Goal: Register for event/course: Register for event/course

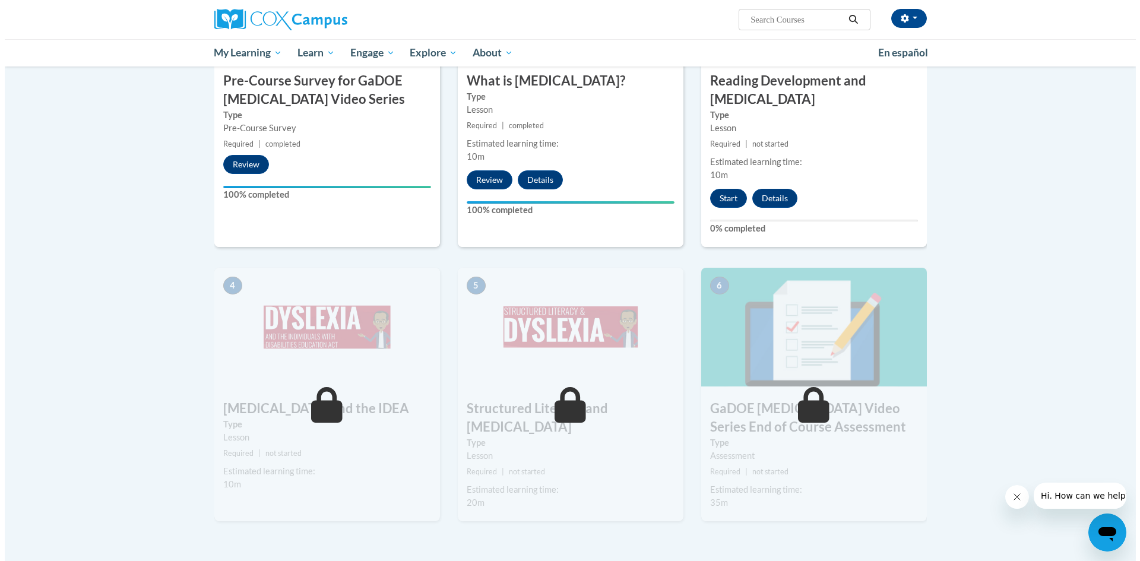
scroll to position [416, 0]
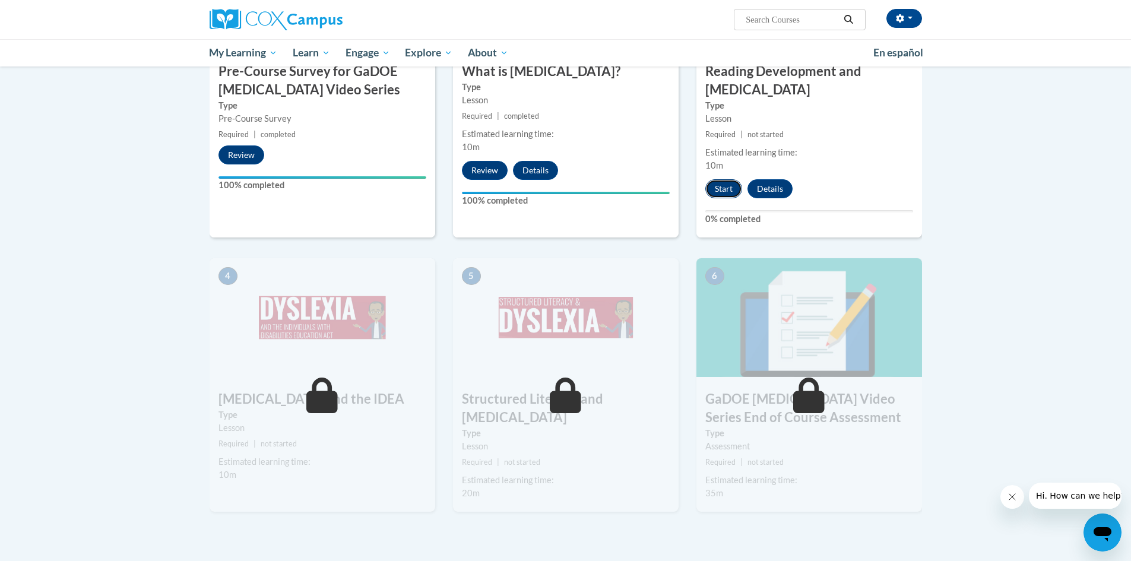
click at [721, 179] on button "Start" at bounding box center [724, 188] width 37 height 19
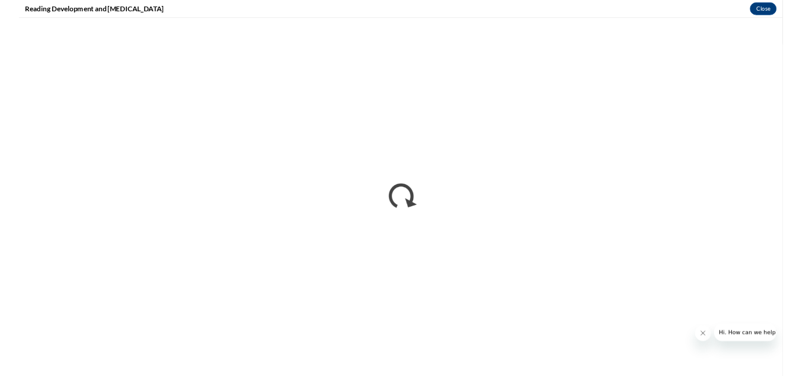
scroll to position [0, 0]
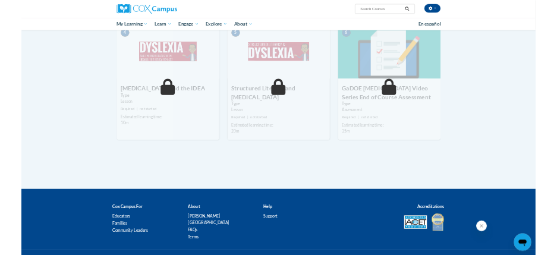
scroll to position [592, 0]
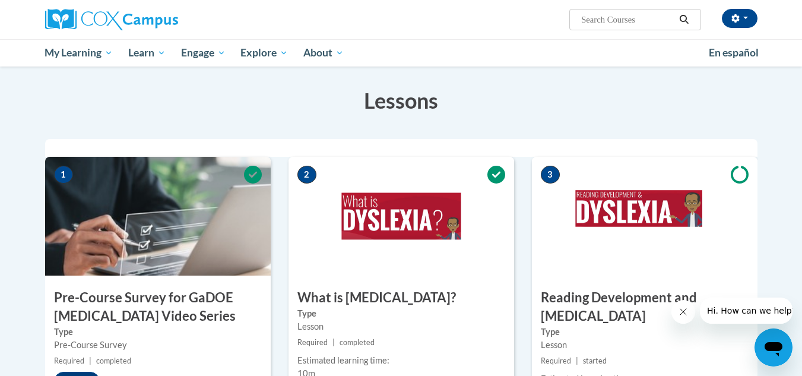
scroll to position [178, 0]
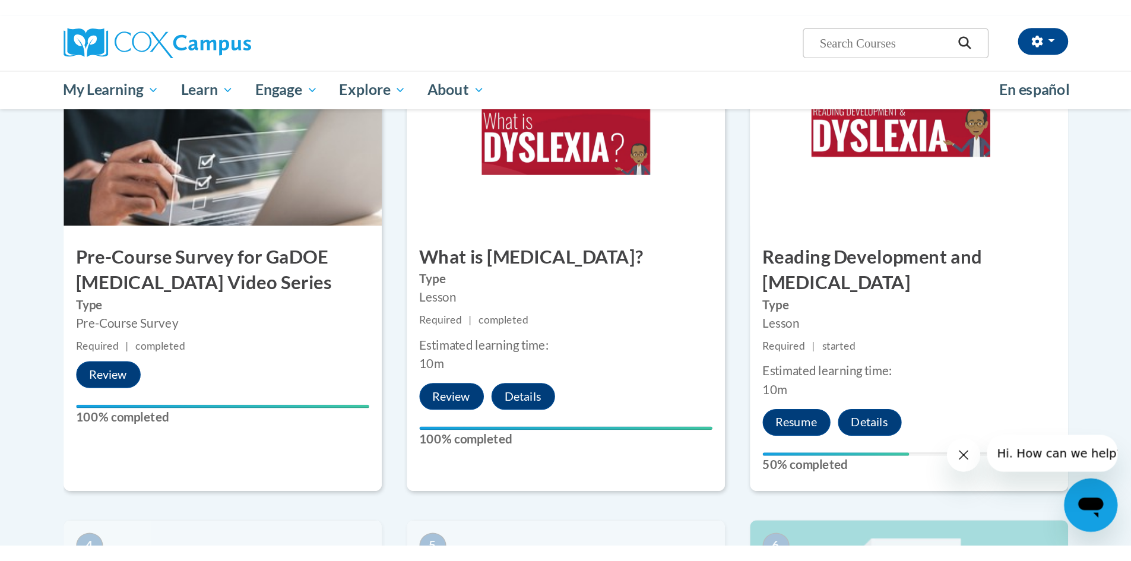
scroll to position [356, 0]
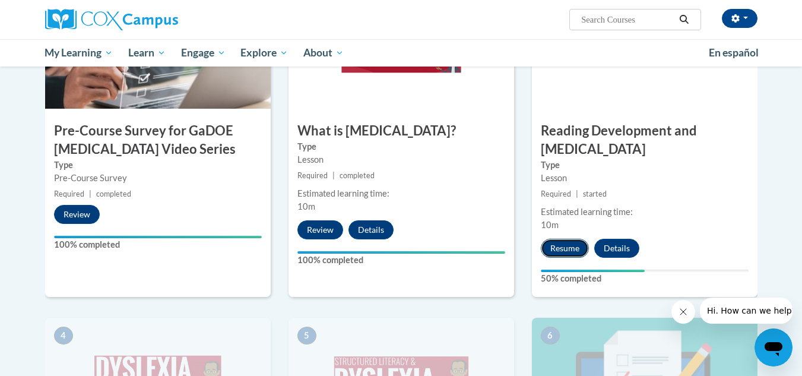
click at [562, 239] on button "Resume" at bounding box center [565, 248] width 48 height 19
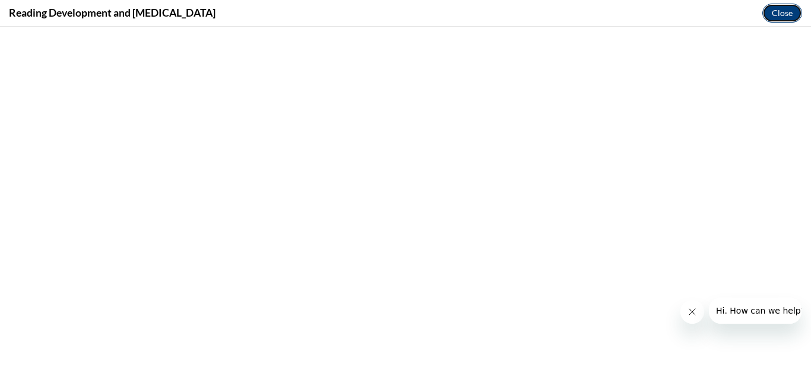
click at [788, 11] on button "Close" at bounding box center [783, 13] width 40 height 19
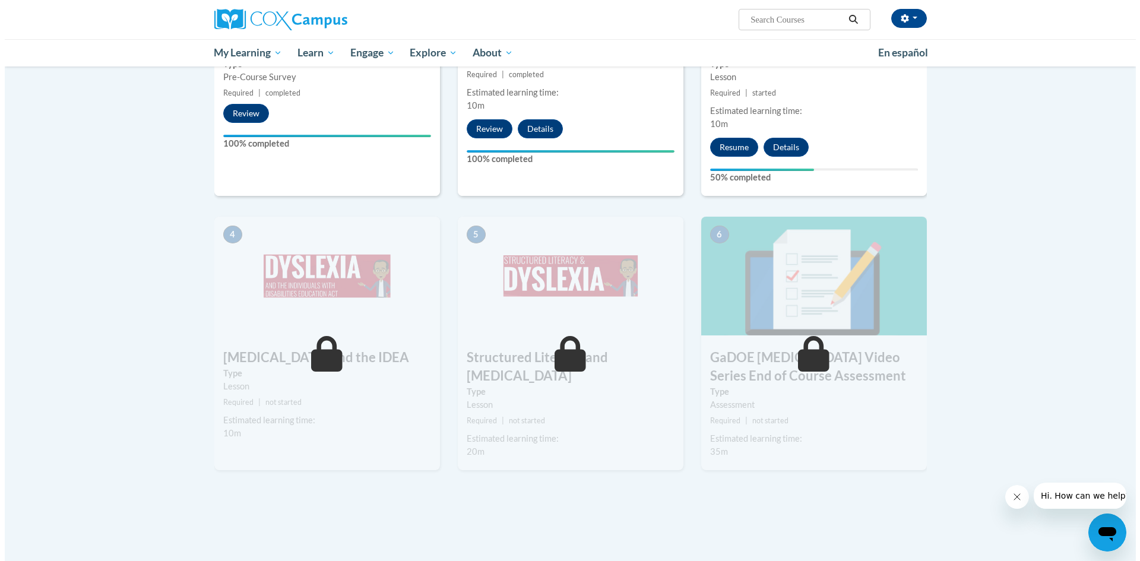
scroll to position [457, 0]
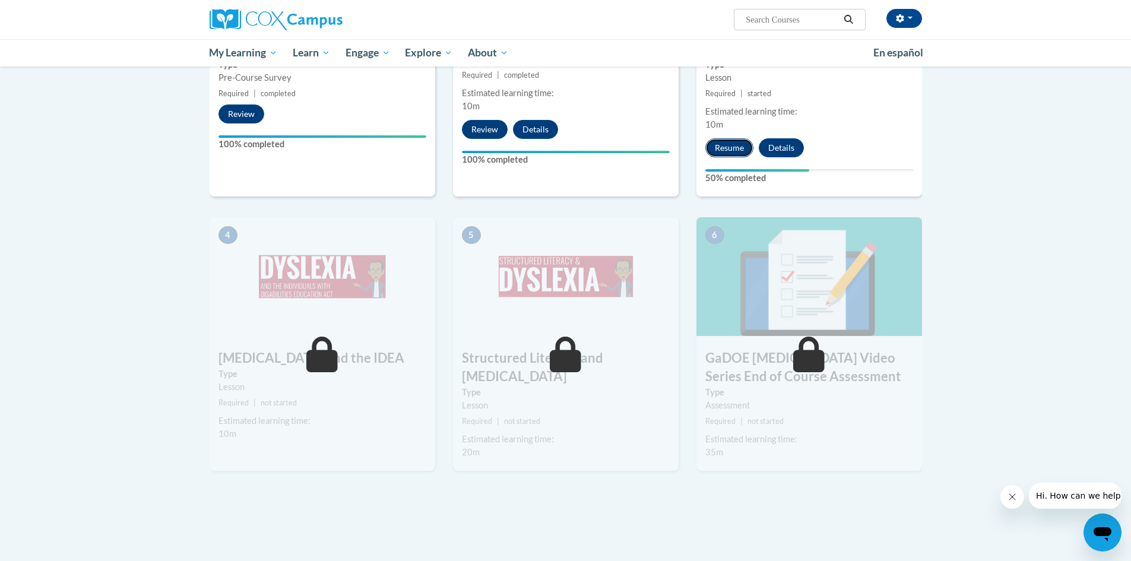
click at [724, 138] on button "Resume" at bounding box center [730, 147] width 48 height 19
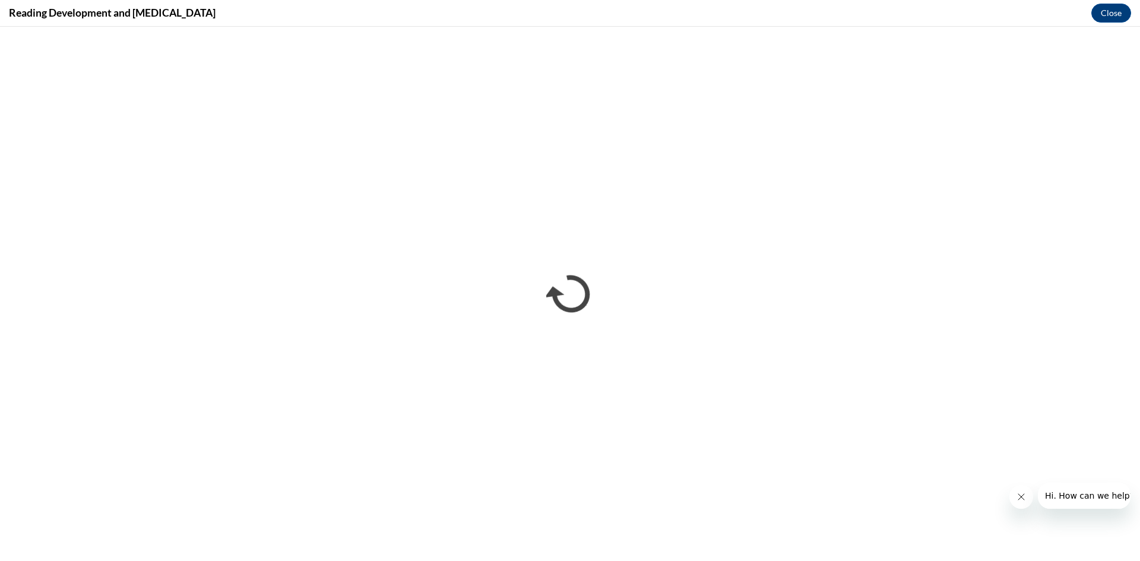
scroll to position [0, 0]
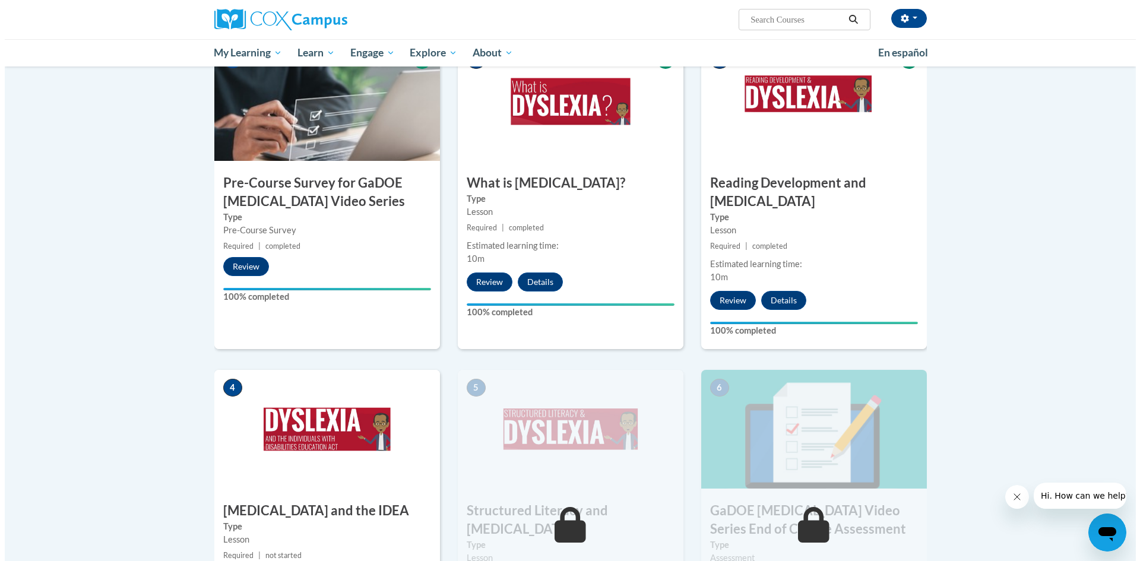
scroll to position [475, 0]
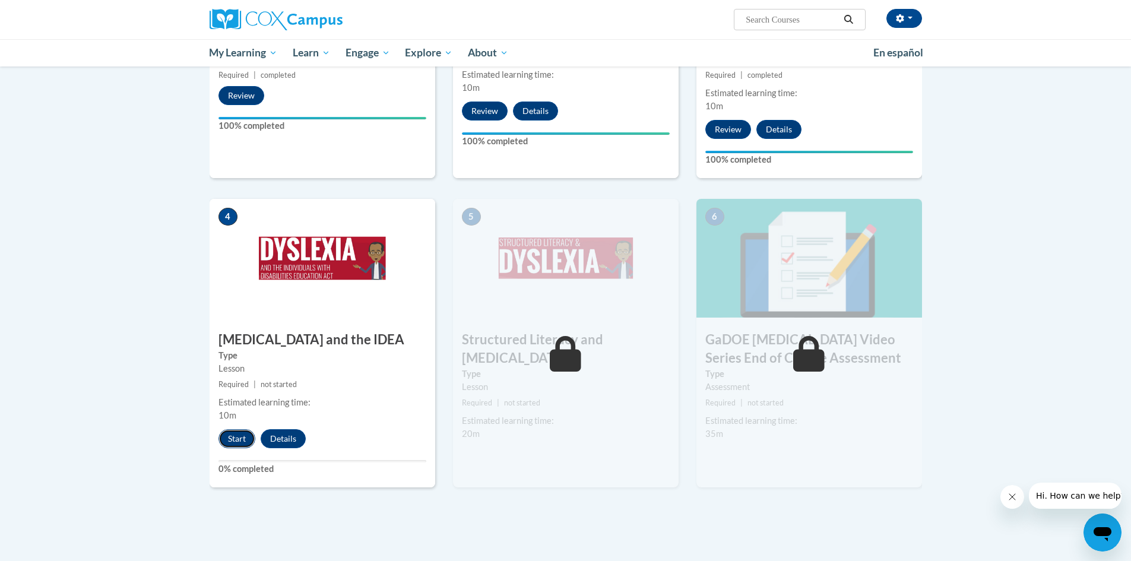
click at [234, 429] on button "Start" at bounding box center [237, 438] width 37 height 19
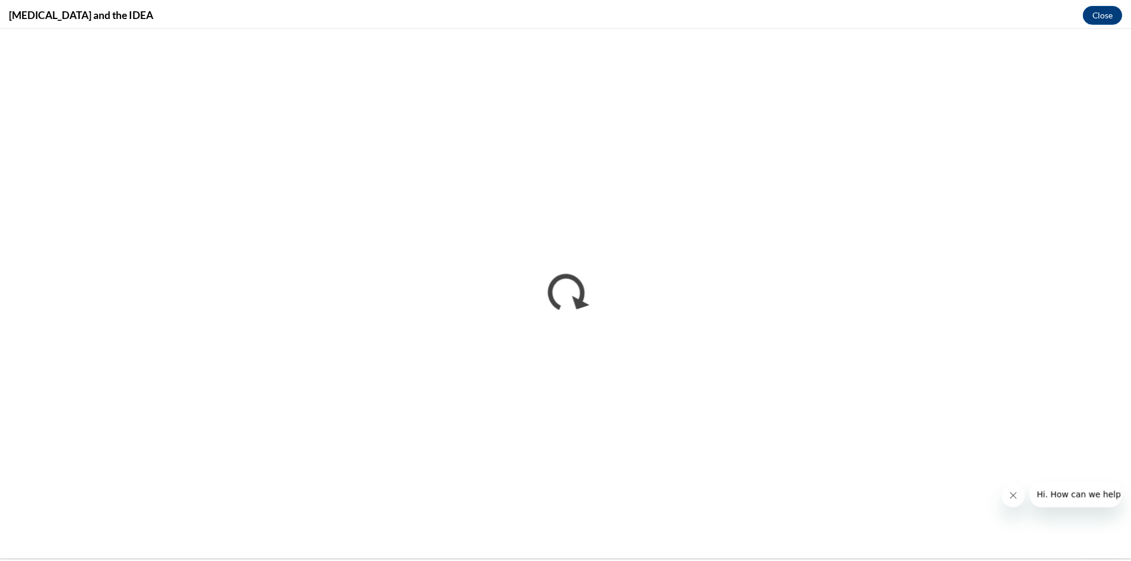
scroll to position [0, 0]
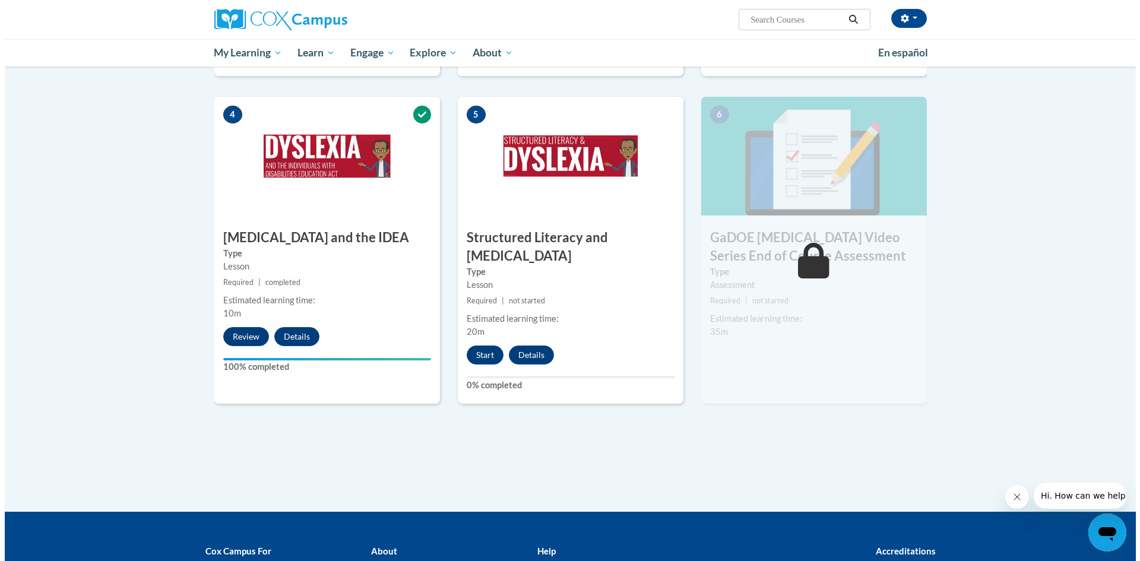
scroll to position [568, 0]
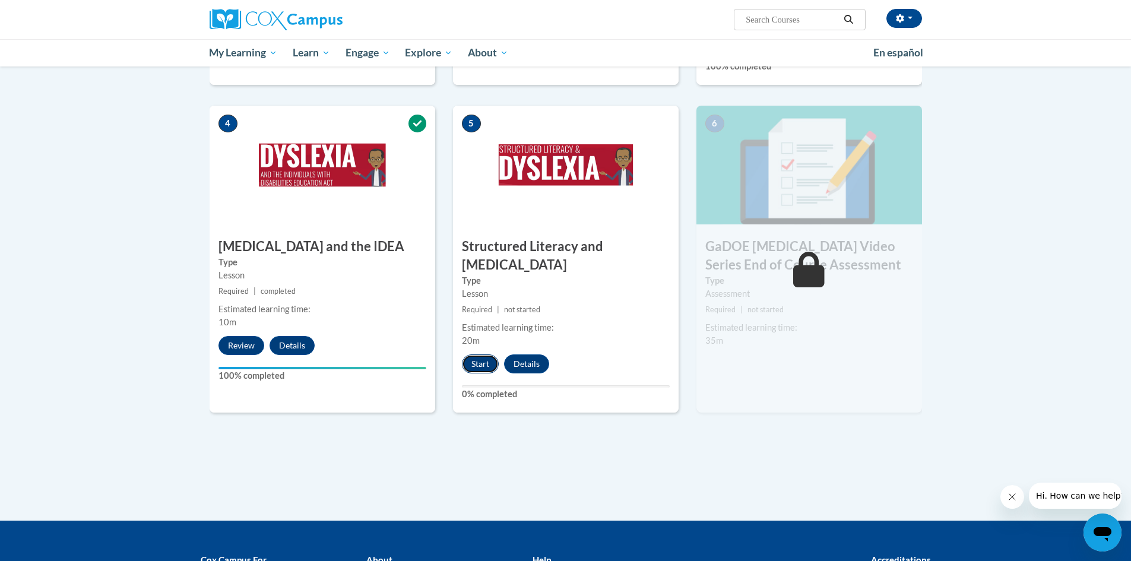
click at [479, 355] on button "Start" at bounding box center [480, 364] width 37 height 19
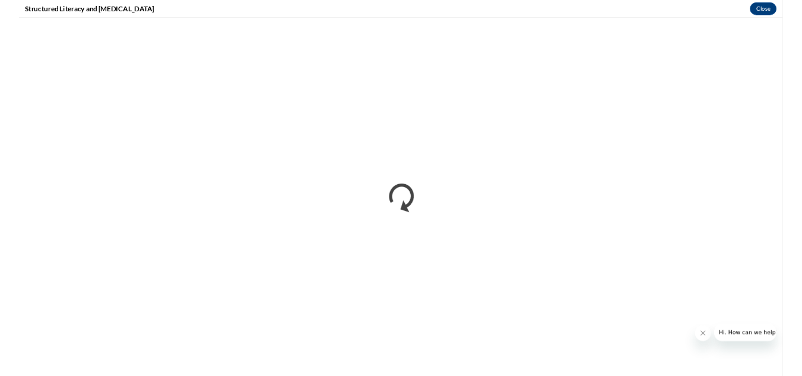
scroll to position [0, 0]
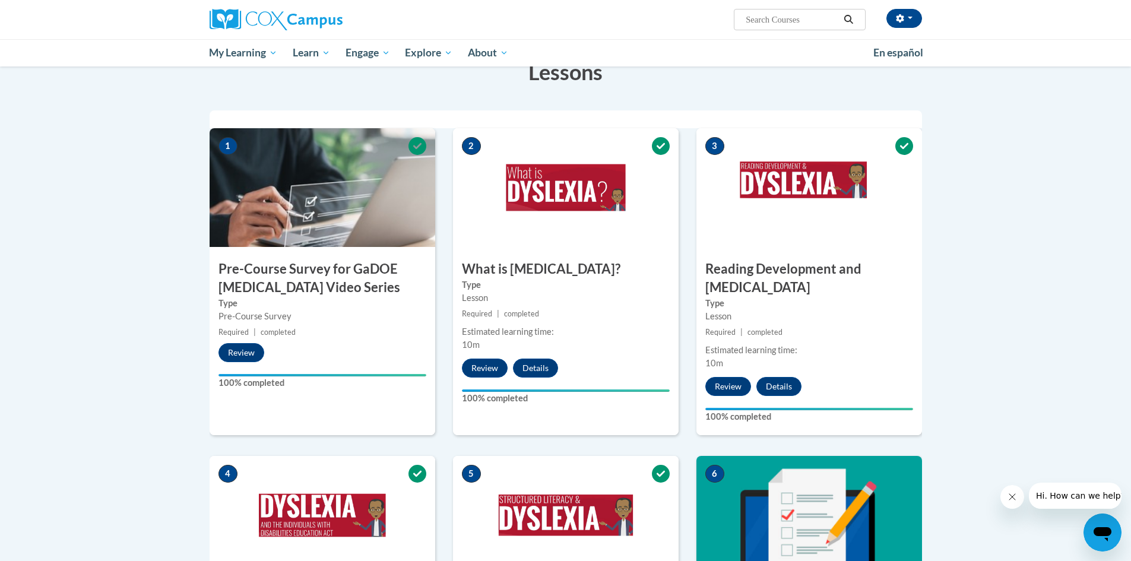
scroll to position [178, 0]
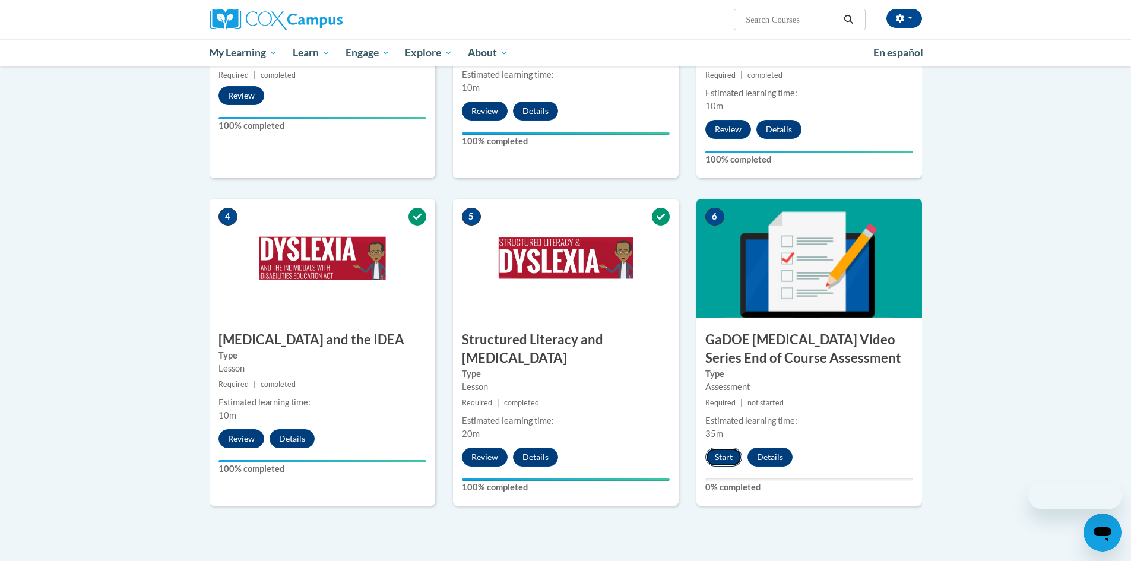
click at [731, 448] on button "Start" at bounding box center [724, 457] width 37 height 19
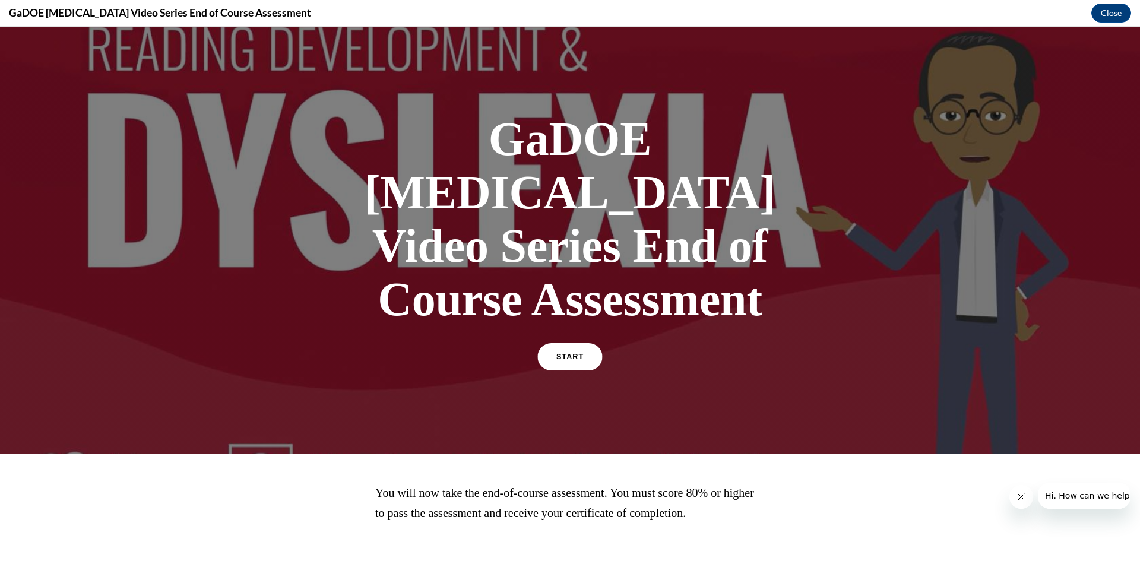
click at [550, 343] on link "START" at bounding box center [570, 356] width 65 height 27
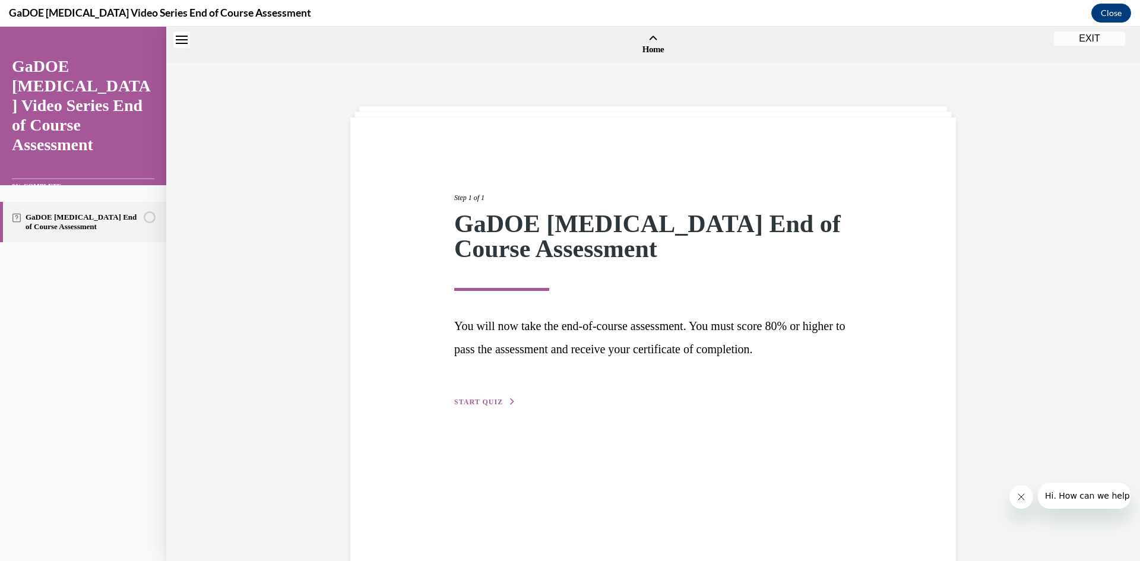
scroll to position [37, 0]
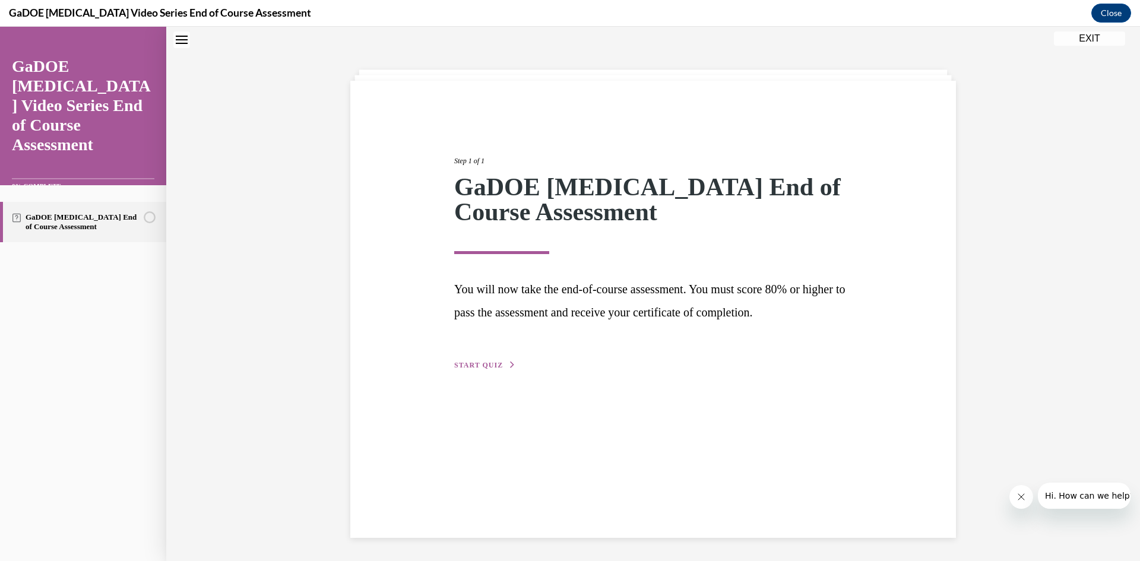
click at [487, 365] on span "START QUIZ" at bounding box center [478, 365] width 49 height 8
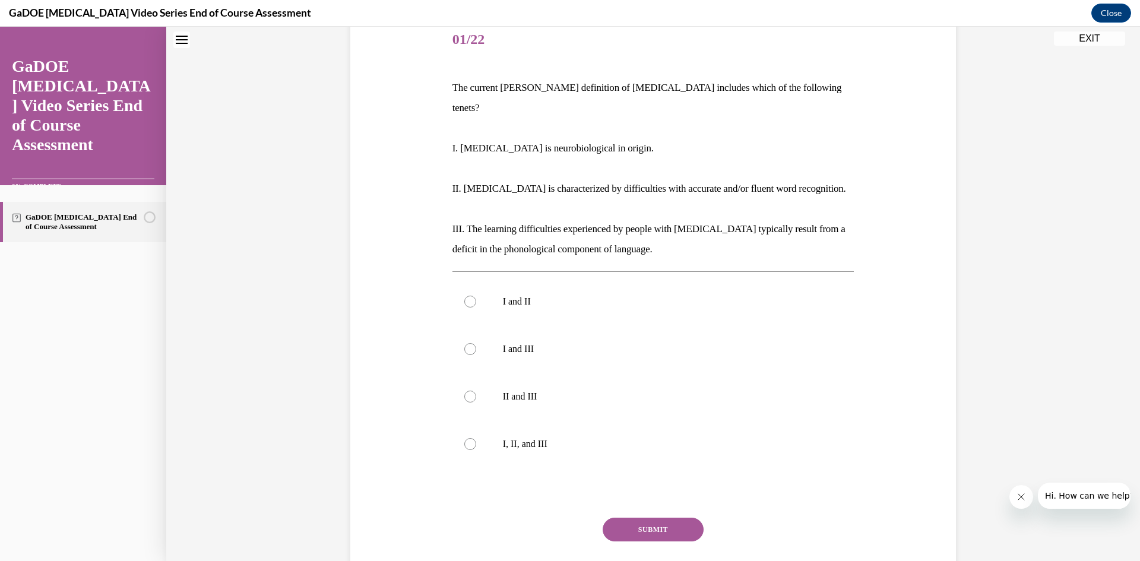
scroll to position [147, 0]
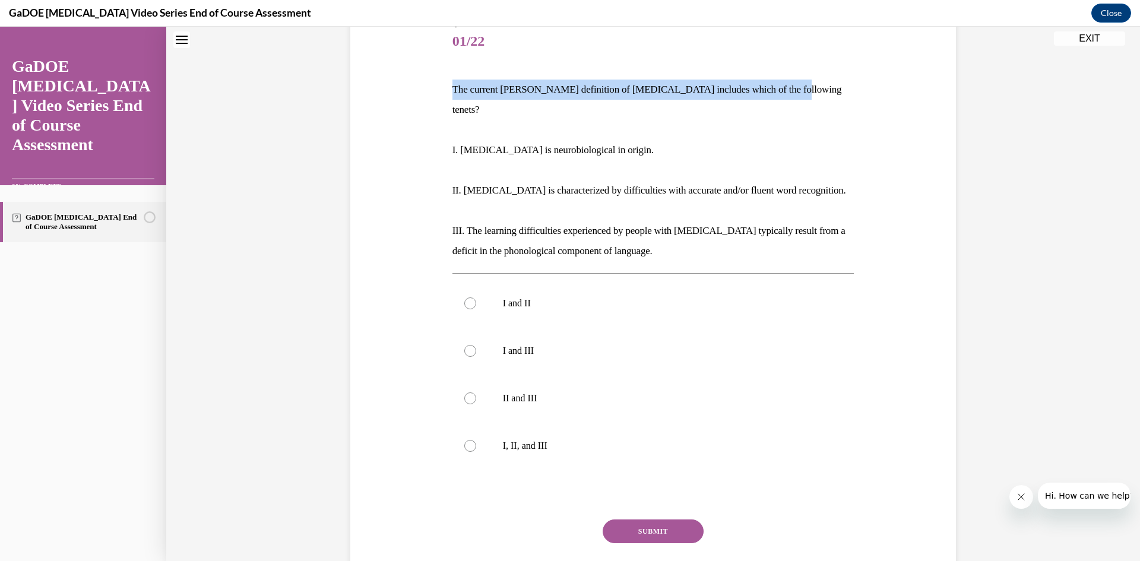
drag, startPoint x: 446, startPoint y: 89, endPoint x: 789, endPoint y: 83, distance: 343.4
click at [804, 88] on div "Question 01/22 The current IDA definition of dyslexia includes which of the fol…" at bounding box center [654, 309] width 408 height 617
click at [512, 432] on label "I, II, and III" at bounding box center [654, 446] width 402 height 48
click at [476, 440] on input "I, II, and III" at bounding box center [470, 446] width 12 height 12
radio input "true"
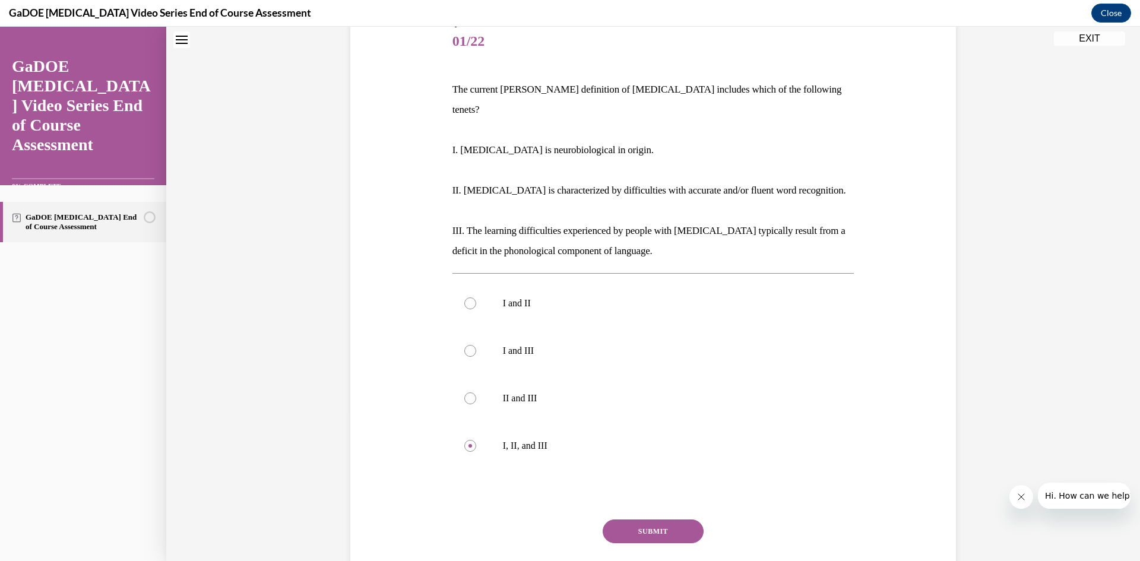
click at [628, 520] on button "SUBMIT" at bounding box center [653, 532] width 101 height 24
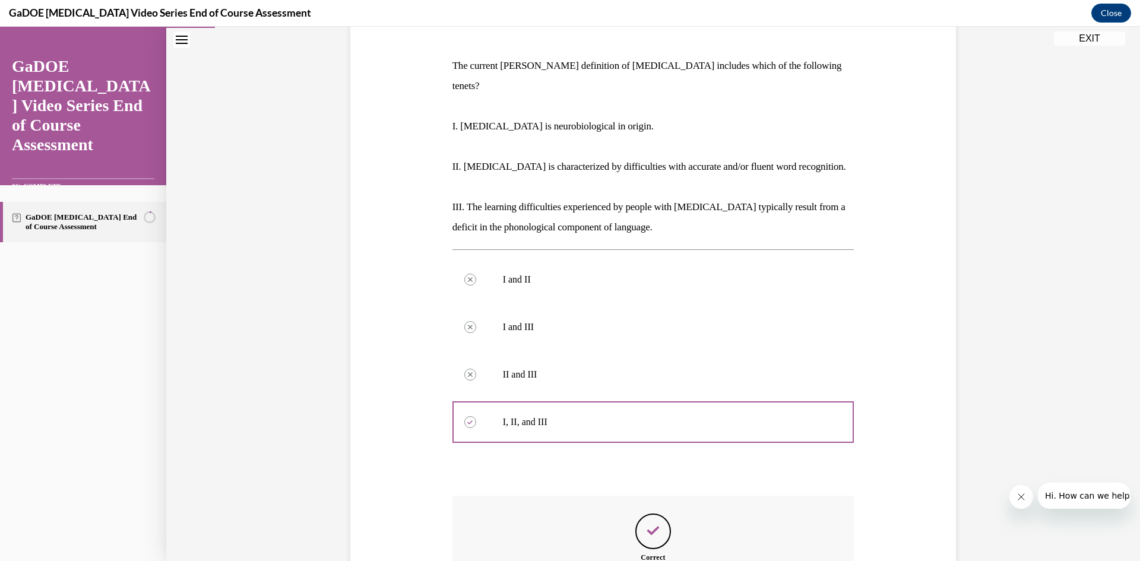
scroll to position [302, 0]
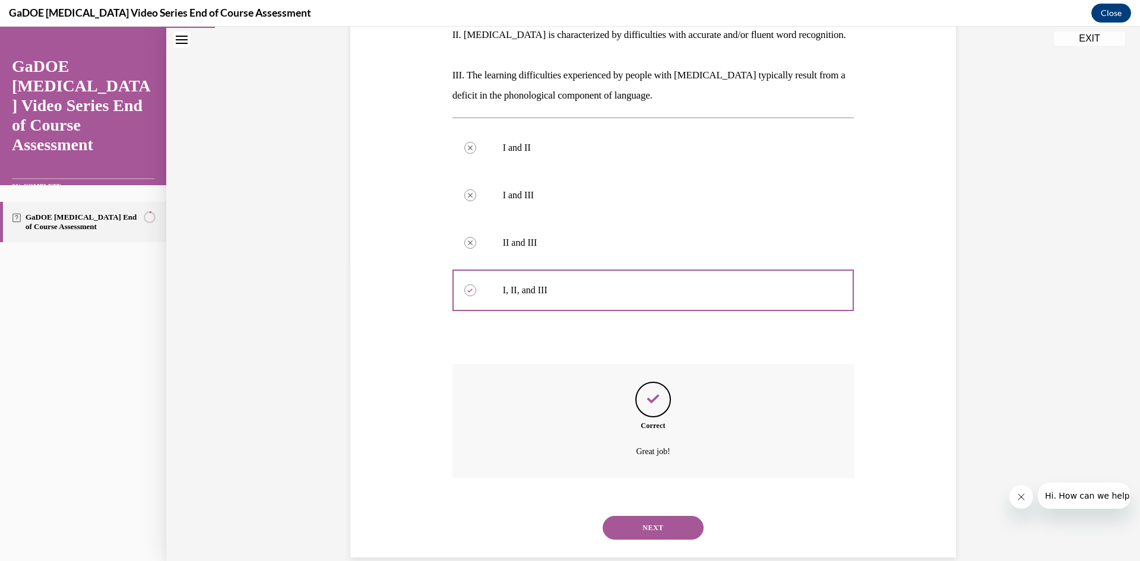
click at [646, 516] on button "NEXT" at bounding box center [653, 528] width 101 height 24
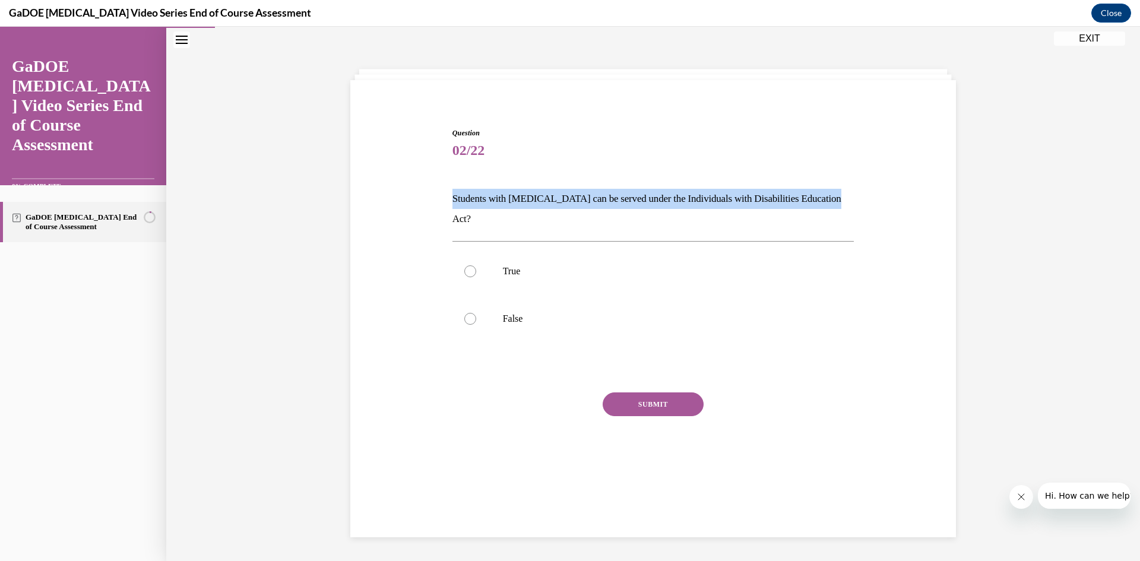
drag, startPoint x: 450, startPoint y: 201, endPoint x: 865, endPoint y: 204, distance: 415.2
click at [866, 204] on div "Question 02/22 Students with dyslexia can be served under the Individuals with …" at bounding box center [653, 291] width 612 height 398
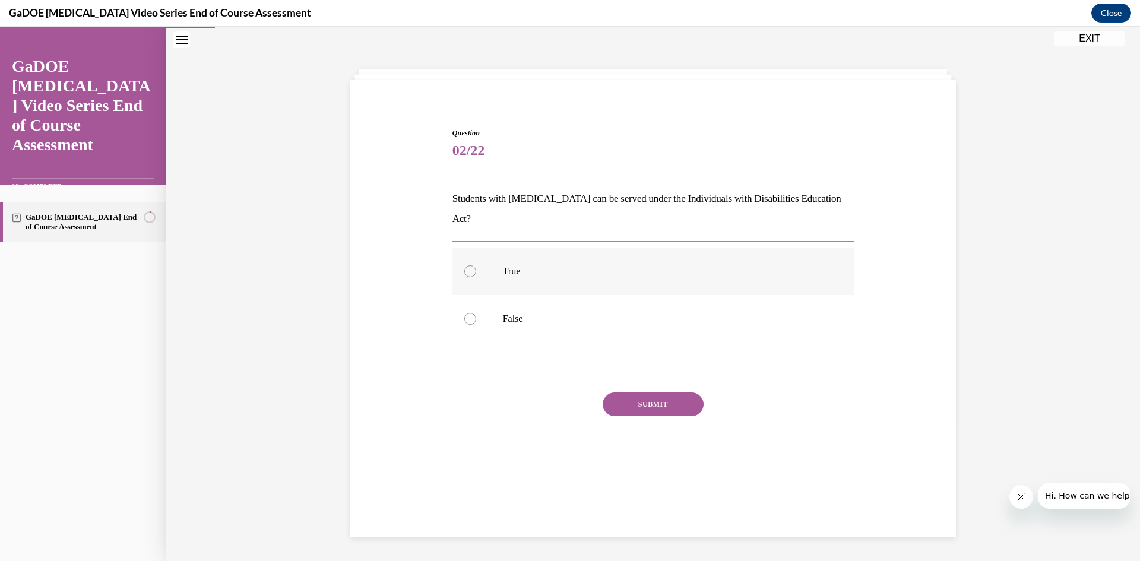
click at [517, 266] on p "True" at bounding box center [664, 272] width 322 height 12
click at [476, 266] on input "True" at bounding box center [470, 272] width 12 height 12
radio input "true"
click at [652, 393] on button "SUBMIT" at bounding box center [653, 405] width 101 height 24
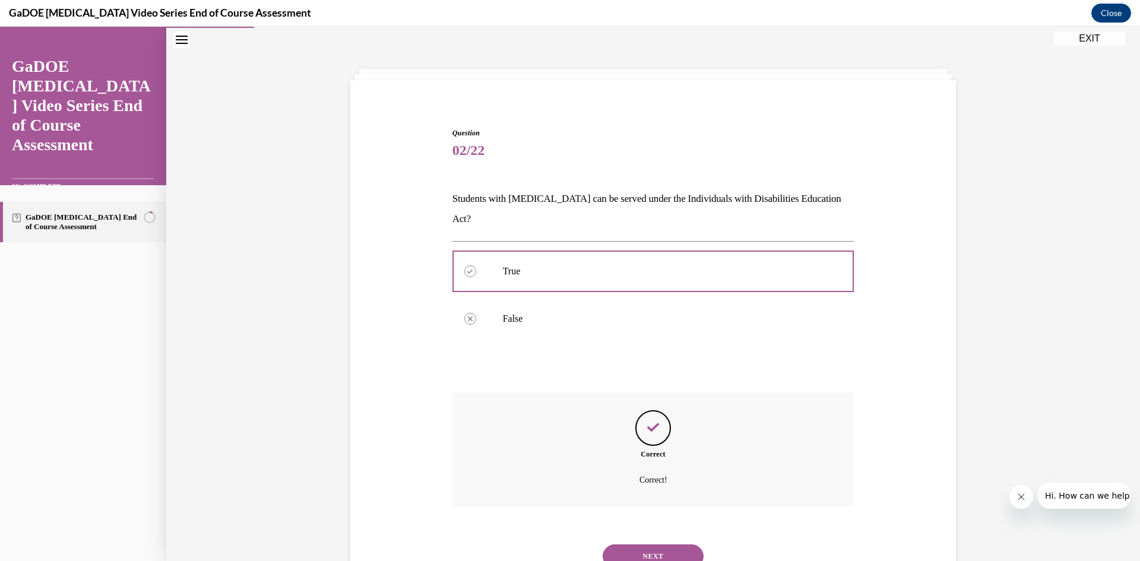
scroll to position [66, 0]
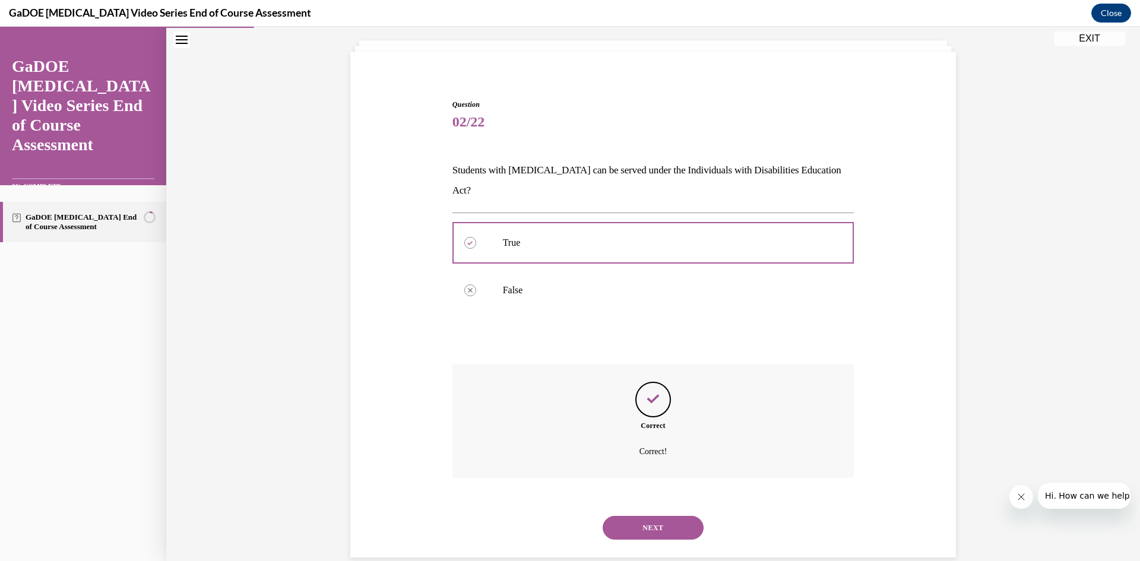
click at [663, 516] on button "NEXT" at bounding box center [653, 528] width 101 height 24
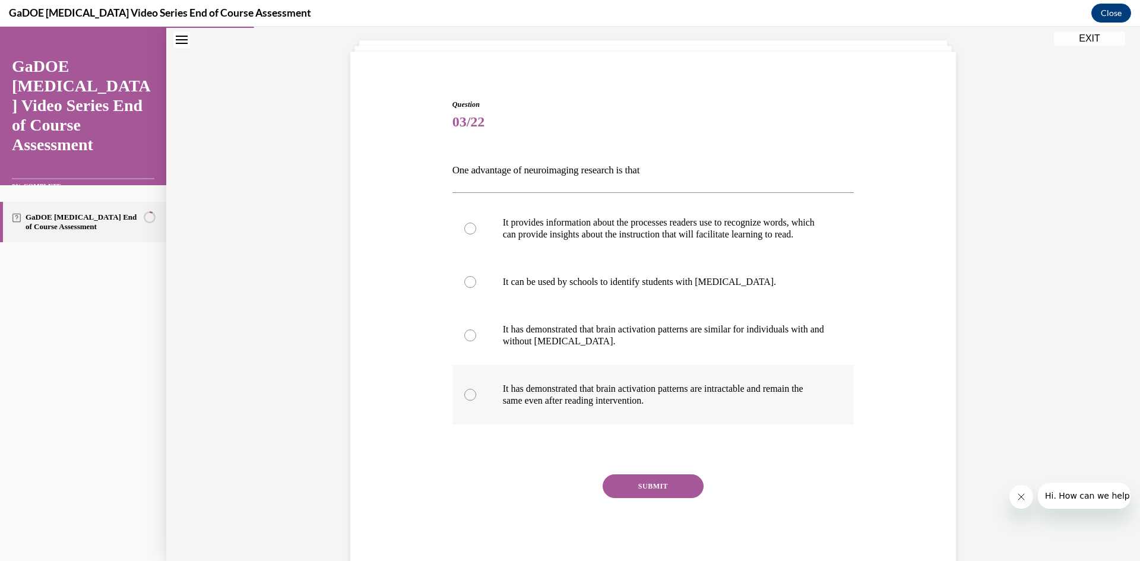
scroll to position [62, 0]
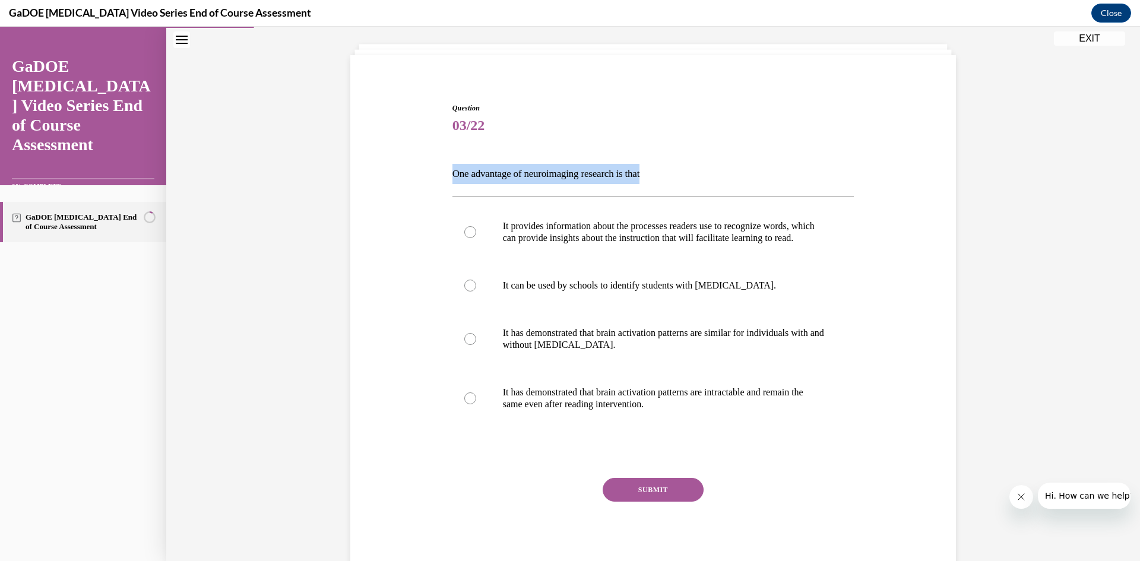
drag, startPoint x: 447, startPoint y: 173, endPoint x: 658, endPoint y: 169, distance: 211.5
click at [658, 169] on div "Question 03/22 One advantage of neuroimaging research is that It provides infor…" at bounding box center [654, 330] width 408 height 491
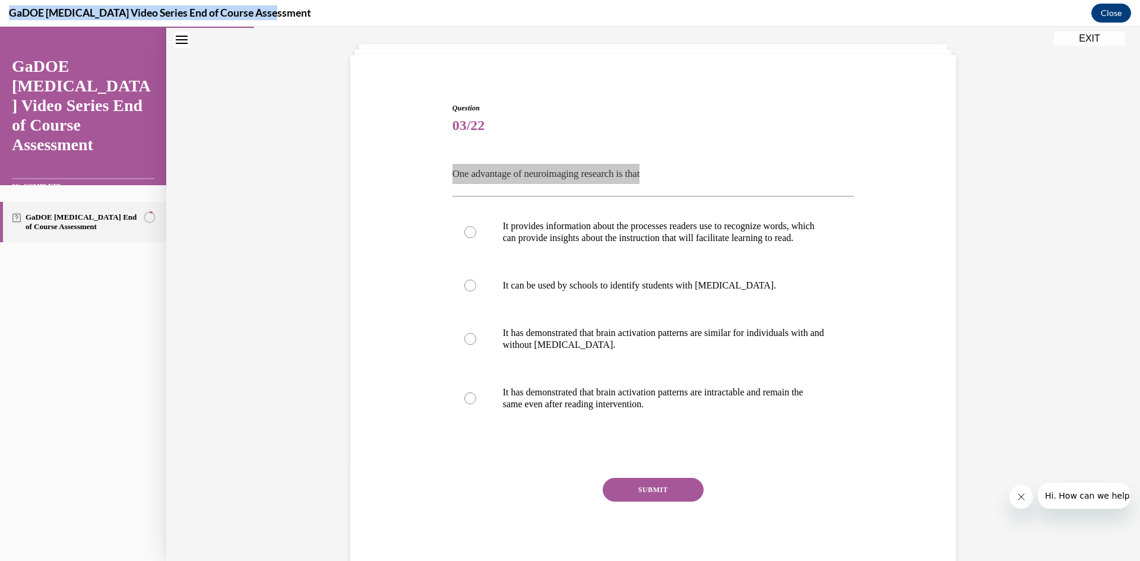
drag, startPoint x: 10, startPoint y: 12, endPoint x: 266, endPoint y: 15, distance: 256.6
click at [275, 15] on div "GaDOE Dyslexia Video Series End of Course Assessment Close" at bounding box center [570, 13] width 1140 height 27
copy h4 "GaDOE [MEDICAL_DATA] Video Series End of Course Assessment"
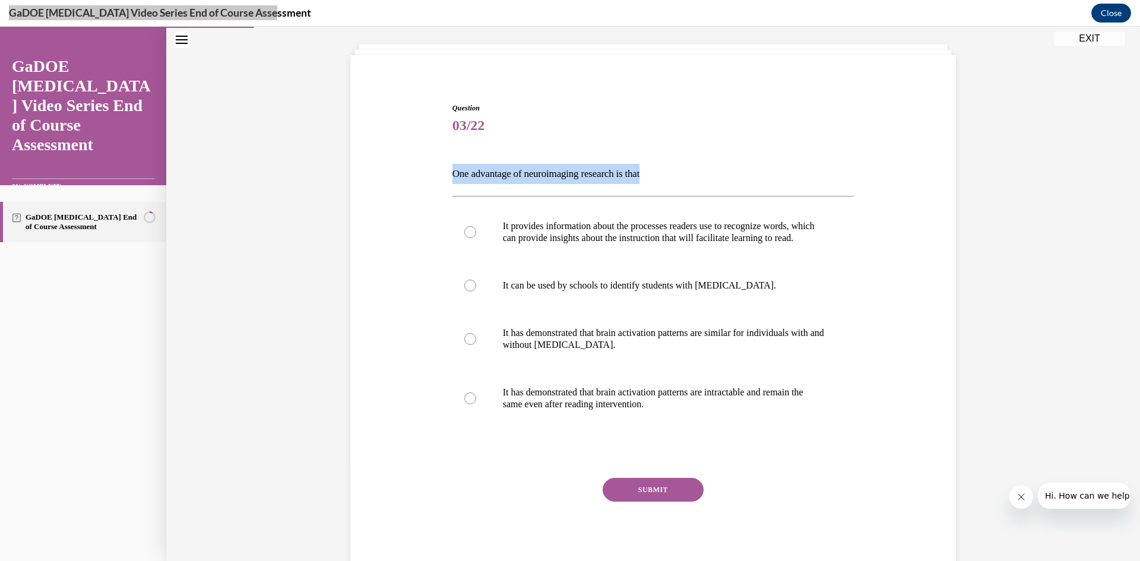
copy h4 "GaDOE [MEDICAL_DATA] Video Series End of Course Assessment"
click at [665, 244] on p "It provides information about the processes readers use to recognize words, whi…" at bounding box center [664, 232] width 322 height 24
click at [476, 238] on input "It provides information about the processes readers use to recognize words, whi…" at bounding box center [470, 232] width 12 height 12
radio input "true"
click at [662, 481] on div "Question 03/22 One advantage of neuroimaging research is that It provides infor…" at bounding box center [654, 339] width 402 height 473
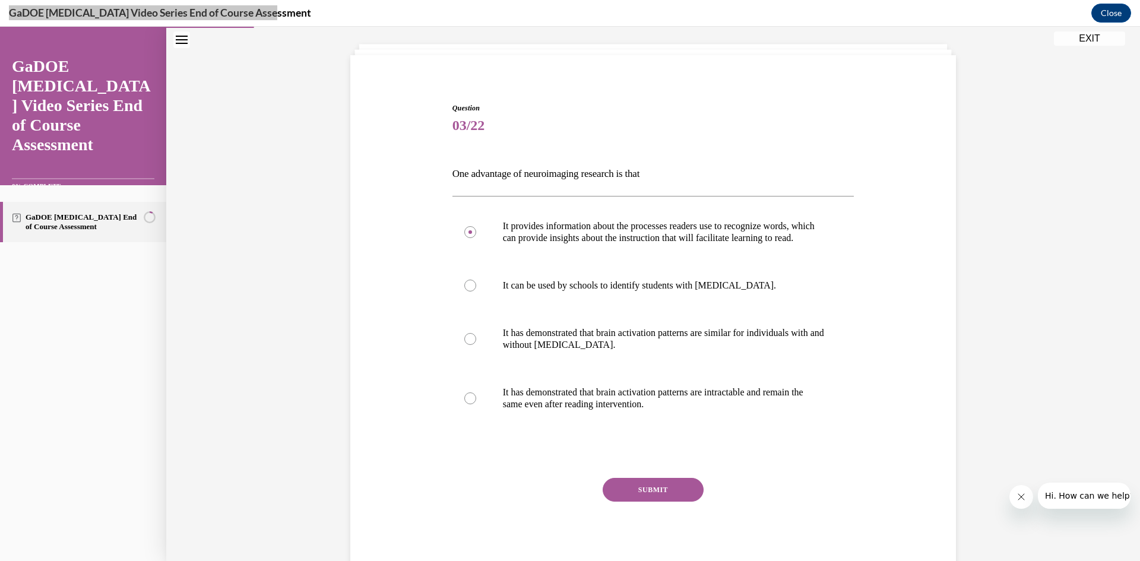
click at [667, 499] on button "SUBMIT" at bounding box center [653, 490] width 101 height 24
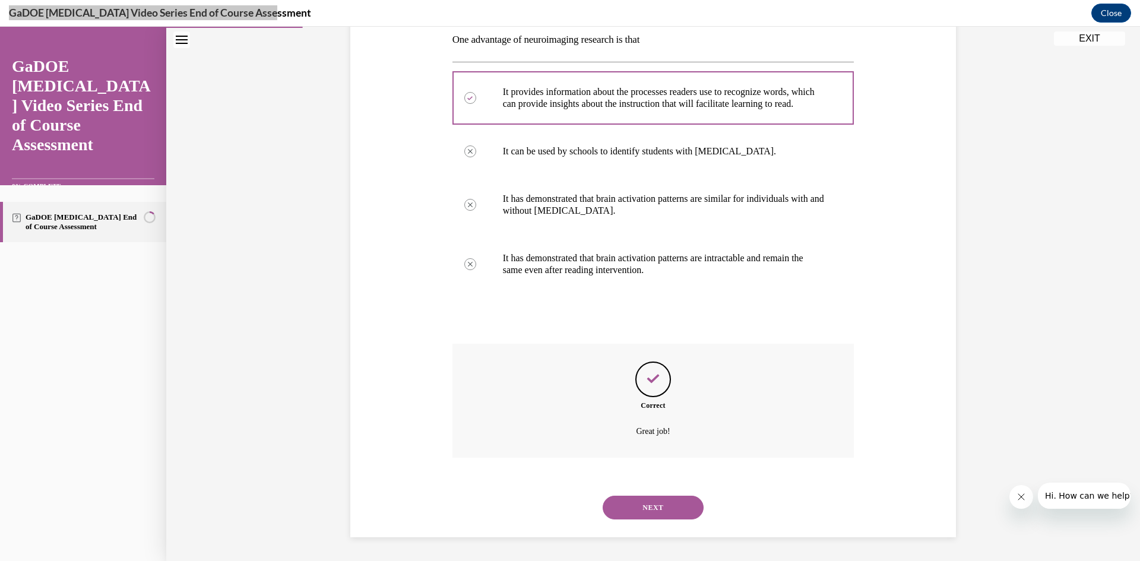
scroll to position [208, 0]
click at [666, 506] on button "NEXT" at bounding box center [653, 508] width 101 height 24
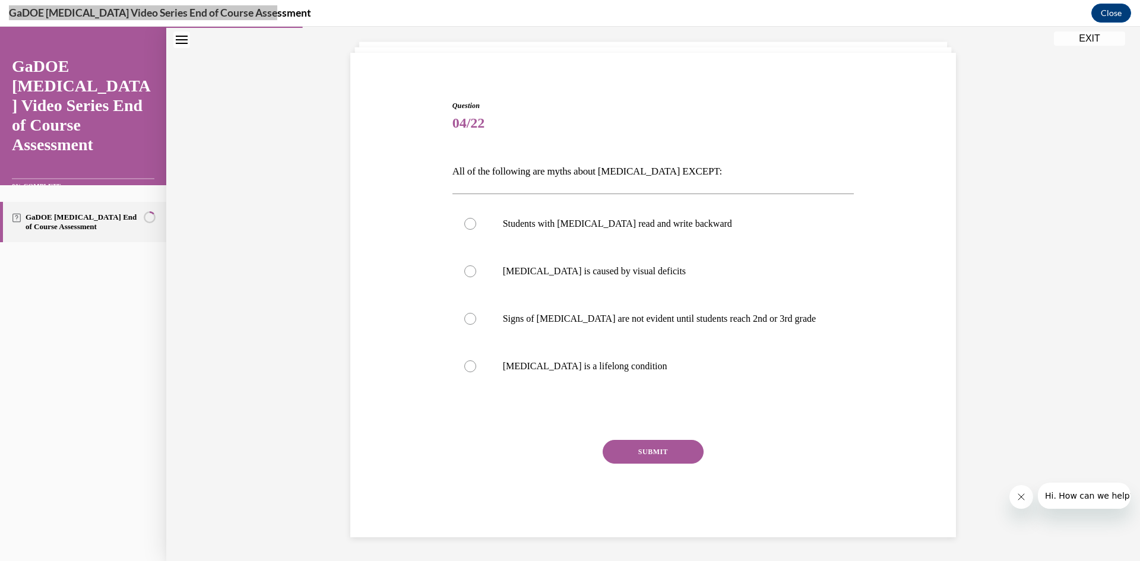
scroll to position [65, 0]
drag, startPoint x: 448, startPoint y: 170, endPoint x: 654, endPoint y: 167, distance: 205.5
click at [698, 171] on p "All of the following are myths about dyslexia EXCEPT:" at bounding box center [654, 172] width 402 height 20
click at [608, 377] on label "Dyslexia is a lifelong condition" at bounding box center [654, 367] width 402 height 48
click at [476, 372] on input "Dyslexia is a lifelong condition" at bounding box center [470, 367] width 12 height 12
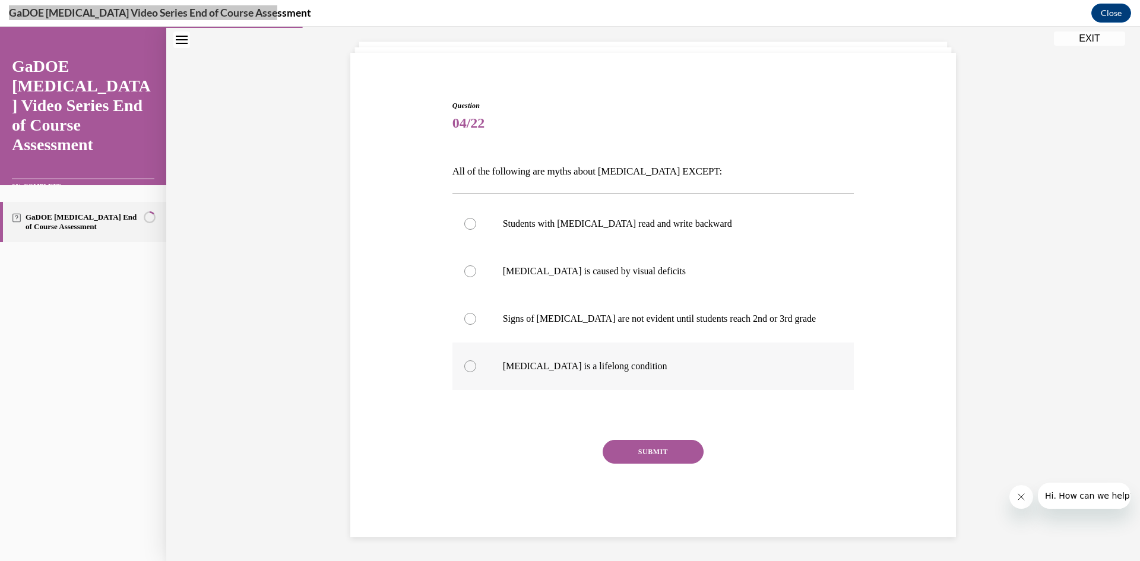
radio input "true"
click at [650, 451] on button "SUBMIT" at bounding box center [653, 452] width 101 height 24
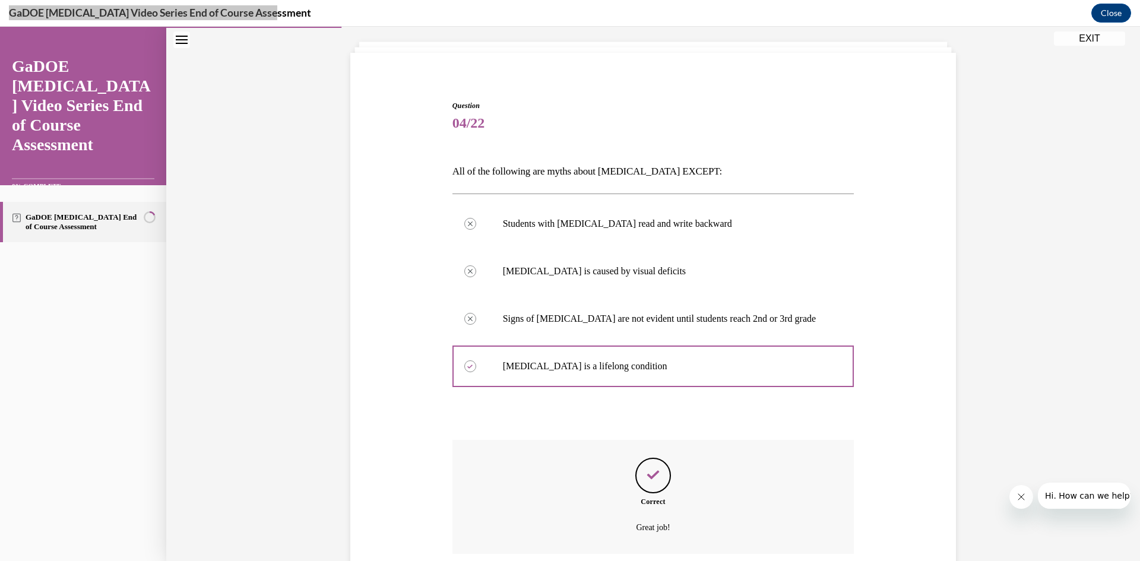
scroll to position [161, 0]
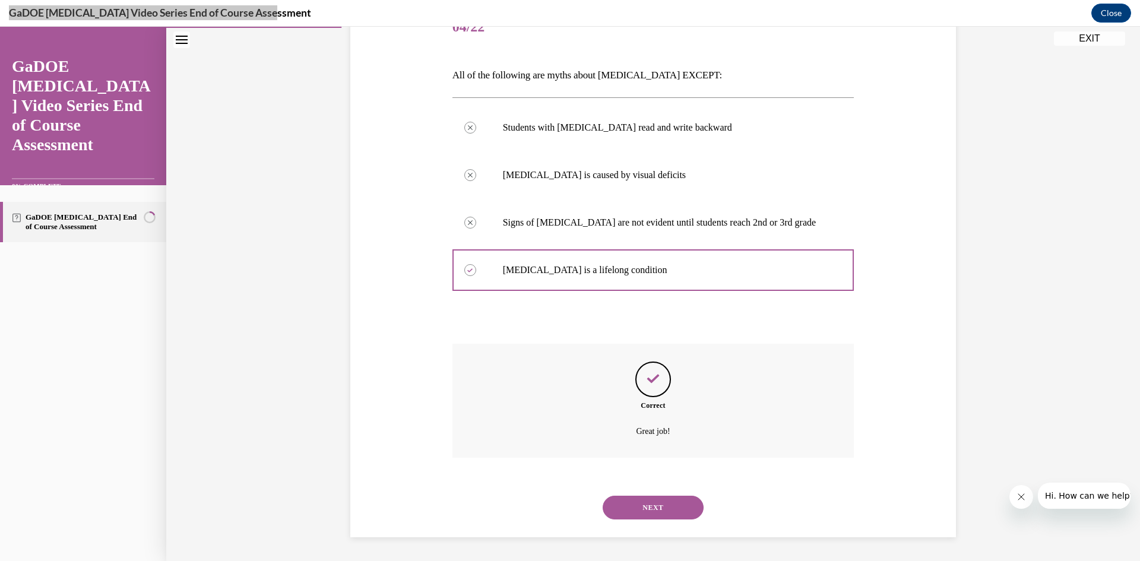
click at [663, 510] on button "NEXT" at bounding box center [653, 508] width 101 height 24
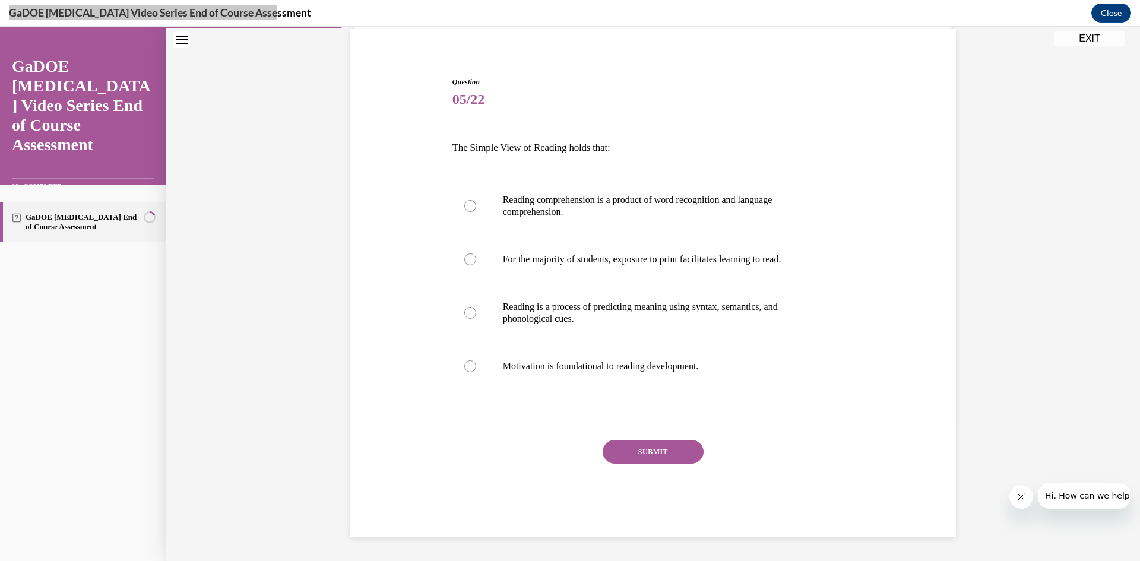
scroll to position [89, 0]
drag, startPoint x: 485, startPoint y: 146, endPoint x: 627, endPoint y: 147, distance: 141.4
click at [627, 147] on p "The Simple View of Reading holds that:" at bounding box center [654, 148] width 402 height 20
copy p "The Simple View of Reading holds that:"
click at [668, 203] on p "Reading comprehension is a product of word recognition and language comprehensi…" at bounding box center [664, 206] width 322 height 24
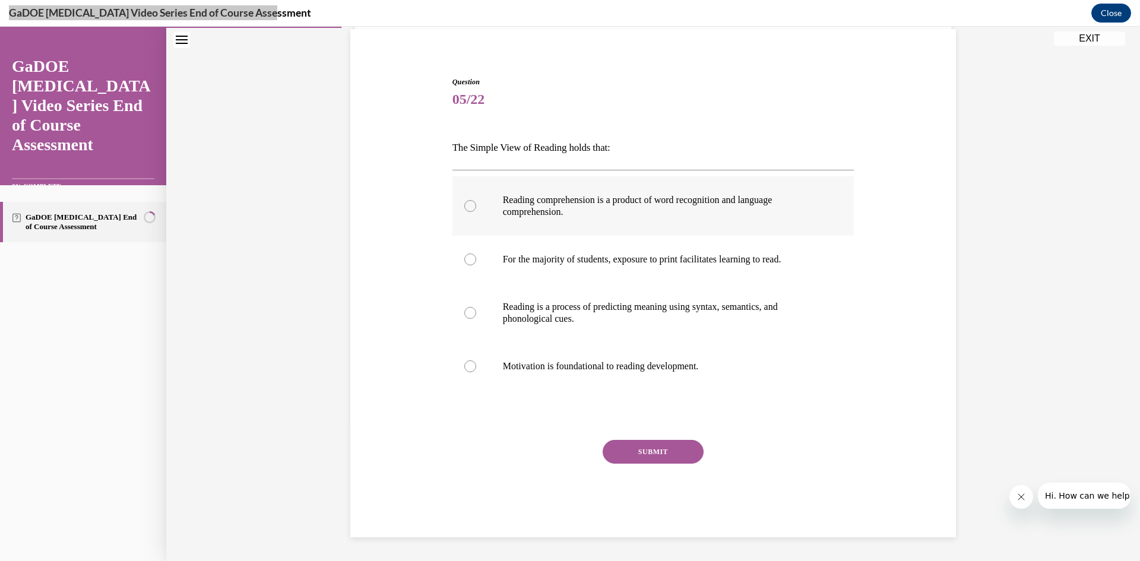
click at [476, 203] on input "Reading comprehension is a product of word recognition and language comprehensi…" at bounding box center [470, 206] width 12 height 12
radio input "true"
click at [647, 455] on button "SUBMIT" at bounding box center [653, 452] width 101 height 24
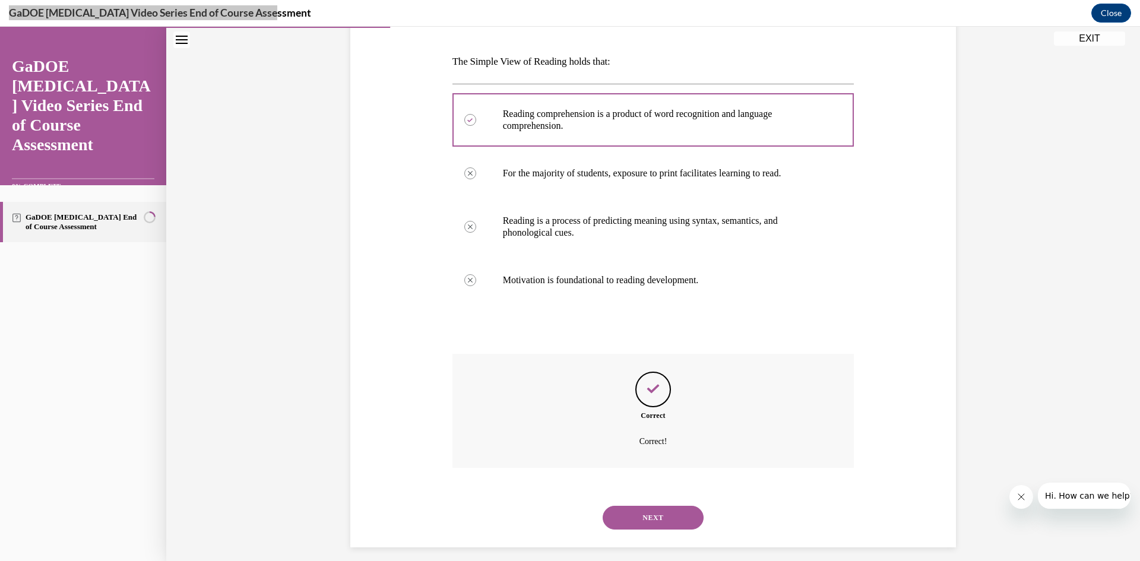
scroll to position [185, 0]
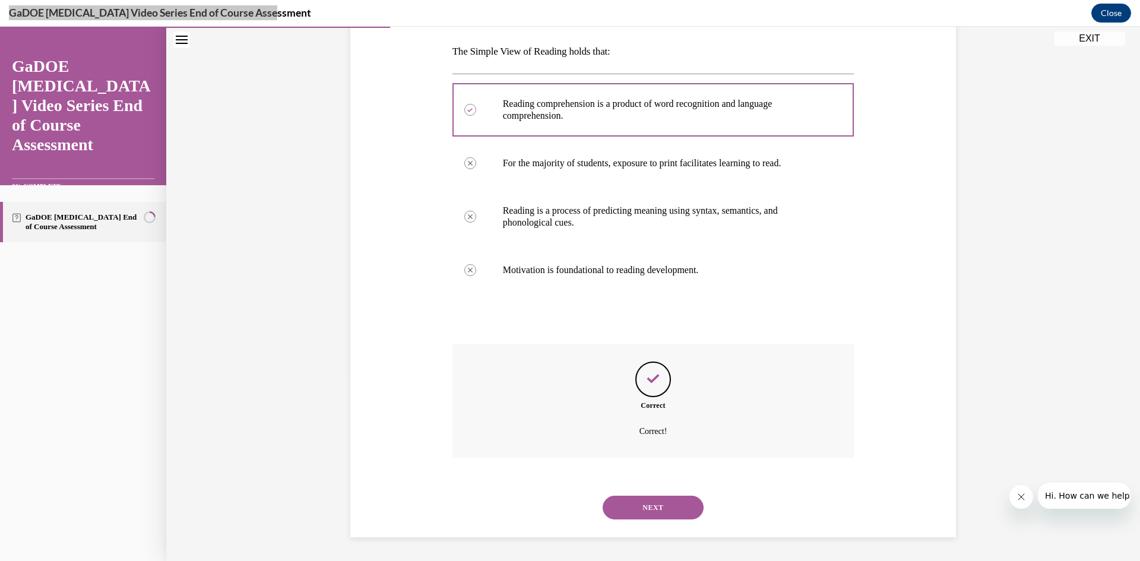
click at [633, 507] on button "NEXT" at bounding box center [653, 508] width 101 height 24
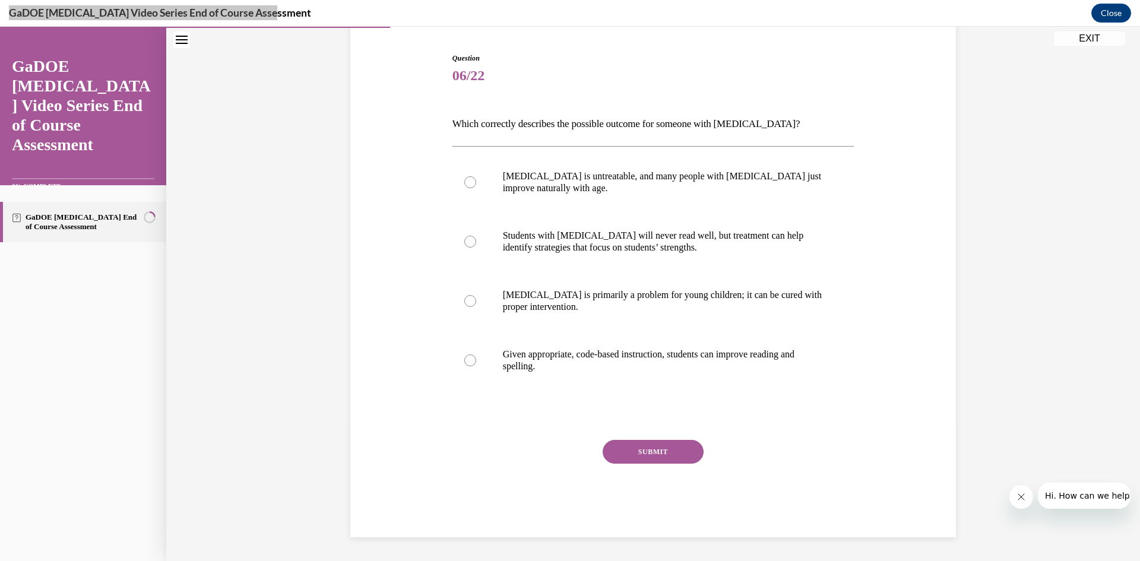
scroll to position [112, 0]
click at [753, 369] on p "Given appropriate, code-based instruction, students can improve reading and spe…" at bounding box center [664, 361] width 322 height 24
click at [476, 366] on input "Given appropriate, code-based instruction, students can improve reading and spe…" at bounding box center [470, 361] width 12 height 12
radio input "true"
click at [662, 446] on button "SUBMIT" at bounding box center [653, 452] width 101 height 24
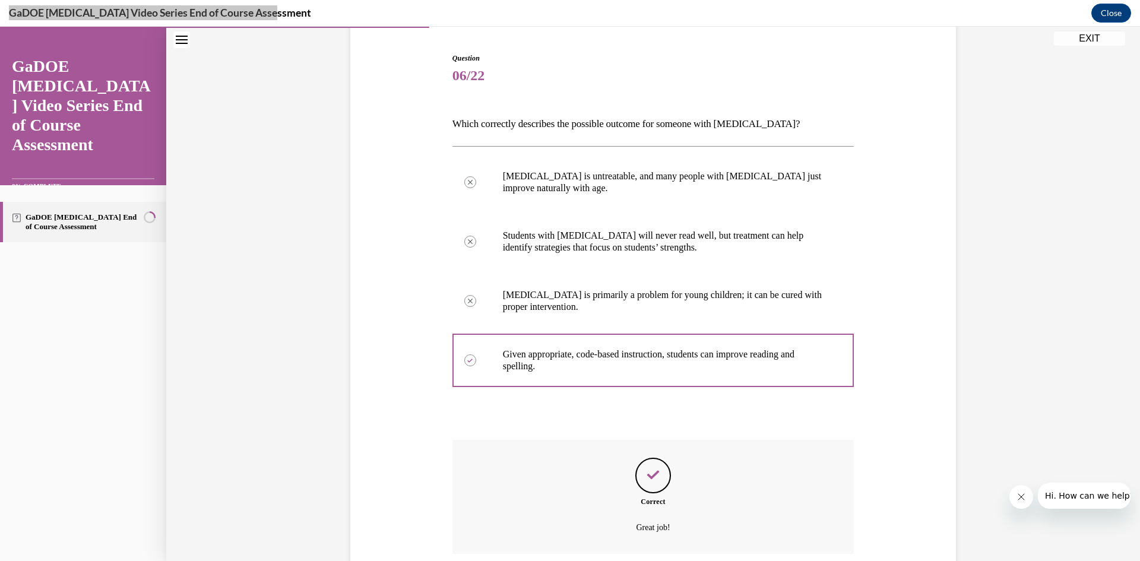
scroll to position [208, 0]
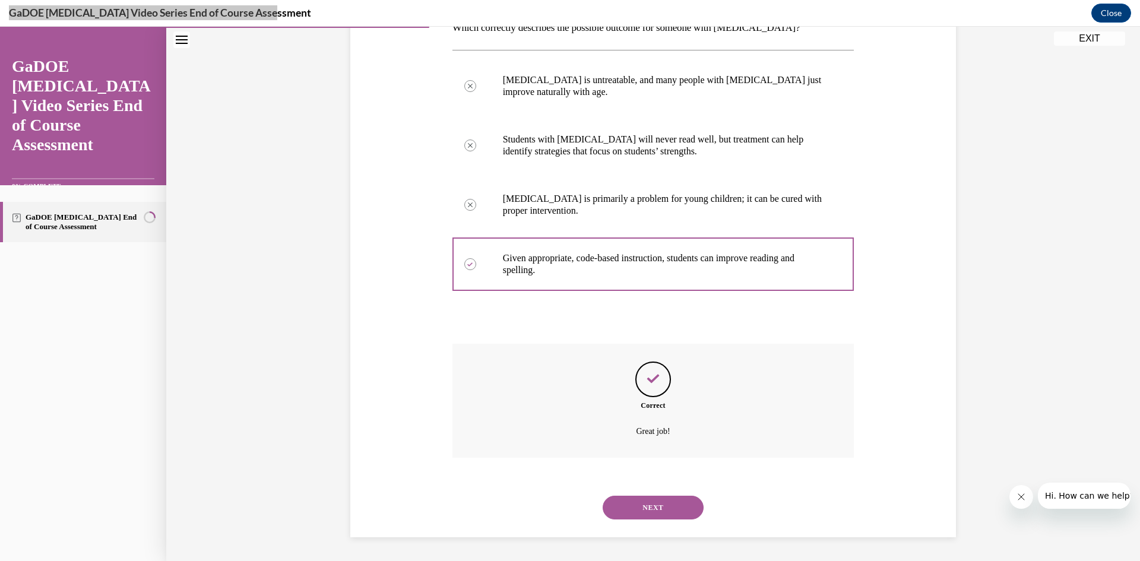
click at [653, 510] on button "NEXT" at bounding box center [653, 508] width 101 height 24
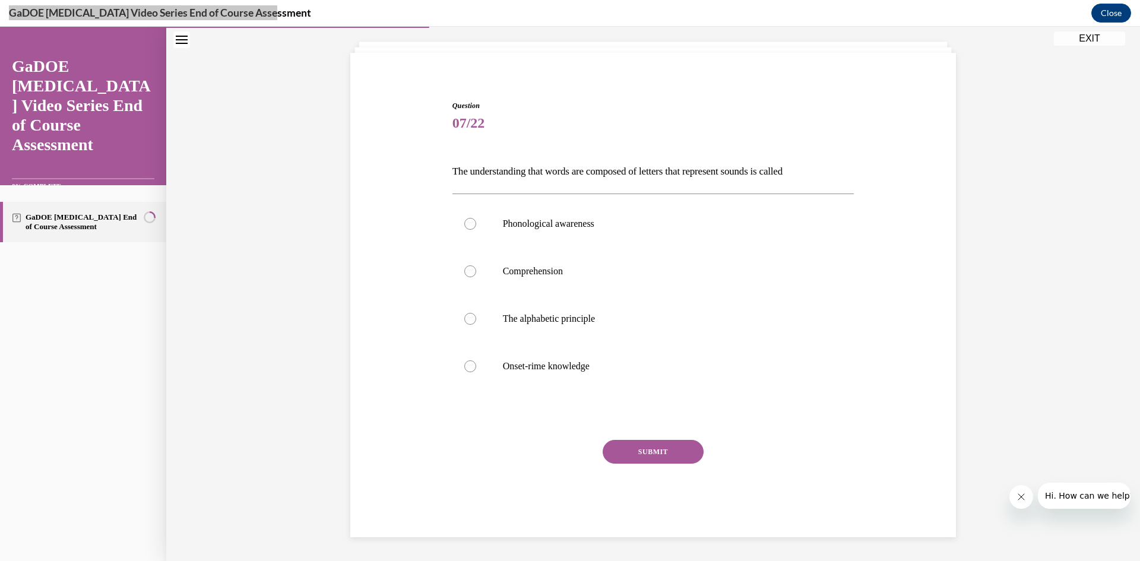
scroll to position [65, 0]
click at [557, 219] on p "Phonological awareness" at bounding box center [664, 224] width 322 height 12
click at [546, 232] on label "Phonological awareness" at bounding box center [654, 224] width 402 height 48
click at [476, 230] on input "Phonological awareness" at bounding box center [470, 224] width 12 height 12
radio input "true"
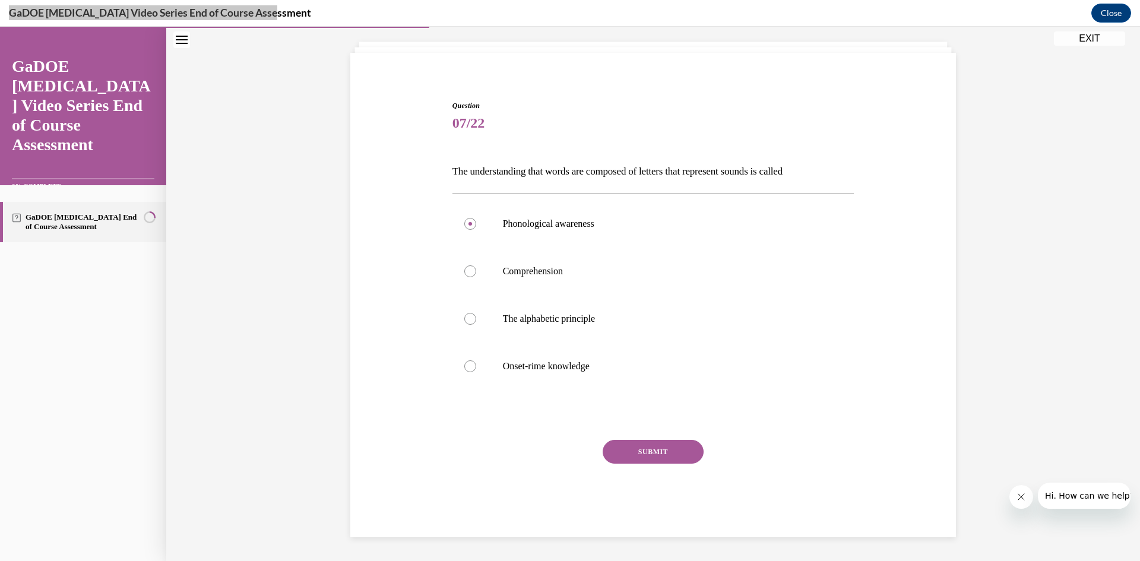
click at [652, 441] on button "SUBMIT" at bounding box center [653, 452] width 101 height 24
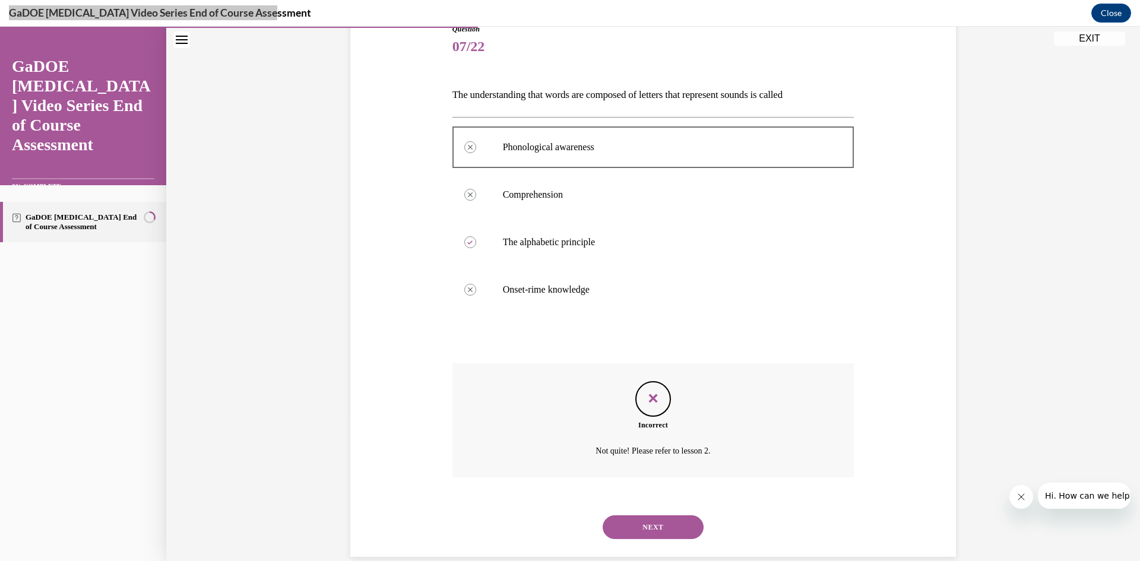
scroll to position [161, 0]
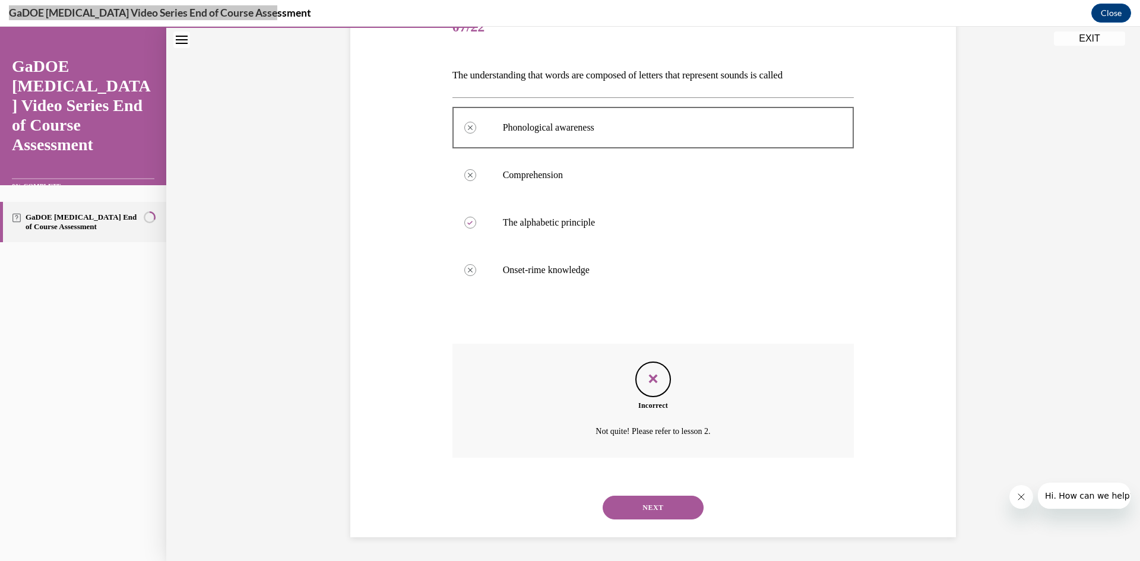
click at [670, 507] on button "NEXT" at bounding box center [653, 508] width 101 height 24
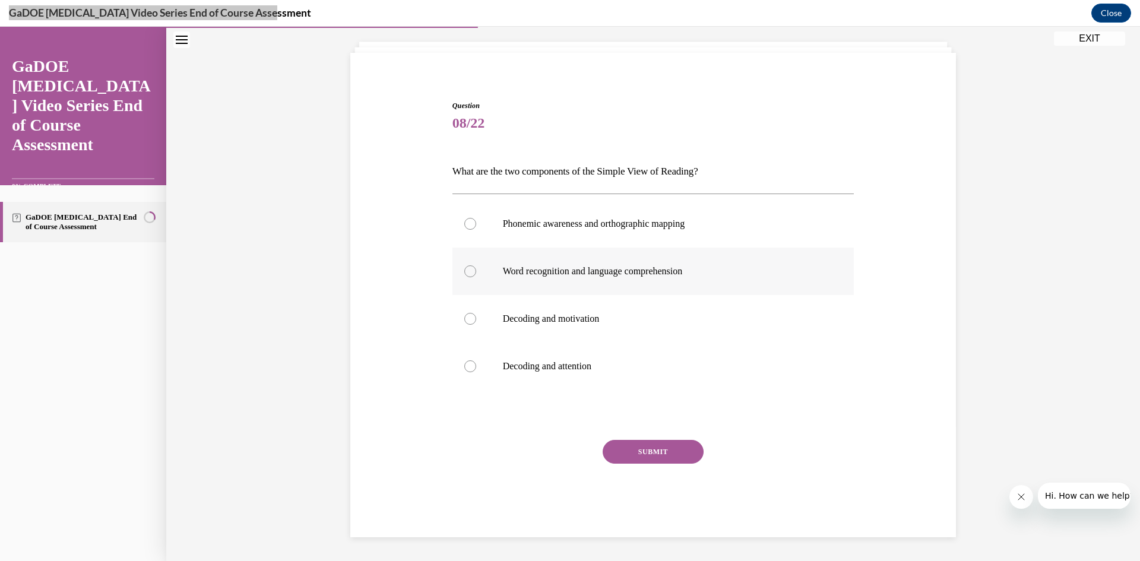
click at [622, 275] on p "Word recognition and language comprehension" at bounding box center [664, 272] width 322 height 12
click at [476, 275] on input "Word recognition and language comprehension" at bounding box center [470, 272] width 12 height 12
radio input "true"
drag, startPoint x: 503, startPoint y: 171, endPoint x: 754, endPoint y: 166, distance: 250.7
click at [754, 166] on p "What are the two components of the Simple View of Reading?" at bounding box center [654, 172] width 402 height 20
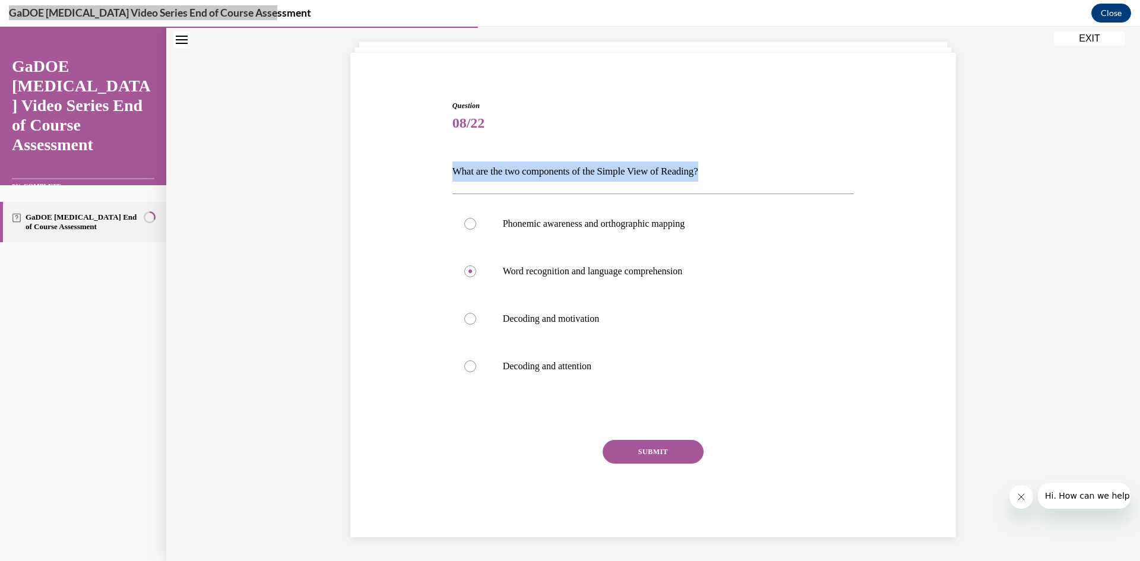
copy p "What are the two components of the Simple View of Reading?"
click at [650, 456] on button "SUBMIT" at bounding box center [653, 452] width 101 height 24
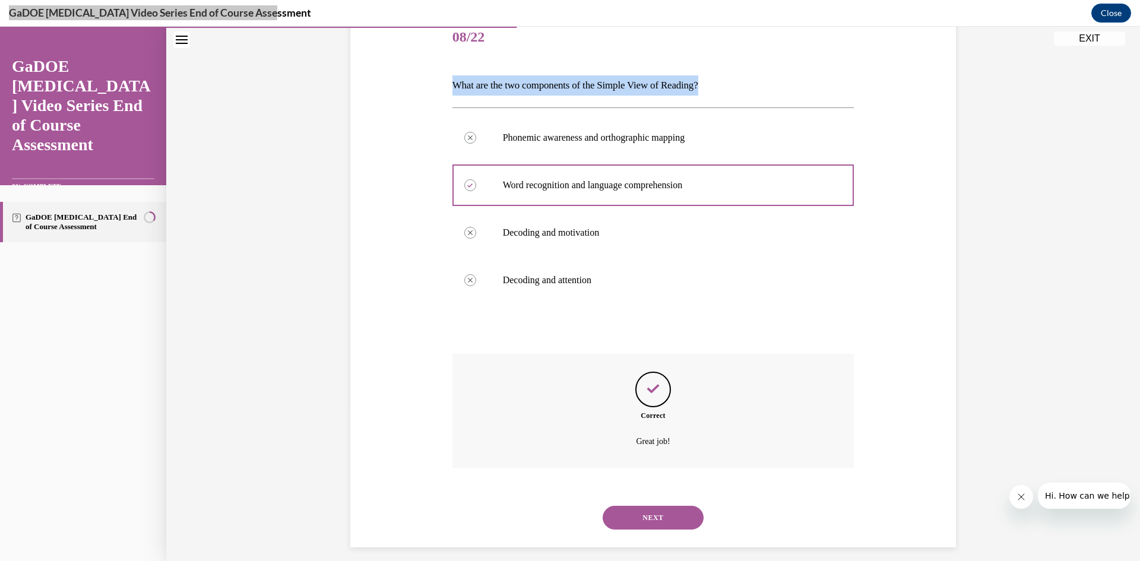
scroll to position [161, 0]
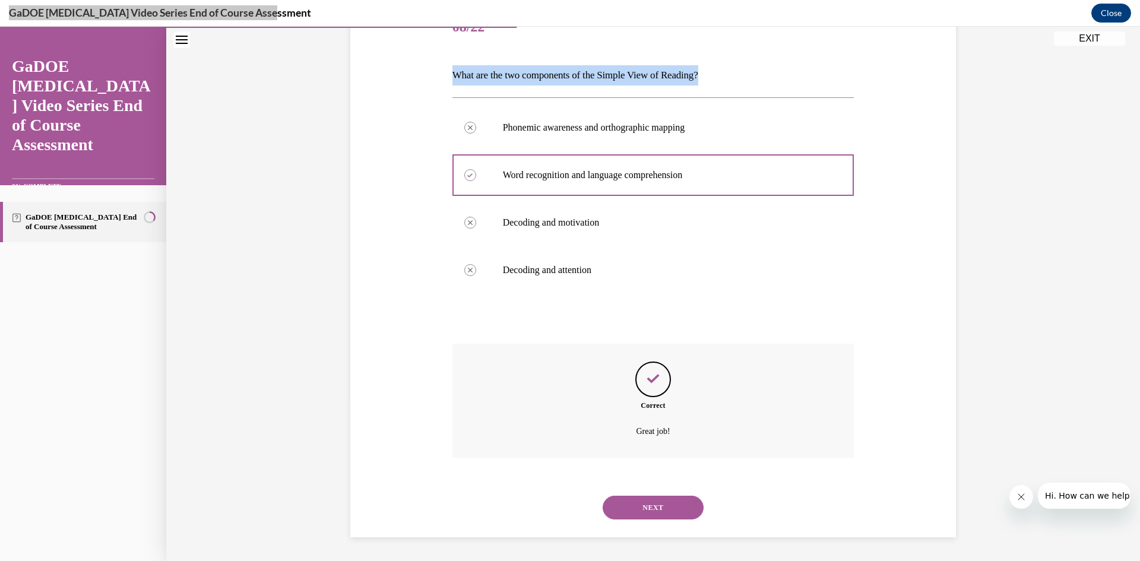
click at [648, 508] on button "NEXT" at bounding box center [653, 508] width 101 height 24
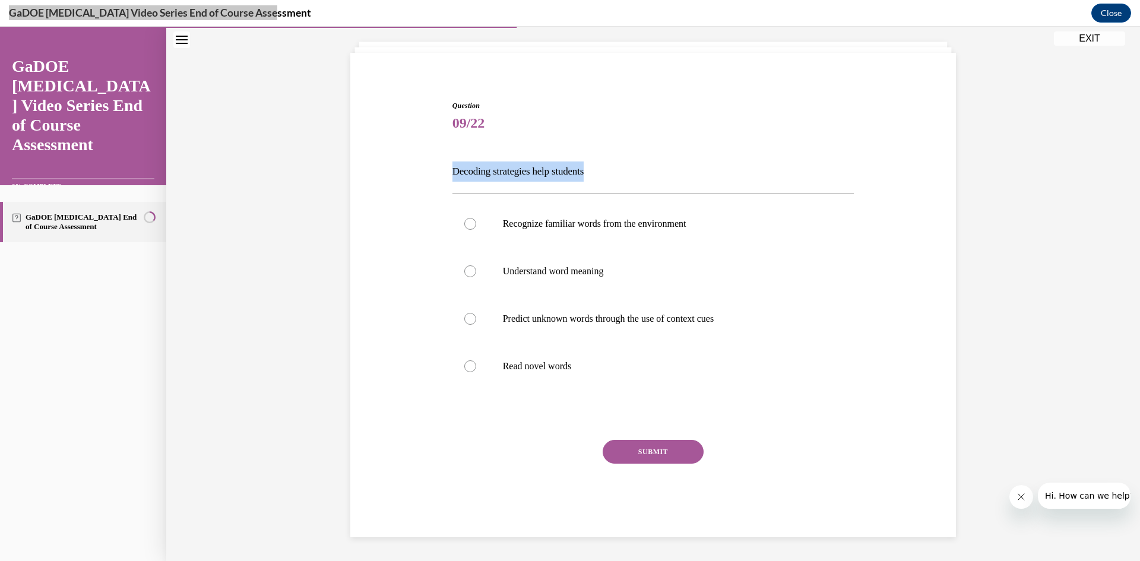
drag, startPoint x: 485, startPoint y: 169, endPoint x: 612, endPoint y: 167, distance: 127.1
click at [612, 167] on div "Question 09/22 Decoding strategies help students Recognize familiar words from …" at bounding box center [654, 310] width 408 height 455
click at [554, 274] on p "Understand word meaning" at bounding box center [664, 272] width 322 height 12
click at [476, 274] on input "Understand word meaning" at bounding box center [470, 272] width 12 height 12
radio input "true"
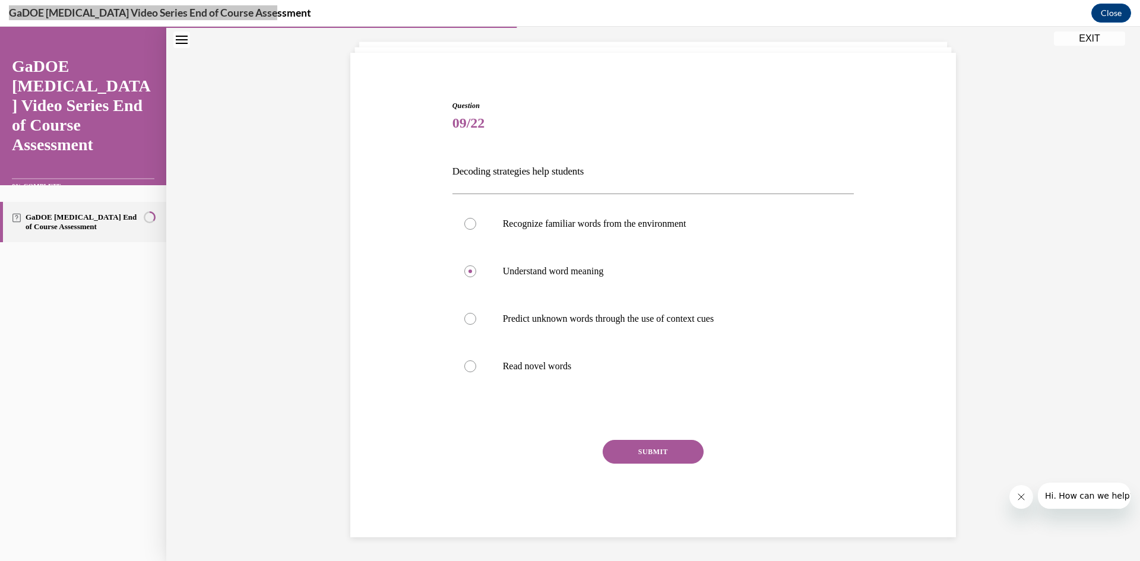
click at [646, 460] on button "SUBMIT" at bounding box center [653, 452] width 101 height 24
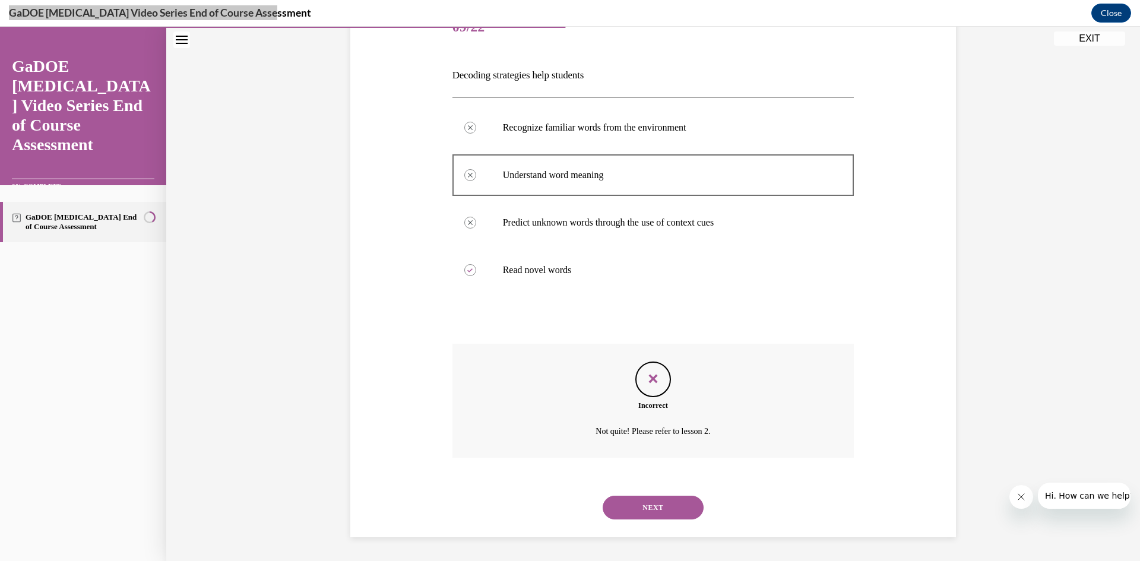
scroll to position [150, 0]
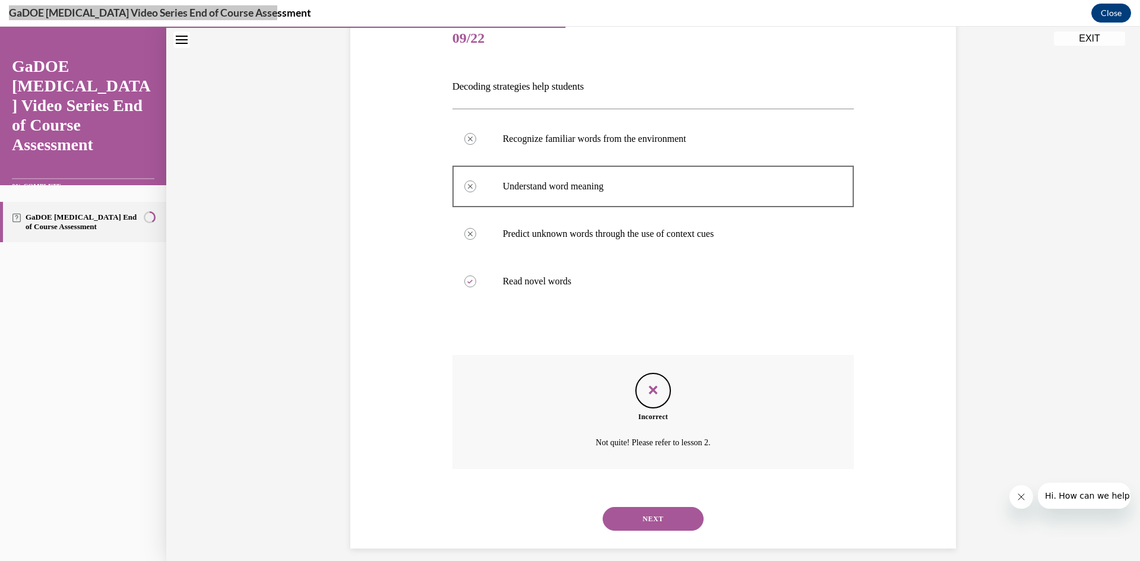
click at [660, 521] on button "NEXT" at bounding box center [653, 519] width 101 height 24
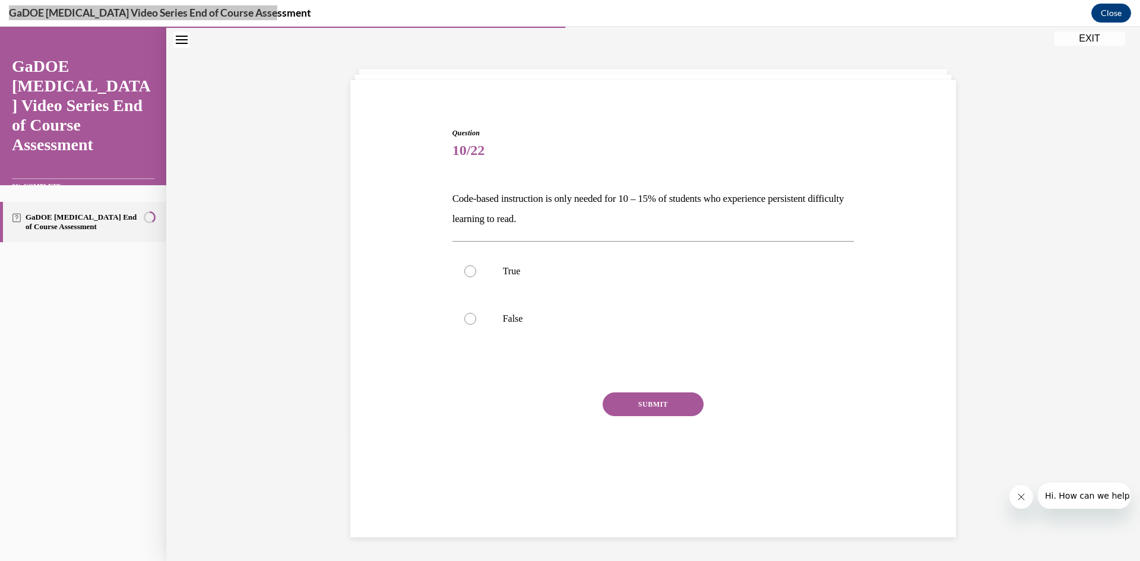
scroll to position [37, 0]
drag, startPoint x: 441, startPoint y: 196, endPoint x: 558, endPoint y: 216, distance: 118.2
click at [571, 219] on div "Question 10/22 Code-based instruction is only needed for 10 – 15% of students w…" at bounding box center [653, 291] width 612 height 398
click at [501, 325] on label "False" at bounding box center [654, 319] width 402 height 48
click at [476, 325] on input "False" at bounding box center [470, 319] width 12 height 12
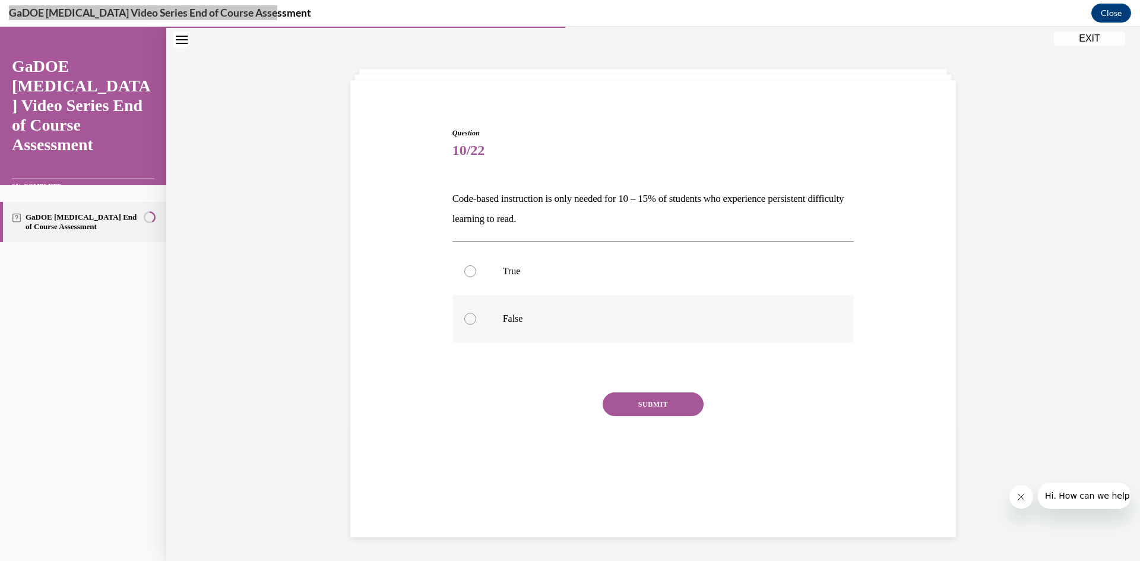
radio input "true"
click at [649, 394] on button "SUBMIT" at bounding box center [653, 405] width 101 height 24
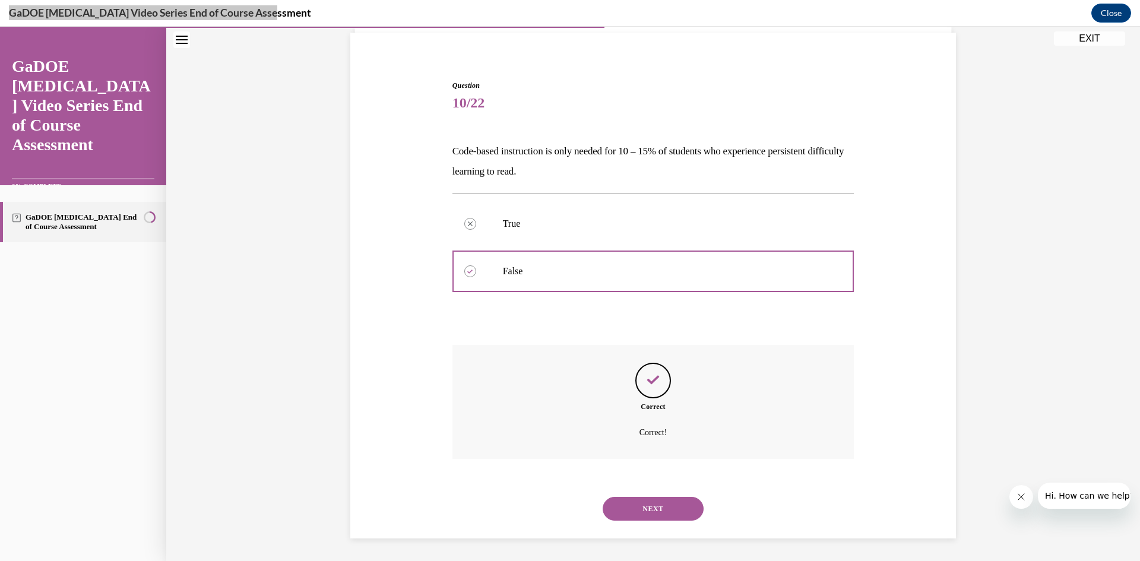
scroll to position [86, 0]
click at [665, 507] on button "NEXT" at bounding box center [653, 508] width 101 height 24
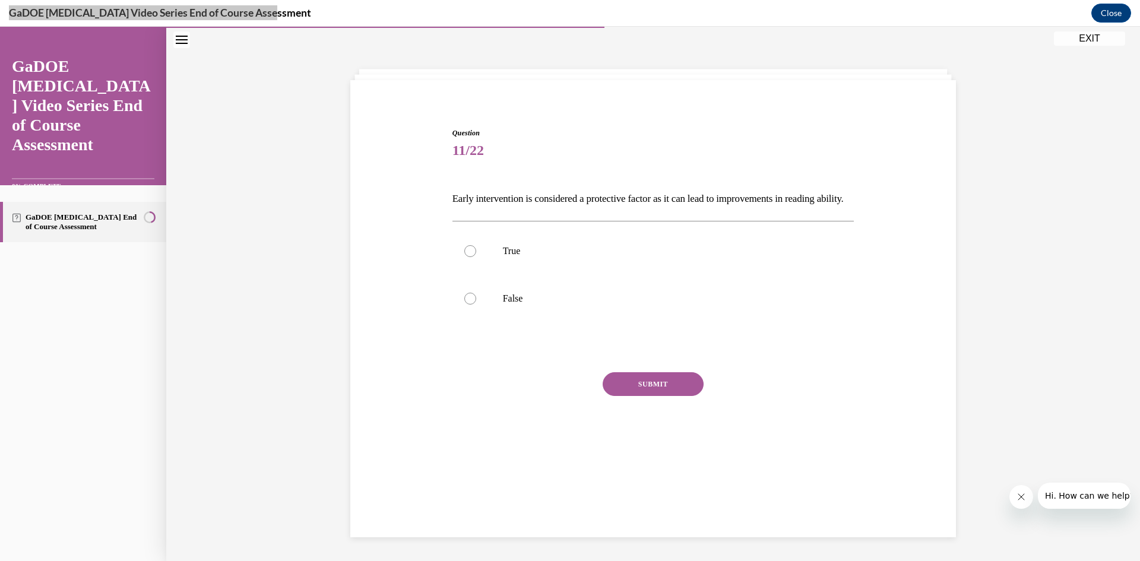
scroll to position [37, 0]
drag, startPoint x: 448, startPoint y: 198, endPoint x: 472, endPoint y: 214, distance: 28.2
click at [479, 209] on p "Early intervention is considered a protective factor as it can lead to improvem…" at bounding box center [654, 199] width 402 height 20
copy p "Early intervention is considered a protective factor as it can lead to improvem…"
click at [537, 264] on label "True" at bounding box center [654, 251] width 402 height 48
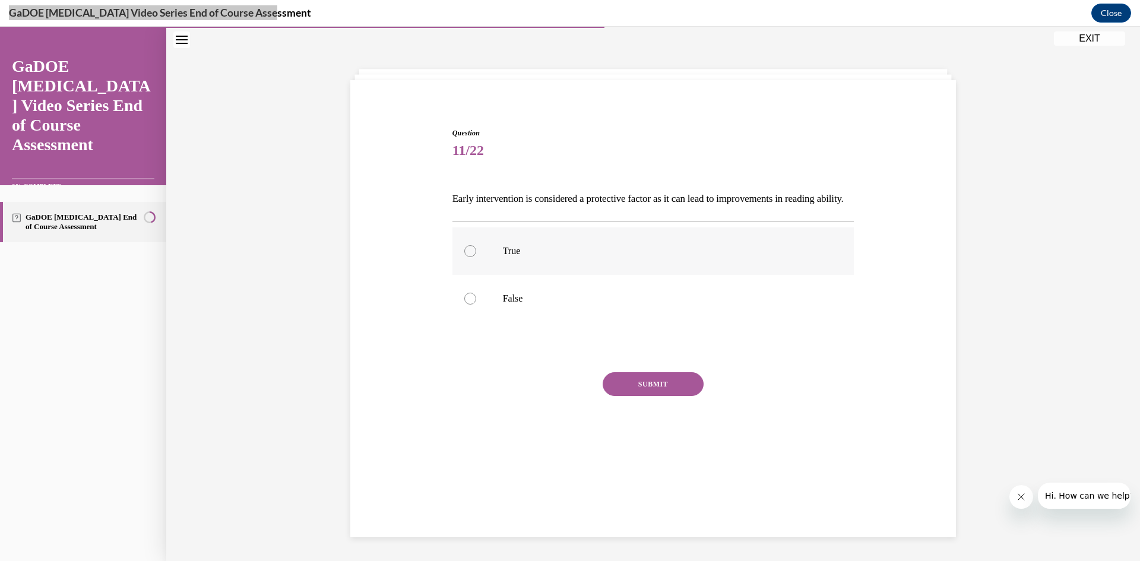
click at [476, 257] on input "True" at bounding box center [470, 251] width 12 height 12
radio input "true"
click at [659, 396] on button "SUBMIT" at bounding box center [653, 384] width 101 height 24
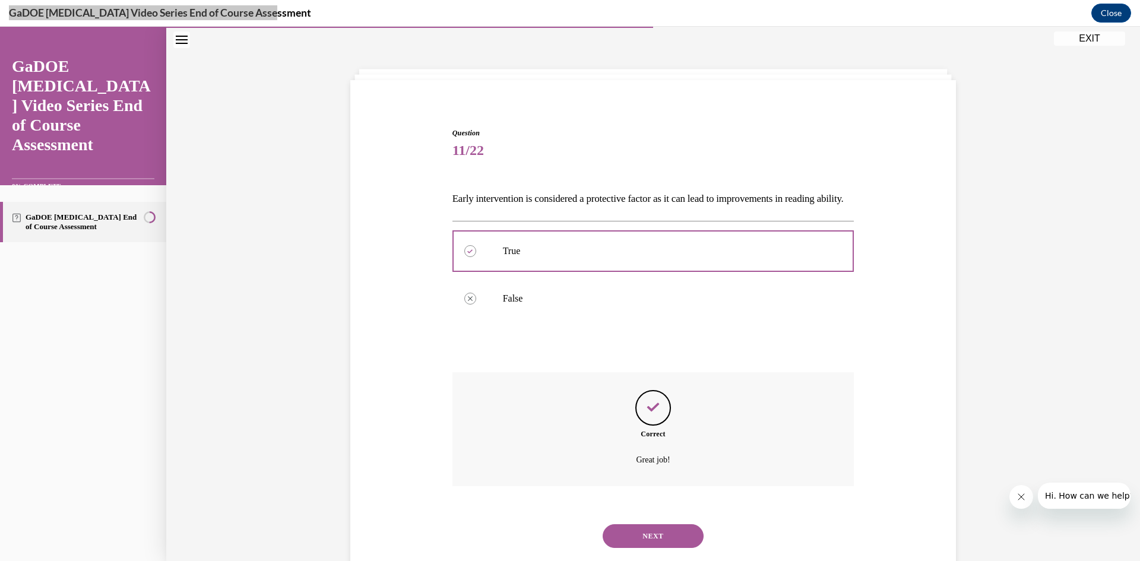
scroll to position [86, 0]
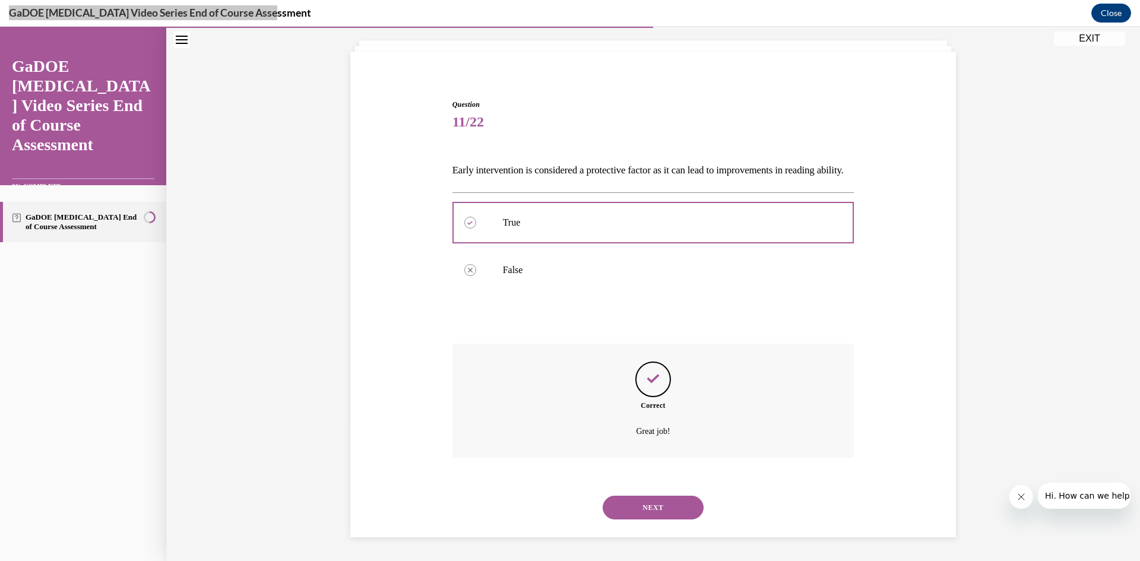
click at [653, 513] on button "NEXT" at bounding box center [653, 508] width 101 height 24
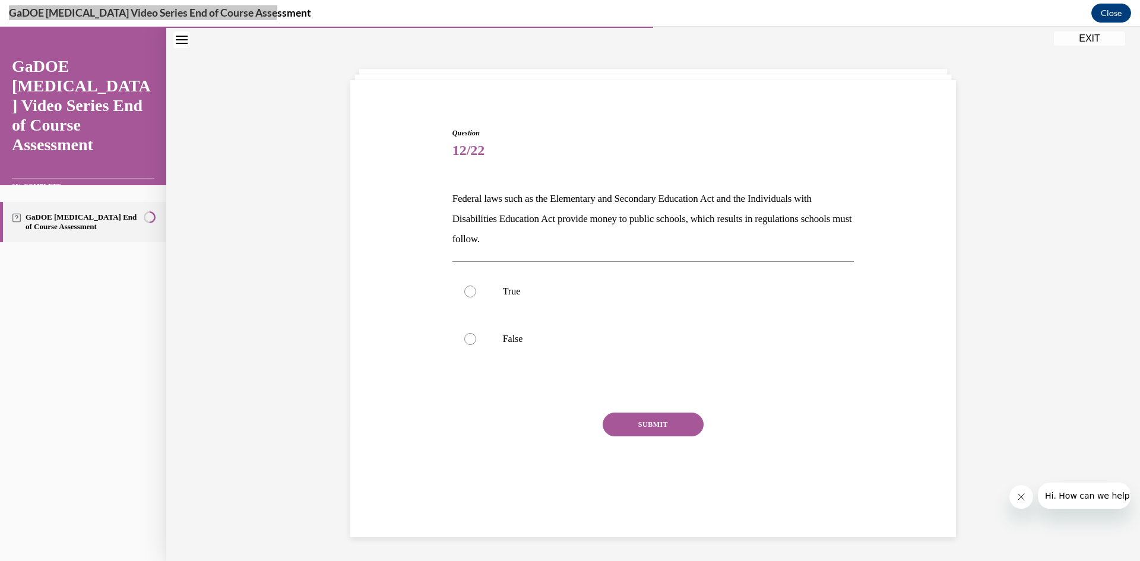
scroll to position [37, 0]
drag, startPoint x: 450, startPoint y: 198, endPoint x: 543, endPoint y: 241, distance: 103.1
click at [543, 241] on div "Question 12/22 Federal laws such as the Elementary and Secondary Education Act …" at bounding box center [654, 310] width 408 height 400
copy p "Federal laws such as the Elementary and Secondary Education Act and the Individ…"
click at [614, 213] on p "Federal laws such as the Elementary and Secondary Education Act and the Individ…" at bounding box center [654, 219] width 402 height 61
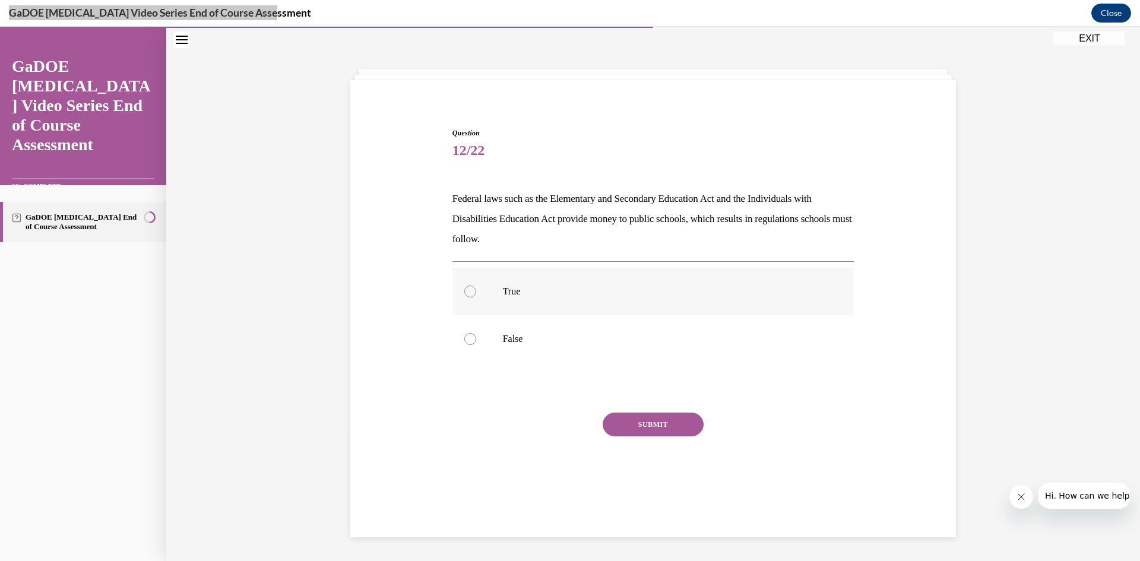
click at [527, 293] on p "True" at bounding box center [664, 292] width 322 height 12
click at [476, 293] on input "True" at bounding box center [470, 292] width 12 height 12
radio input "true"
click at [648, 429] on button "SUBMIT" at bounding box center [653, 425] width 101 height 24
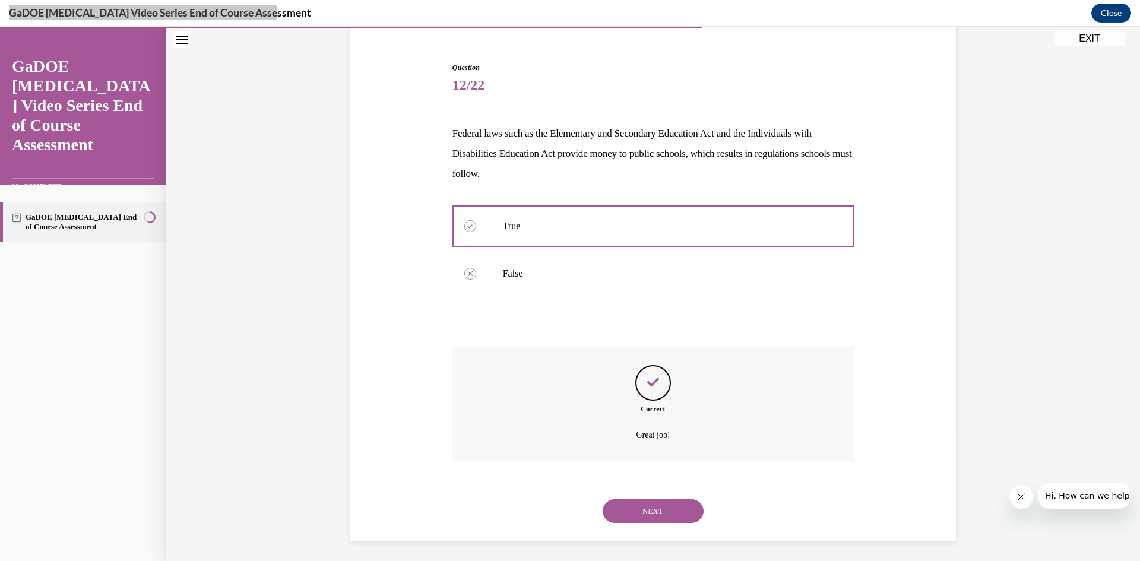
scroll to position [106, 0]
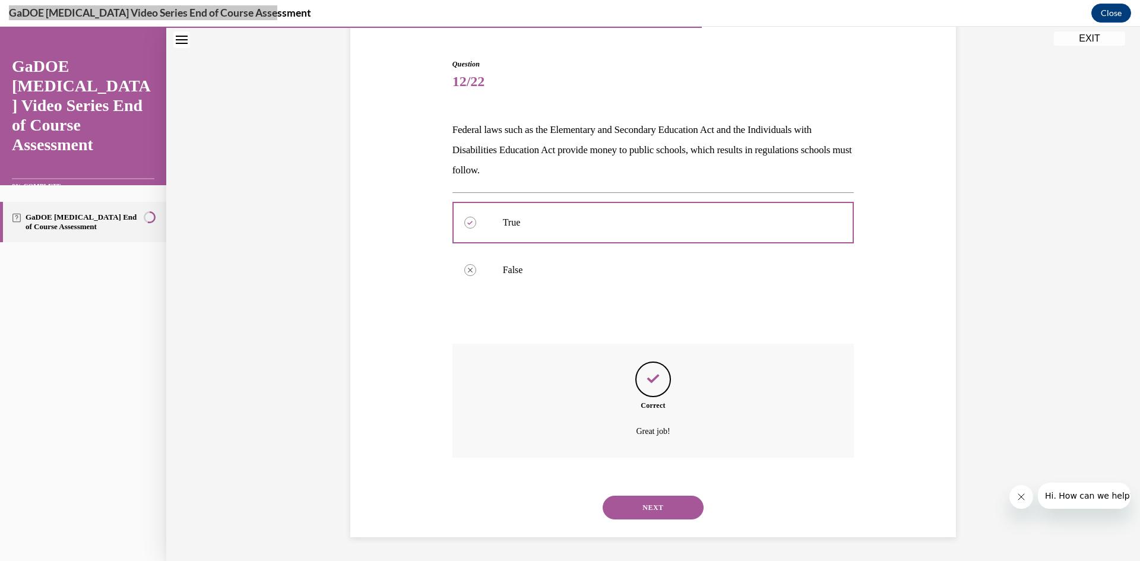
click at [652, 500] on button "NEXT" at bounding box center [653, 508] width 101 height 24
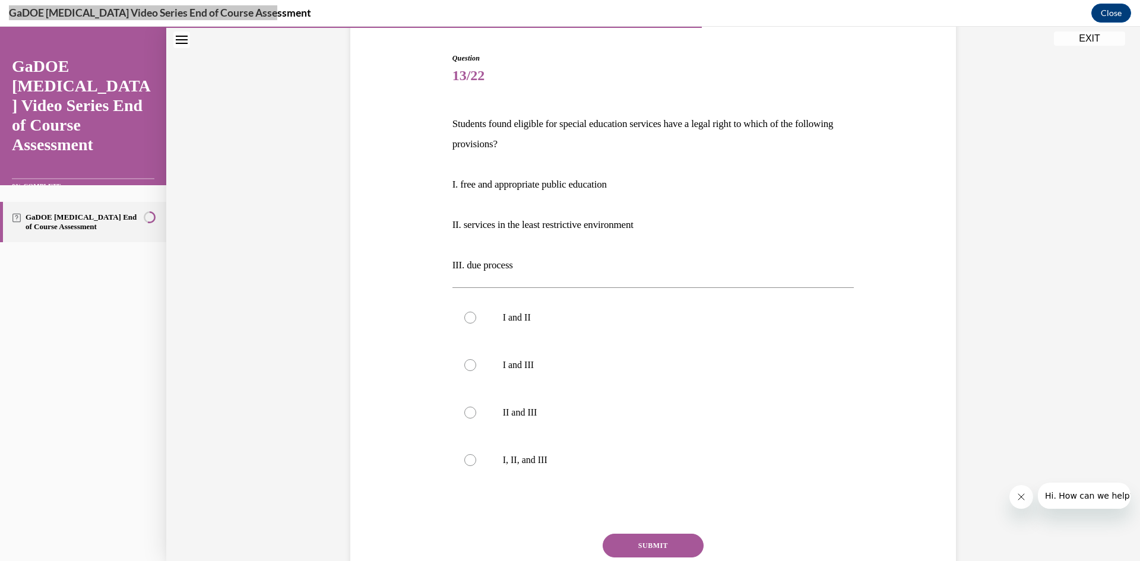
scroll to position [206, 0]
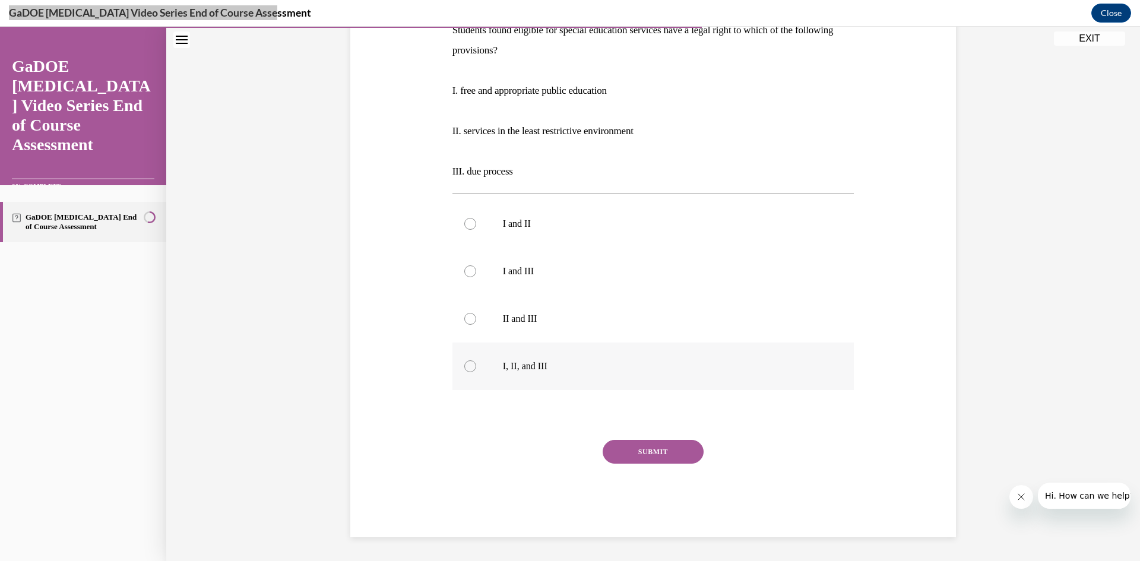
click at [514, 369] on p "I, II, and III" at bounding box center [664, 367] width 322 height 12
click at [476, 369] on input "I, II, and III" at bounding box center [470, 367] width 12 height 12
radio input "true"
click at [665, 452] on button "SUBMIT" at bounding box center [653, 452] width 101 height 24
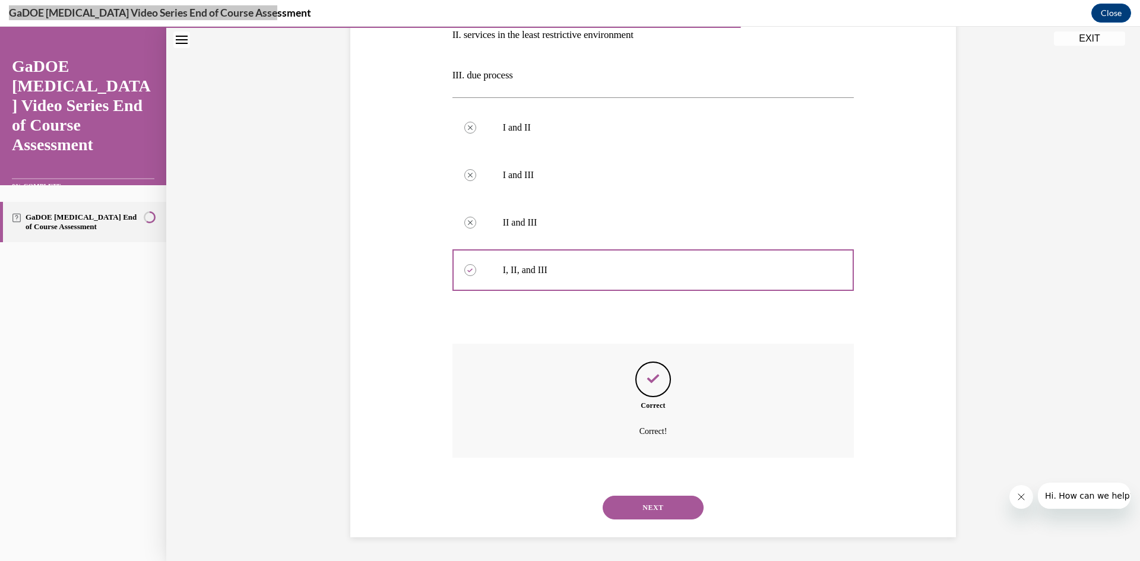
click at [644, 508] on button "NEXT" at bounding box center [653, 508] width 101 height 24
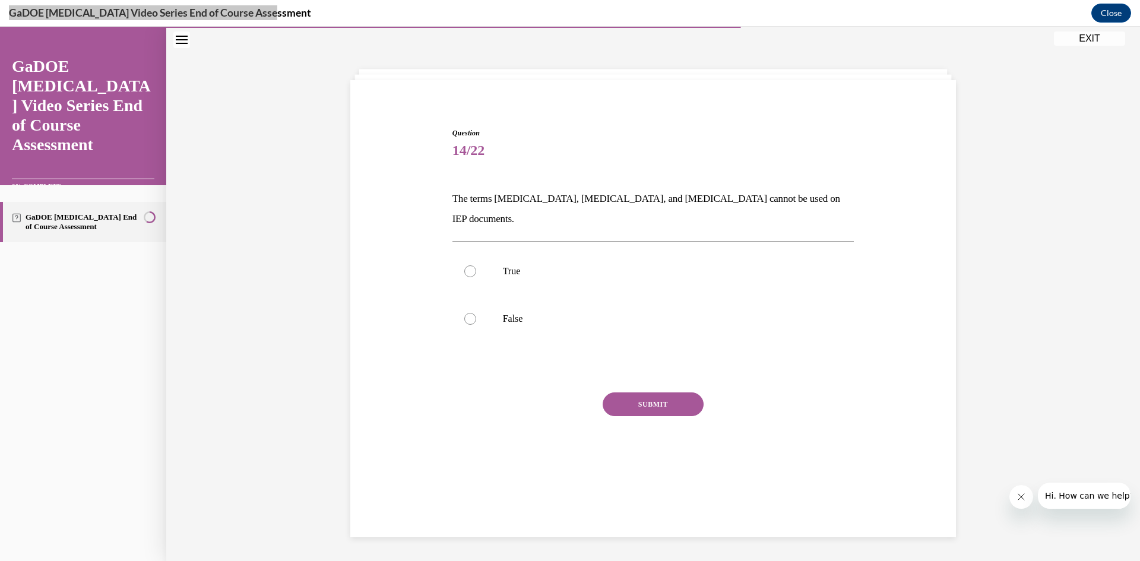
scroll to position [37, 0]
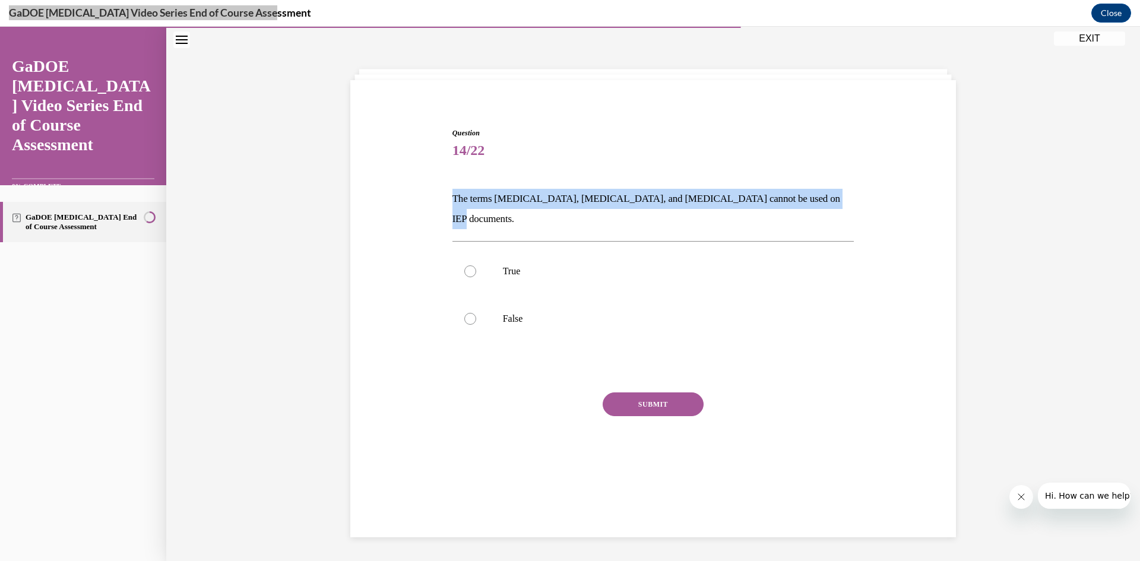
drag, startPoint x: 445, startPoint y: 197, endPoint x: 739, endPoint y: 195, distance: 294.0
click at [845, 197] on div "Question 14/22 The terms dyslexia, dyscalculia, and dysgraphia cannot be used o…" at bounding box center [653, 291] width 612 height 398
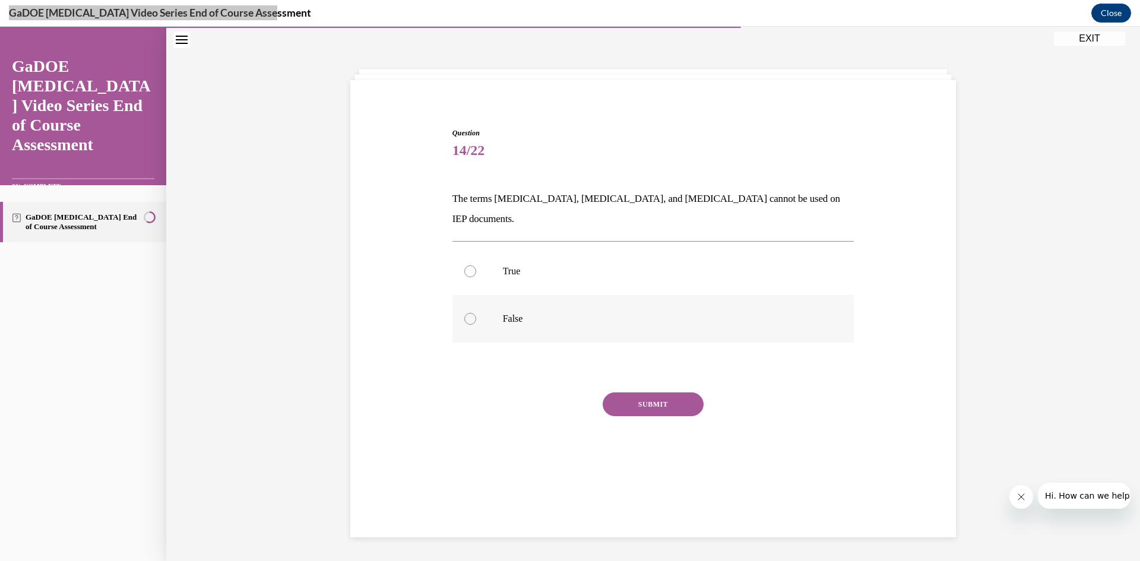
click at [568, 295] on label "False" at bounding box center [654, 319] width 402 height 48
click at [476, 313] on input "False" at bounding box center [470, 319] width 12 height 12
radio input "true"
click at [654, 393] on button "SUBMIT" at bounding box center [653, 405] width 101 height 24
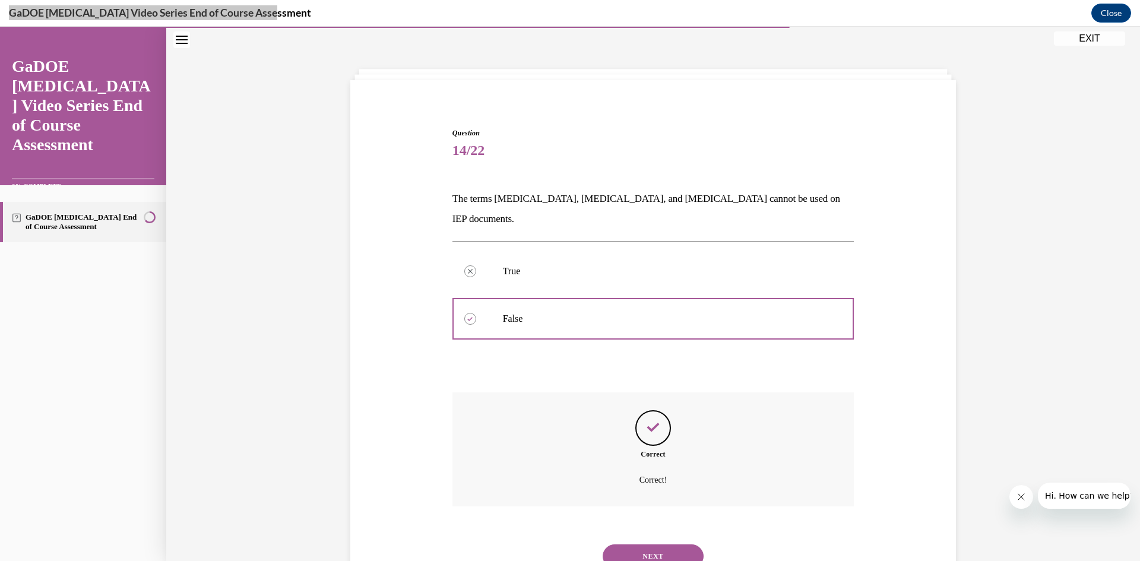
scroll to position [66, 0]
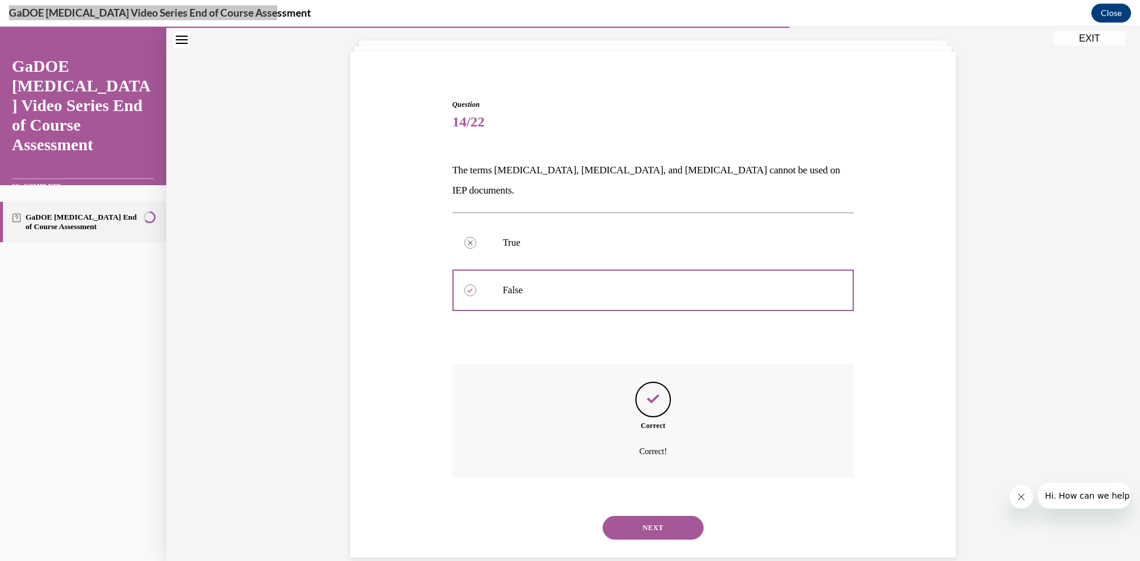
click at [666, 516] on button "NEXT" at bounding box center [653, 528] width 101 height 24
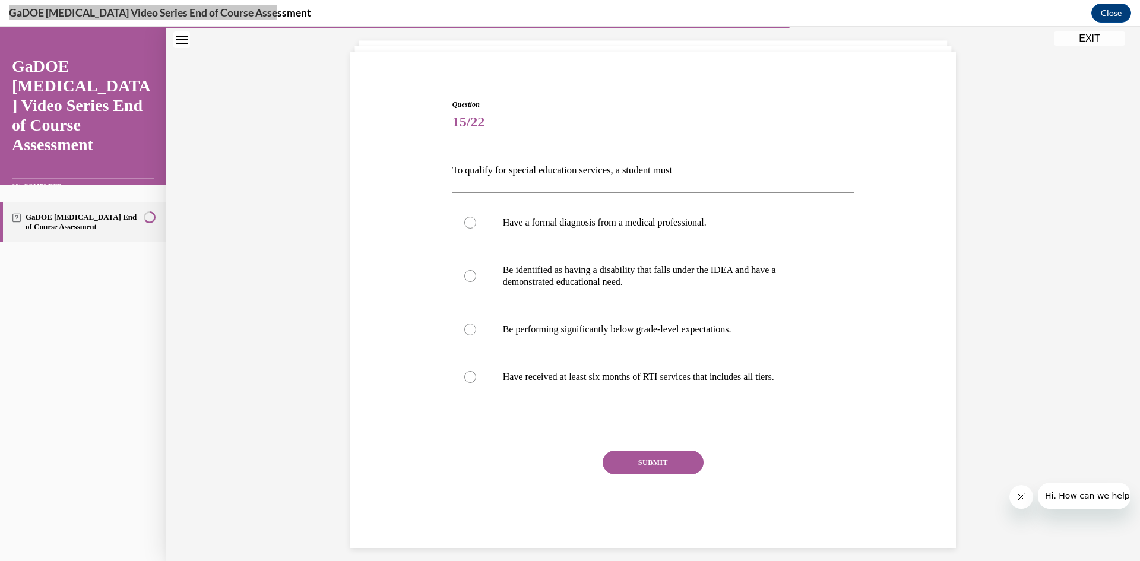
scroll to position [62, 0]
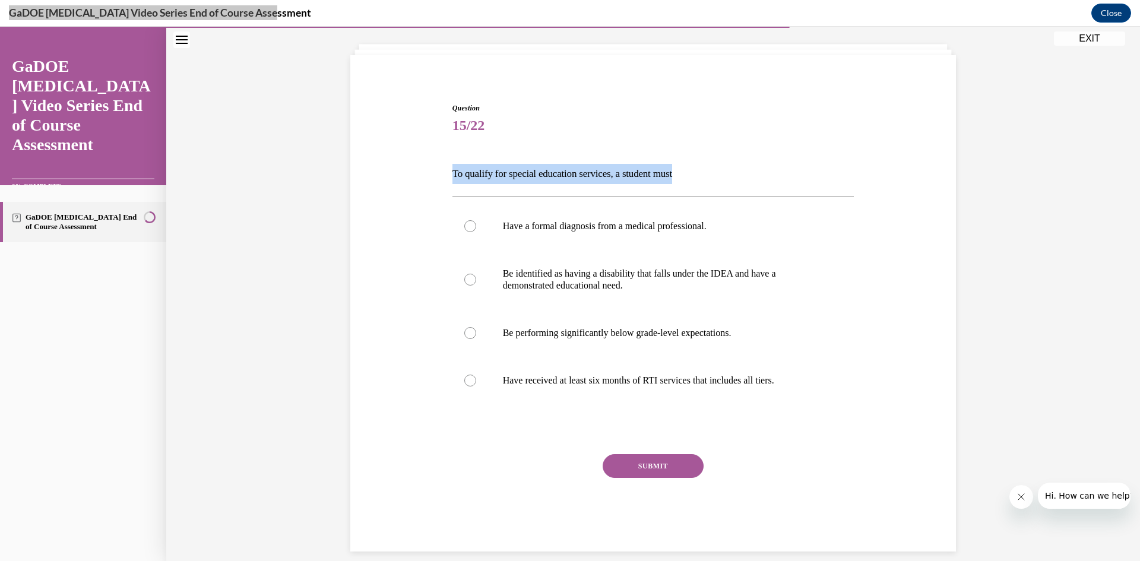
drag, startPoint x: 445, startPoint y: 172, endPoint x: 719, endPoint y: 175, distance: 274.4
click at [719, 175] on div "Question 15/22 To qualify for special education services, a student must Have a…" at bounding box center [653, 309] width 612 height 485
copy p "To qualify for special education services, a student must"
click at [707, 112] on span "Question" at bounding box center [654, 108] width 402 height 11
drag, startPoint x: 451, startPoint y: 173, endPoint x: 747, endPoint y: 184, distance: 296.0
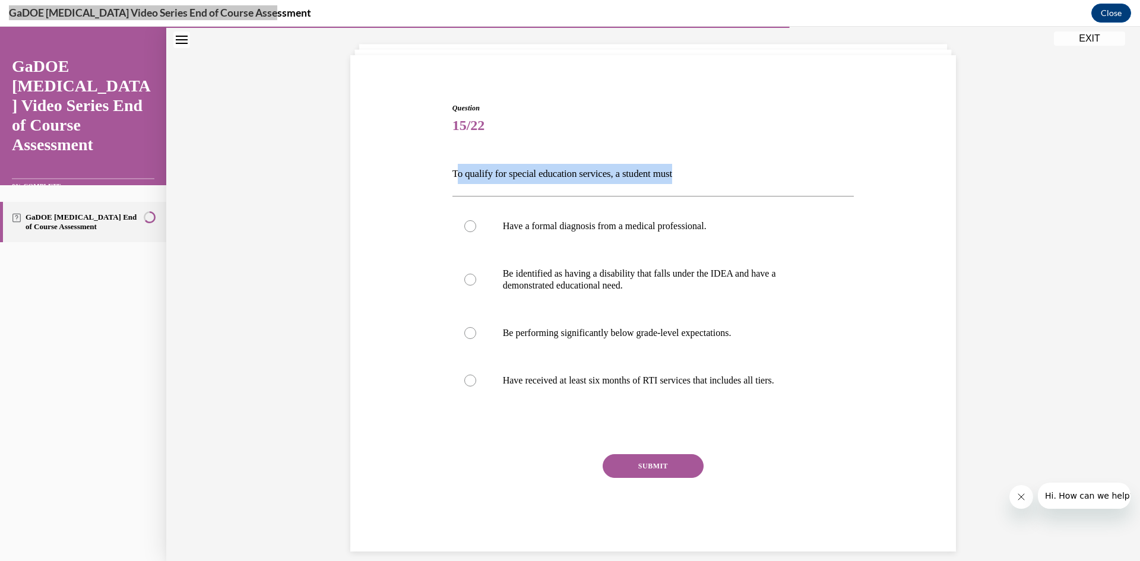
click at [747, 184] on p "To qualify for special education services, a student must" at bounding box center [654, 174] width 402 height 20
click at [677, 178] on p "To qualify for special education services, a student must" at bounding box center [654, 174] width 402 height 20
click at [625, 174] on p "To qualify for special education services, a student must" at bounding box center [654, 174] width 402 height 20
drag, startPoint x: 444, startPoint y: 173, endPoint x: 697, endPoint y: 167, distance: 253.1
click at [714, 166] on div "Question 15/22 To qualify for special education services, a student must Have a…" at bounding box center [653, 309] width 612 height 485
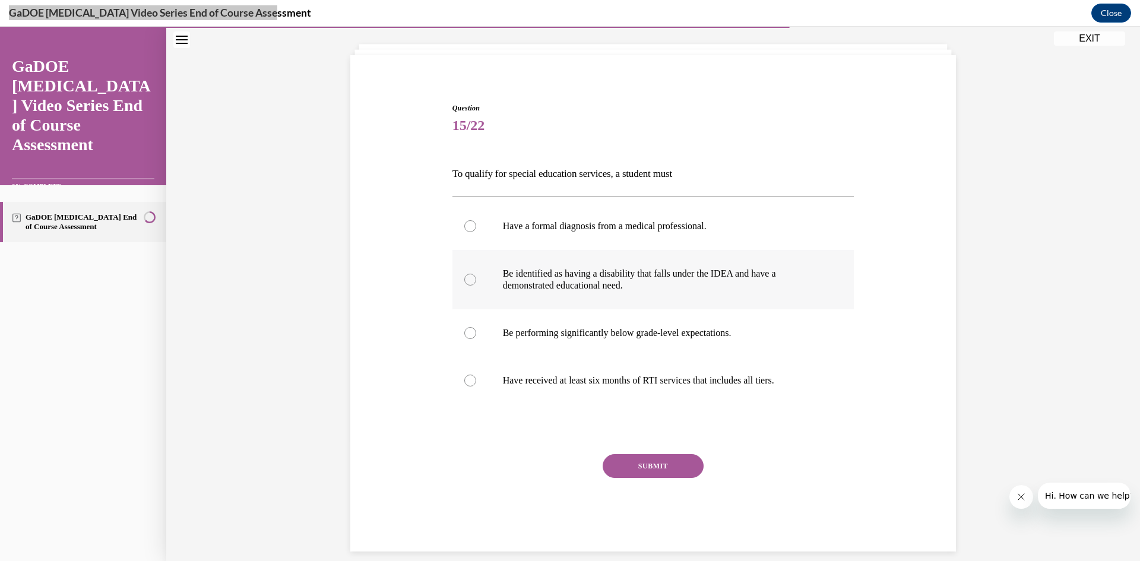
click at [639, 283] on p "Be identified as having a disability that falls under the IDEA and have a demon…" at bounding box center [664, 280] width 322 height 24
click at [476, 283] on input "Be identified as having a disability that falls under the IDEA and have a demon…" at bounding box center [470, 280] width 12 height 12
radio input "true"
click at [622, 463] on button "SUBMIT" at bounding box center [653, 466] width 101 height 24
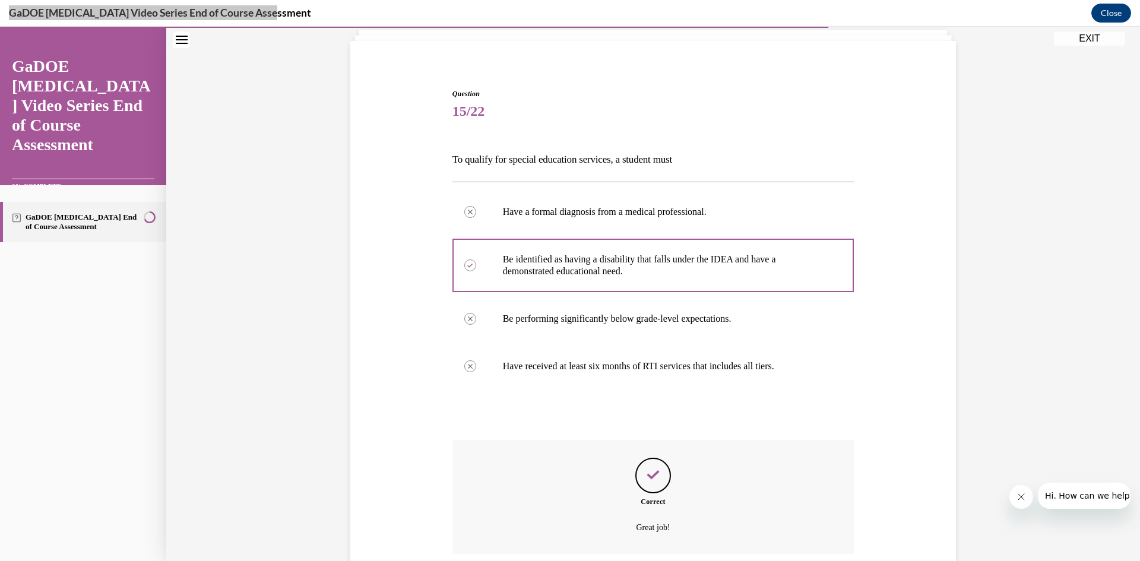
scroll to position [173, 0]
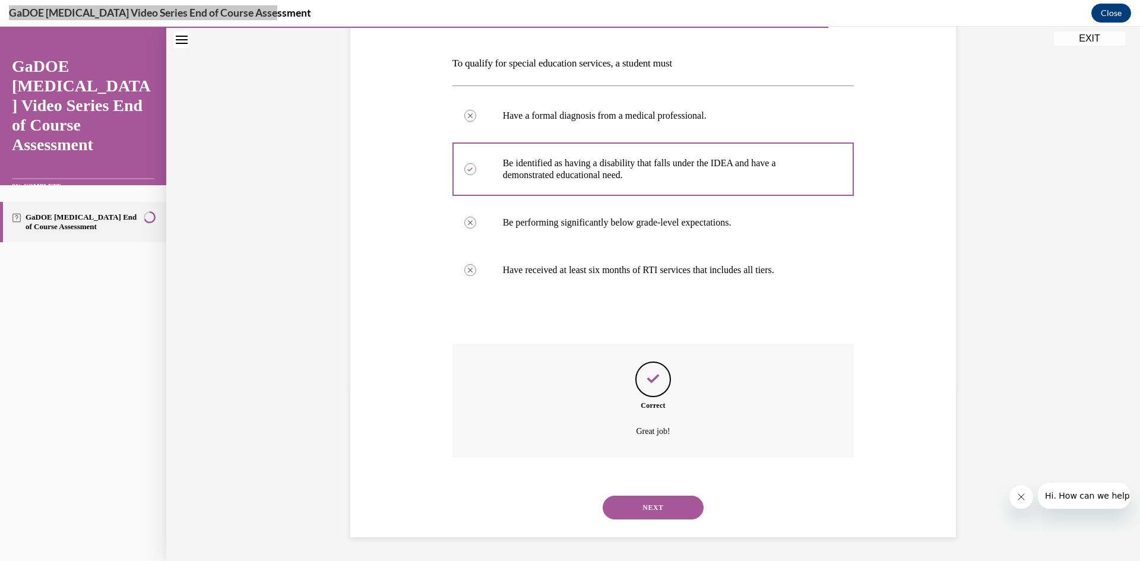
click at [669, 505] on button "NEXT" at bounding box center [653, 508] width 101 height 24
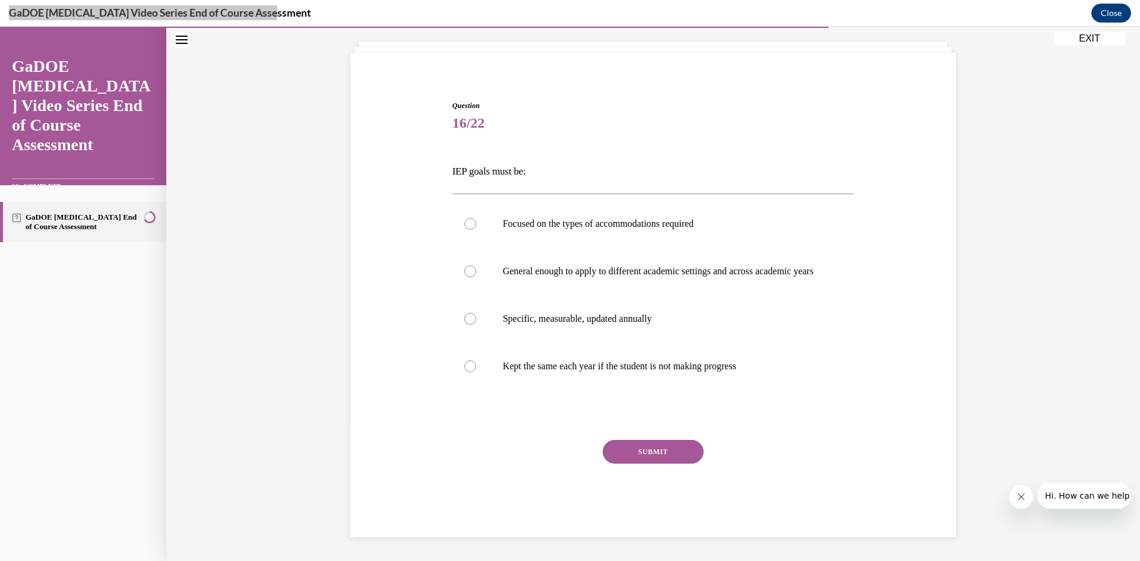
scroll to position [77, 0]
click at [636, 317] on p "Specific, measurable, updated annually" at bounding box center [664, 319] width 322 height 12
click at [476, 317] on input "Specific, measurable, updated annually" at bounding box center [470, 319] width 12 height 12
radio input "true"
click at [649, 445] on button "SUBMIT" at bounding box center [653, 452] width 101 height 24
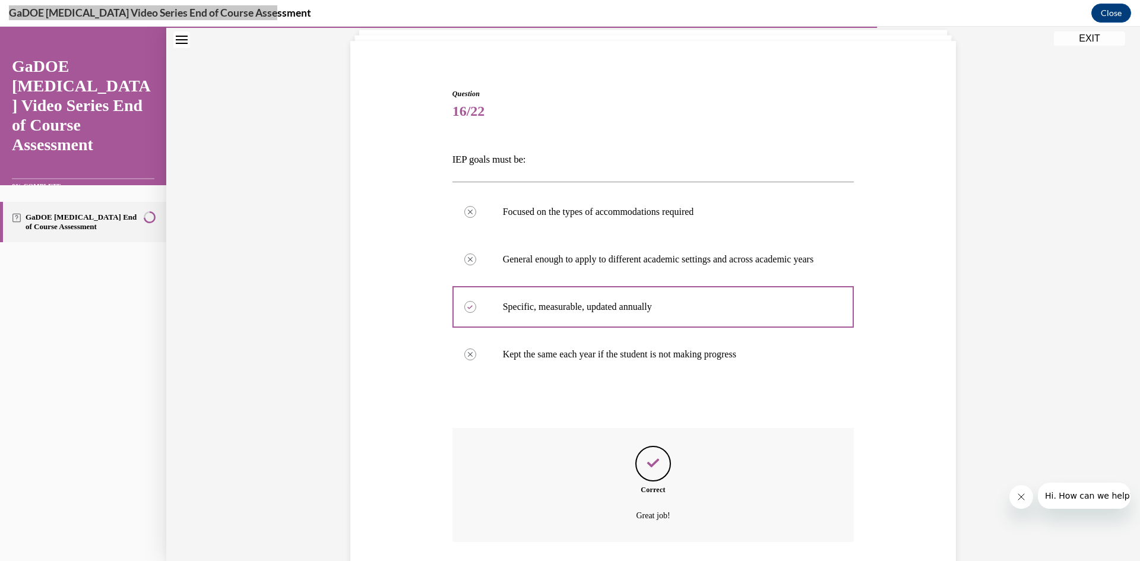
scroll to position [173, 0]
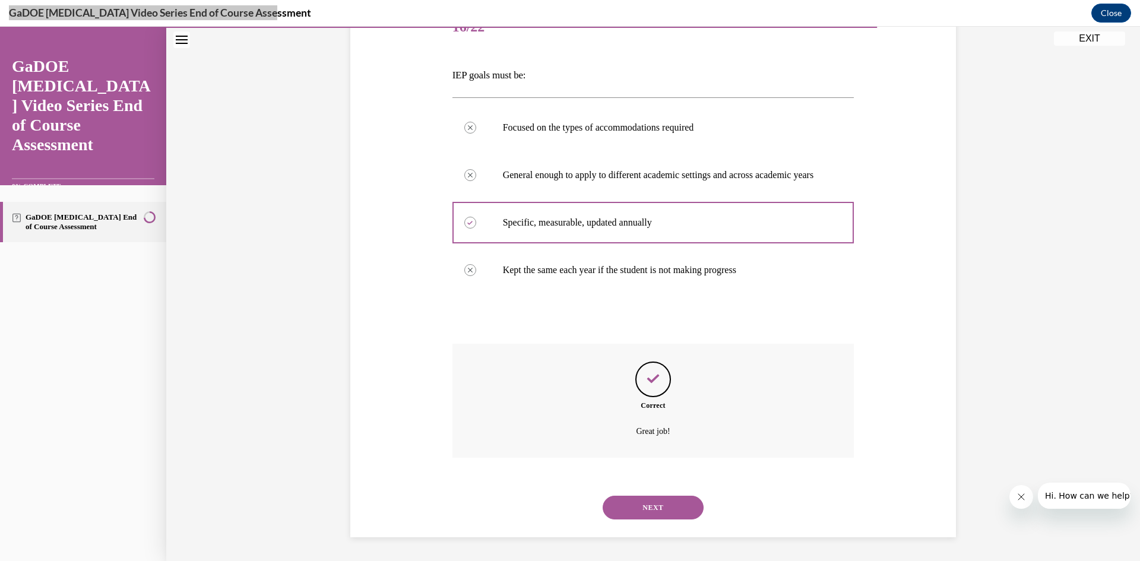
click at [644, 503] on button "NEXT" at bounding box center [653, 508] width 101 height 24
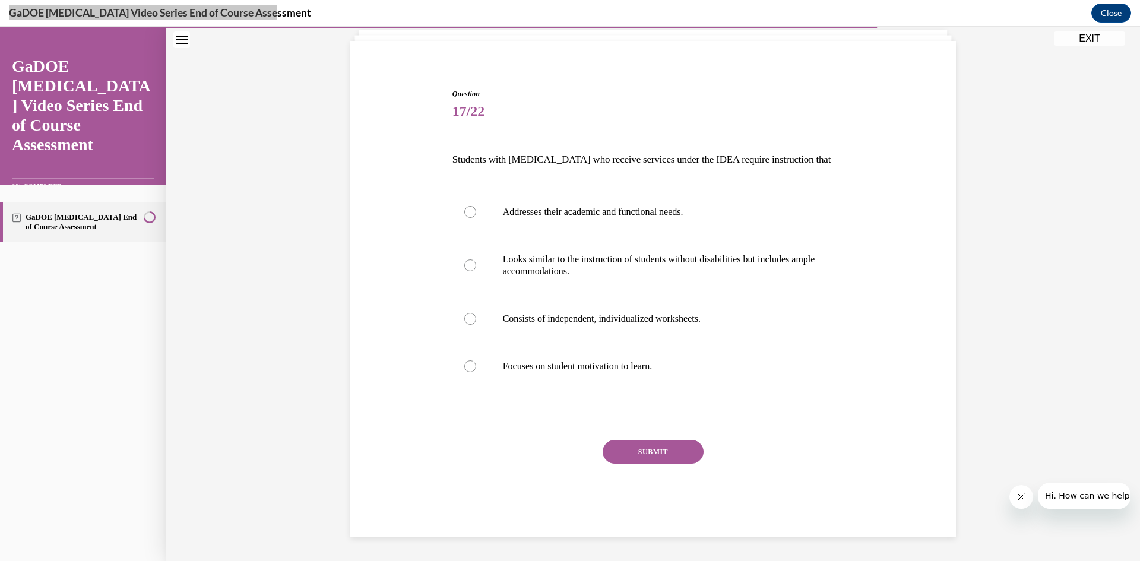
scroll to position [77, 0]
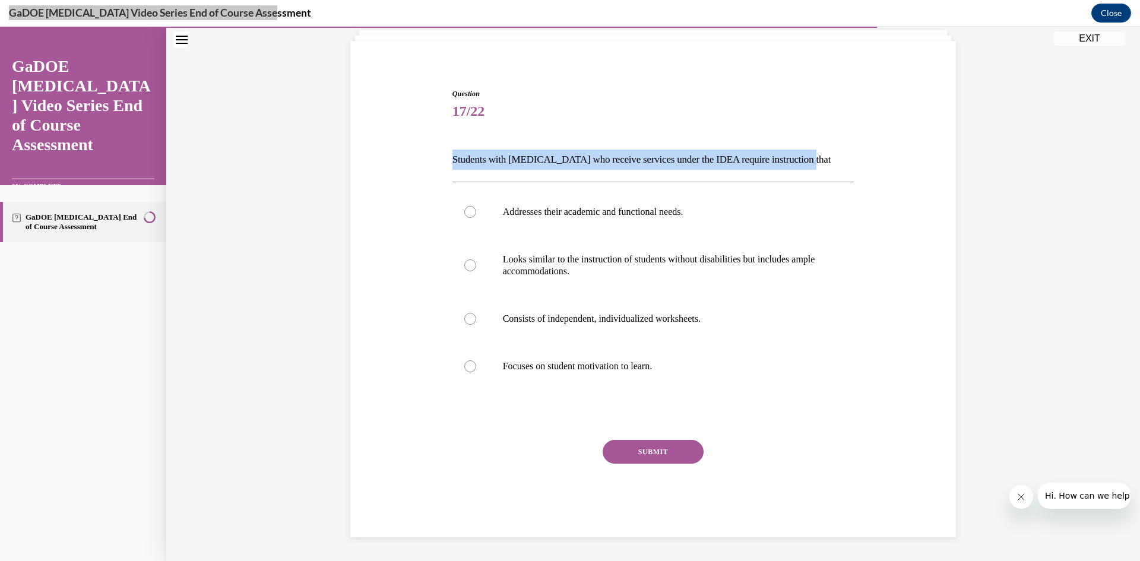
drag, startPoint x: 545, startPoint y: 151, endPoint x: 875, endPoint y: 151, distance: 330.8
click at [875, 151] on div "Question 17/22 Students with dyslexia who receive services under the IDEA requi…" at bounding box center [653, 295] width 612 height 485
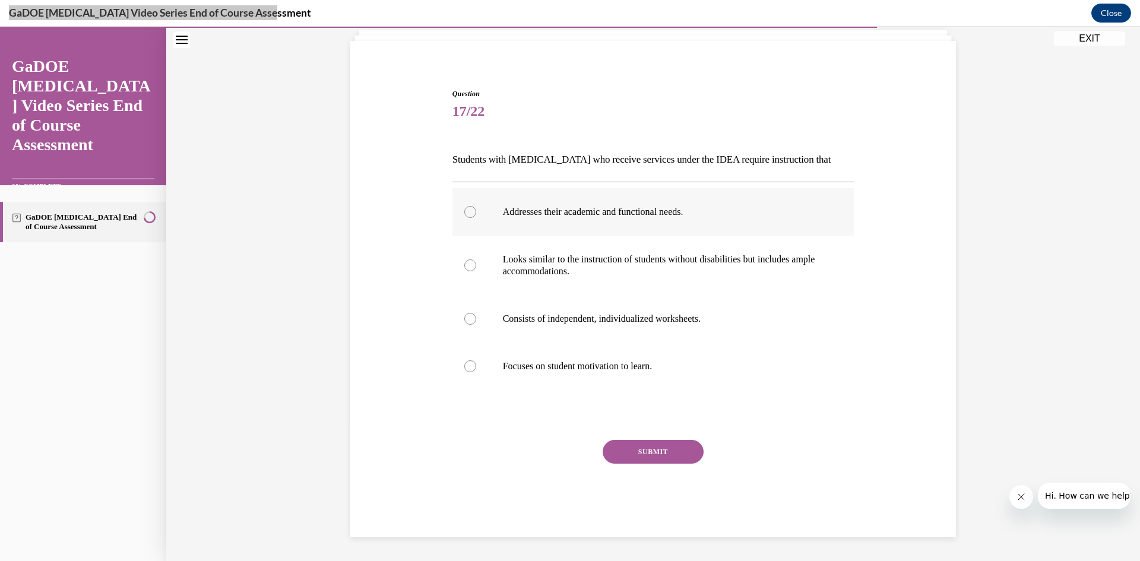
click at [682, 207] on p "Addresses their academic and functional needs." at bounding box center [664, 212] width 322 height 12
click at [476, 207] on input "Addresses their academic and functional needs." at bounding box center [470, 212] width 12 height 12
radio input "true"
click at [687, 451] on button "SUBMIT" at bounding box center [653, 452] width 101 height 24
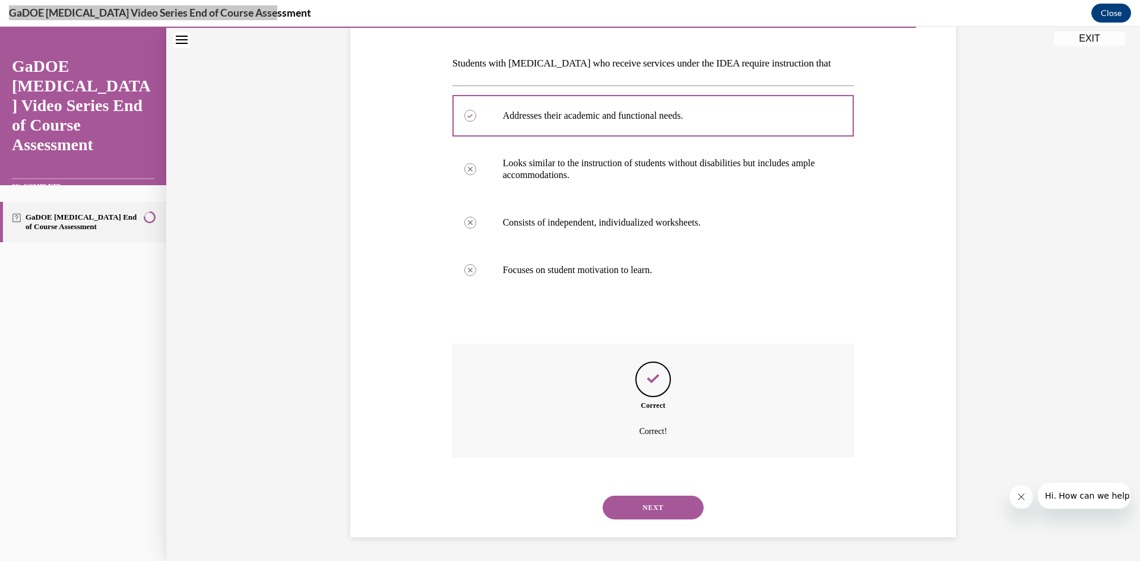
scroll to position [113, 0]
click at [659, 510] on button "NEXT" at bounding box center [653, 508] width 101 height 24
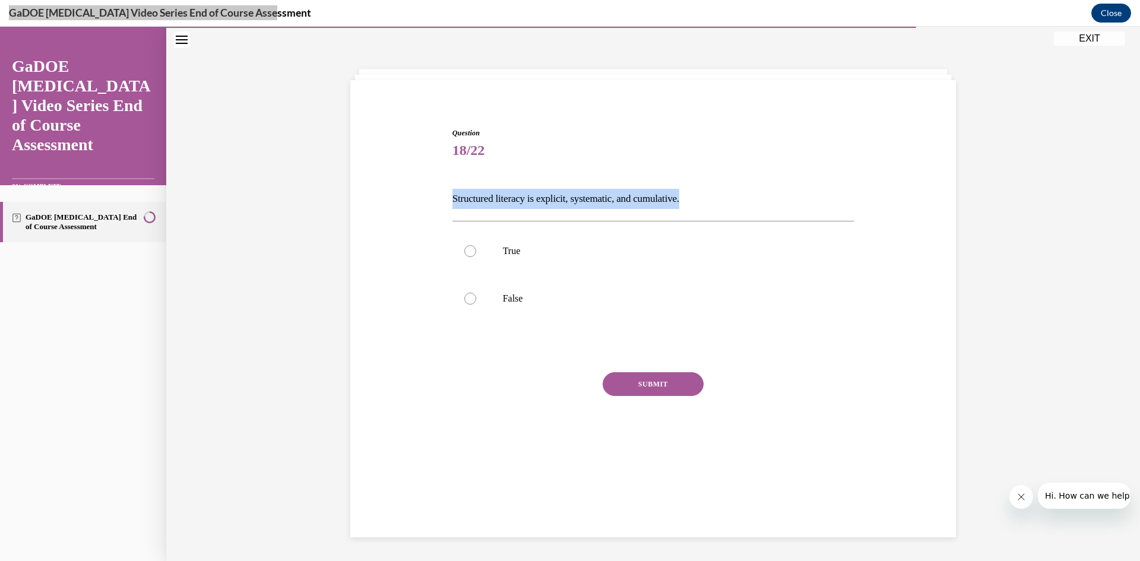
drag, startPoint x: 445, startPoint y: 195, endPoint x: 708, endPoint y: 174, distance: 263.4
click at [708, 174] on div "Question 18/22 Structured literacy is explicit, systematic, and cumulative. Tru…" at bounding box center [654, 290] width 408 height 360
click at [541, 238] on label "True" at bounding box center [654, 251] width 402 height 48
click at [476, 245] on input "True" at bounding box center [470, 251] width 12 height 12
radio input "true"
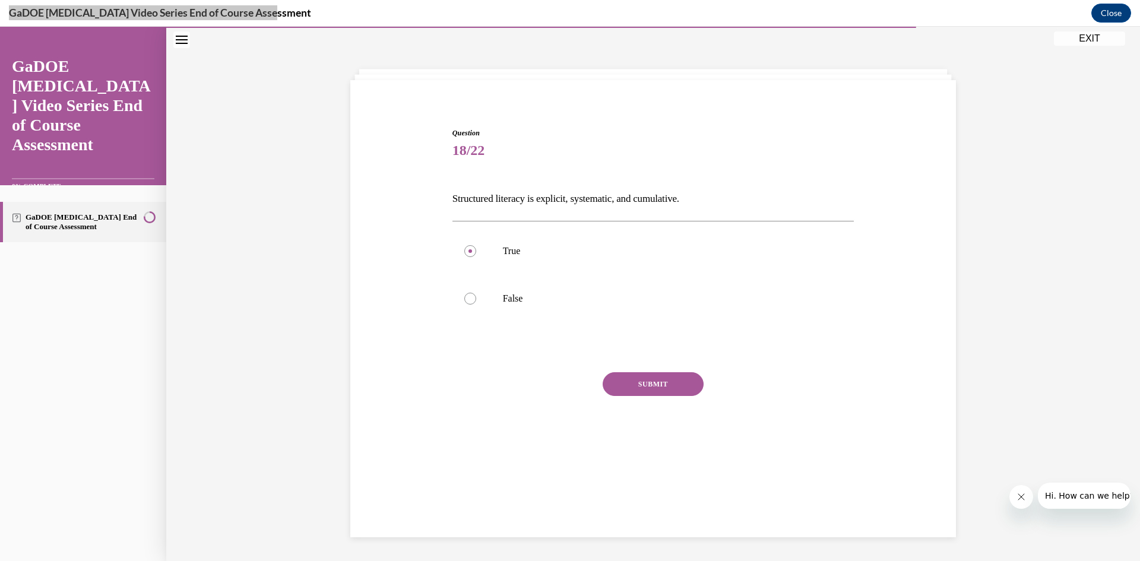
click at [648, 379] on button "SUBMIT" at bounding box center [653, 384] width 101 height 24
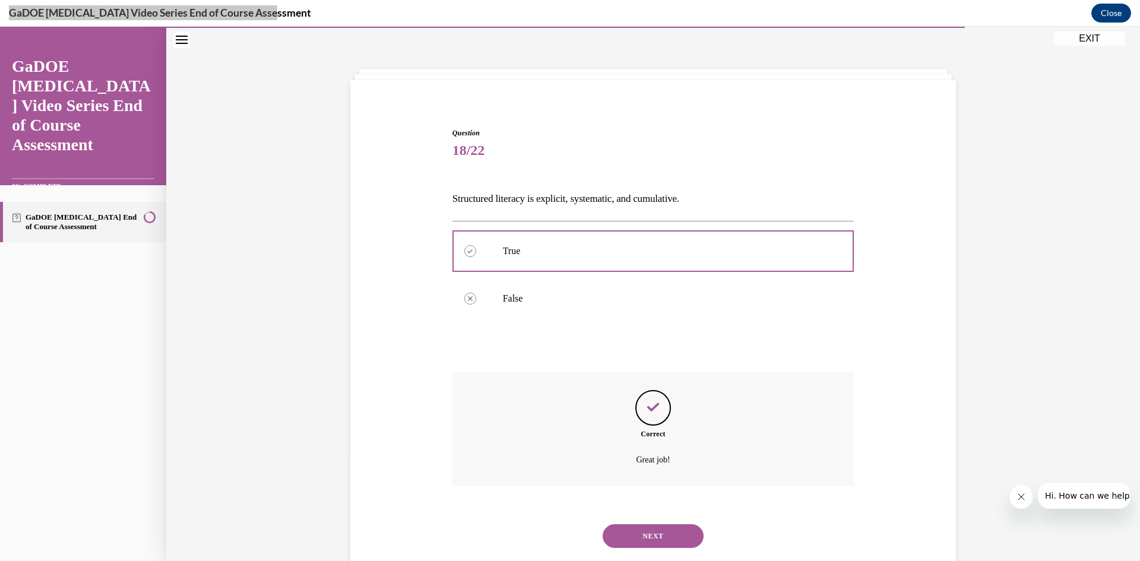
scroll to position [66, 0]
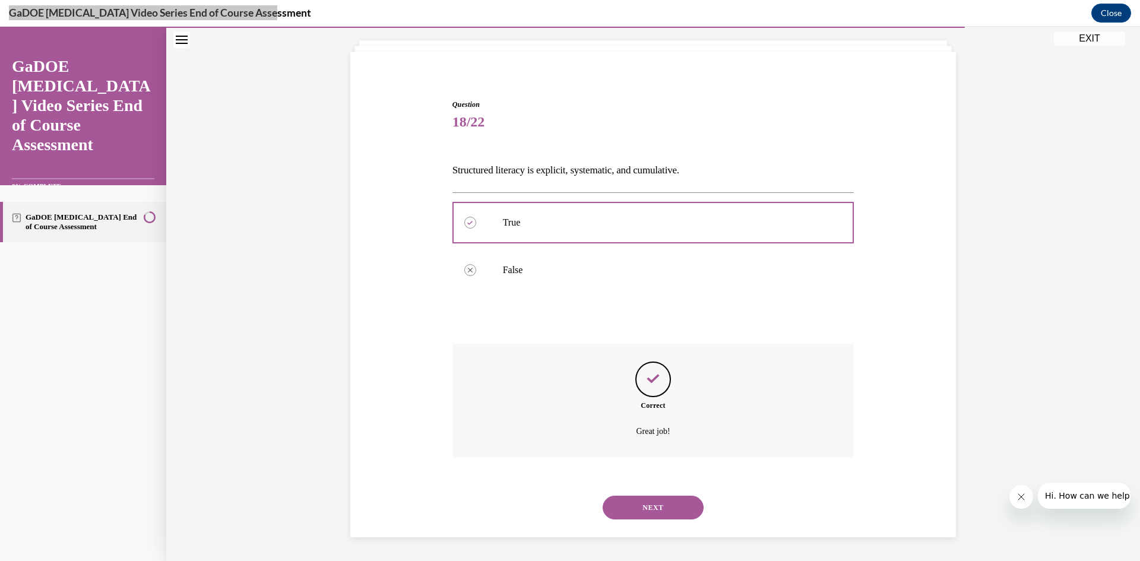
click at [651, 515] on button "NEXT" at bounding box center [653, 508] width 101 height 24
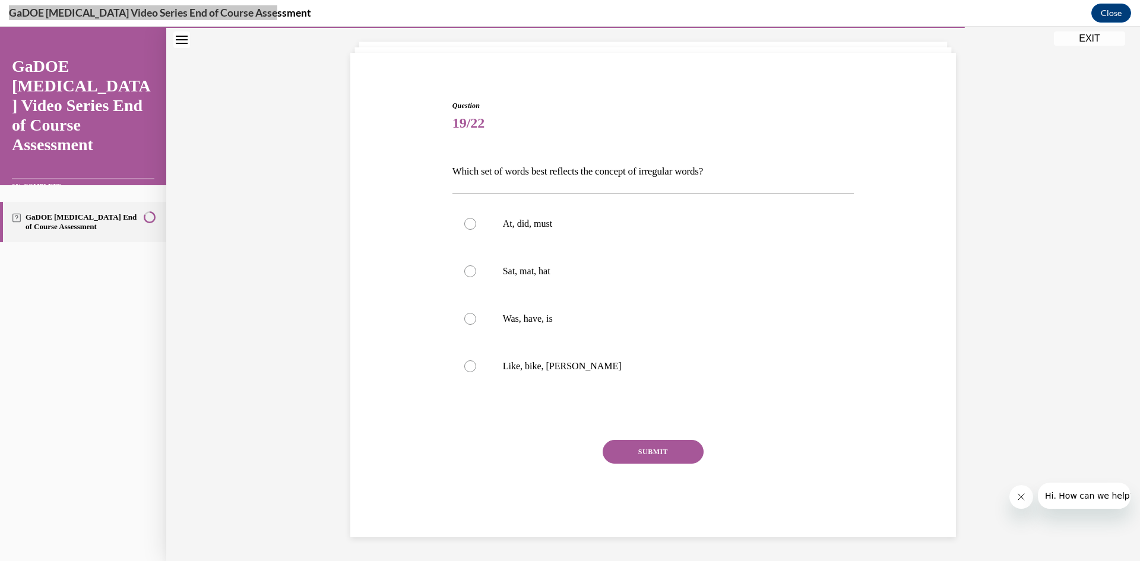
scroll to position [61, 0]
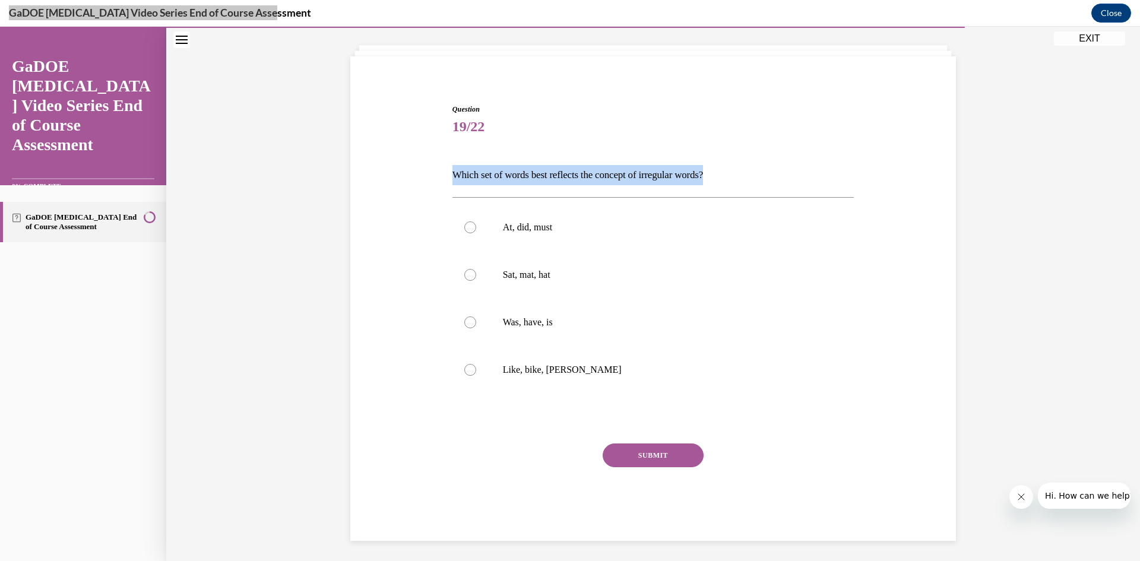
drag, startPoint x: 447, startPoint y: 173, endPoint x: 677, endPoint y: 176, distance: 230.5
click at [769, 159] on div "Question 19/22 Which set of words best reflects the concept of irregular words?…" at bounding box center [654, 313] width 408 height 455
click at [565, 326] on p "Was, have, is" at bounding box center [664, 323] width 322 height 12
click at [476, 326] on input "Was, have, is" at bounding box center [470, 323] width 12 height 12
radio input "true"
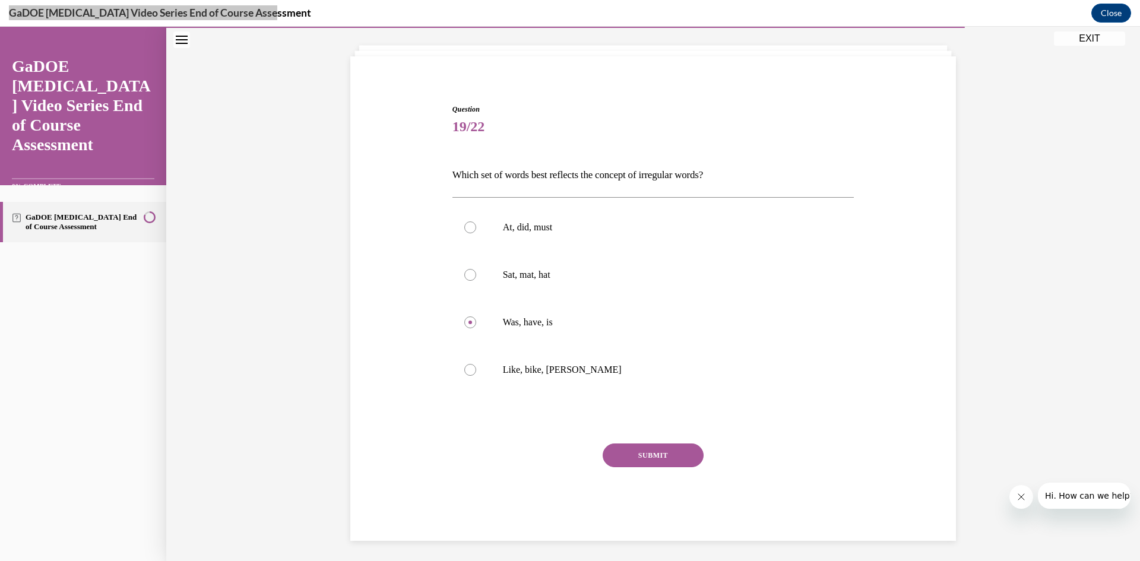
click at [643, 457] on button "SUBMIT" at bounding box center [653, 456] width 101 height 24
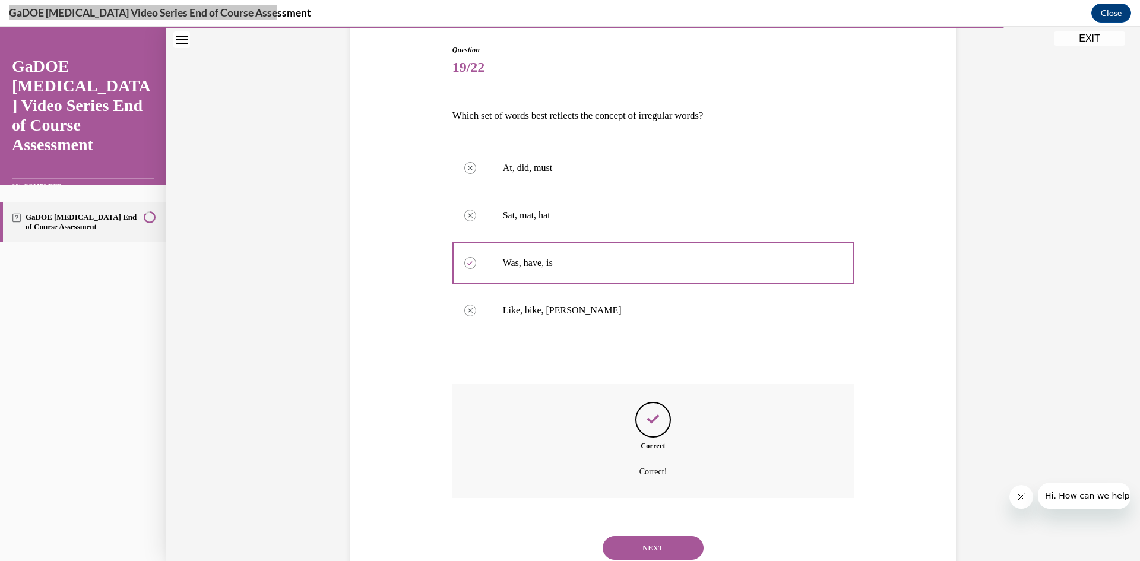
scroll to position [102, 0]
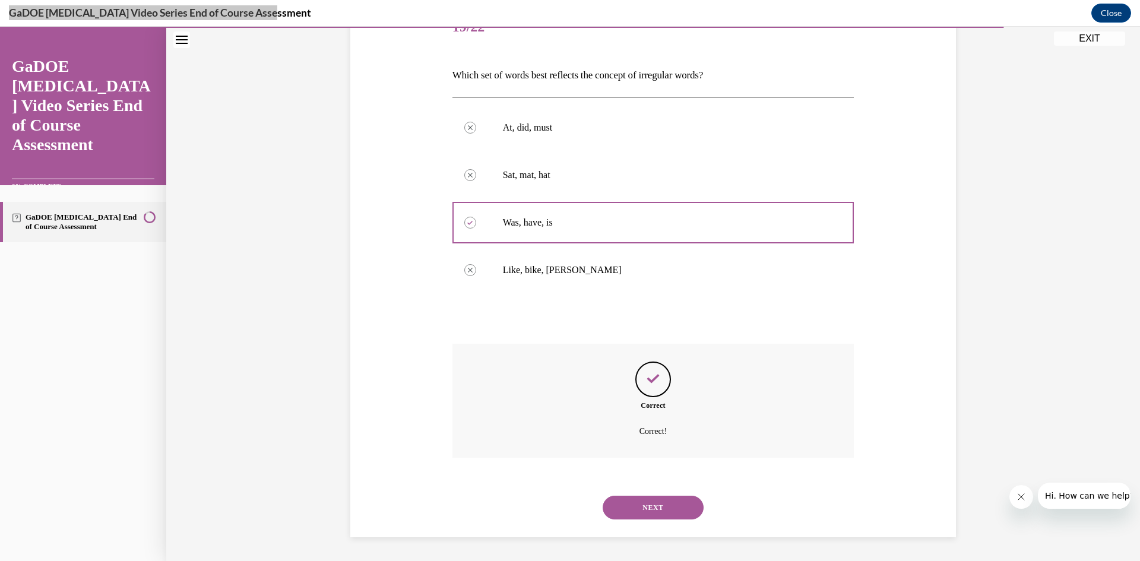
click at [674, 502] on button "NEXT" at bounding box center [653, 508] width 101 height 24
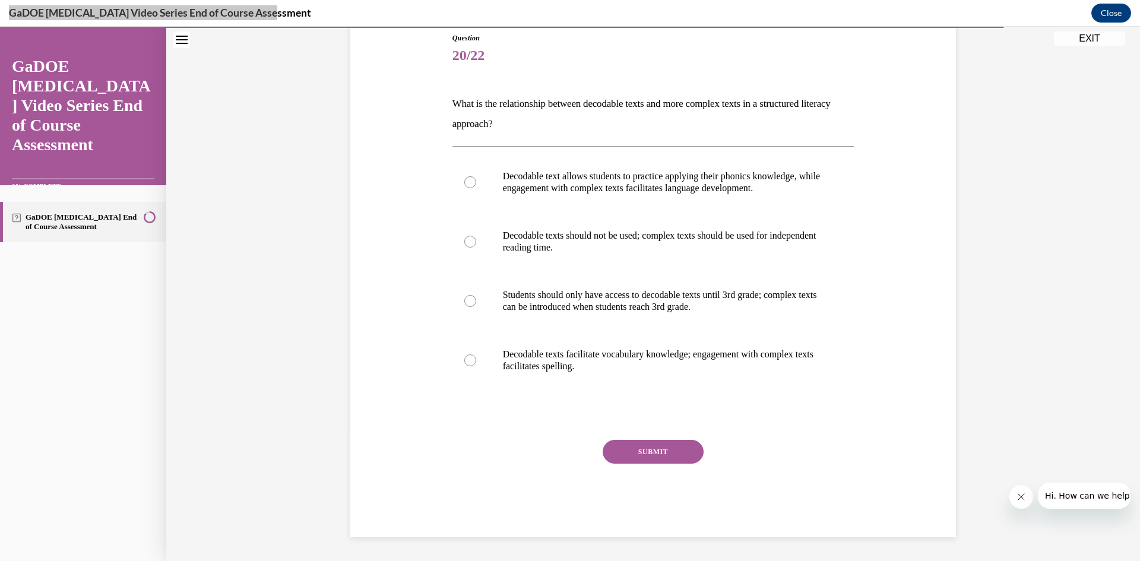
drag, startPoint x: 444, startPoint y: 100, endPoint x: 534, endPoint y: 122, distance: 92.2
click at [534, 122] on div "Question 20/22 What is the relationship between decodable texts and more comple…" at bounding box center [653, 267] width 612 height 541
click at [762, 188] on p "Decodable text allows students to practice applying their phonics knowledge, wh…" at bounding box center [664, 182] width 322 height 24
click at [476, 188] on input "Decodable text allows students to practice applying their phonics knowledge, wh…" at bounding box center [470, 182] width 12 height 12
radio input "true"
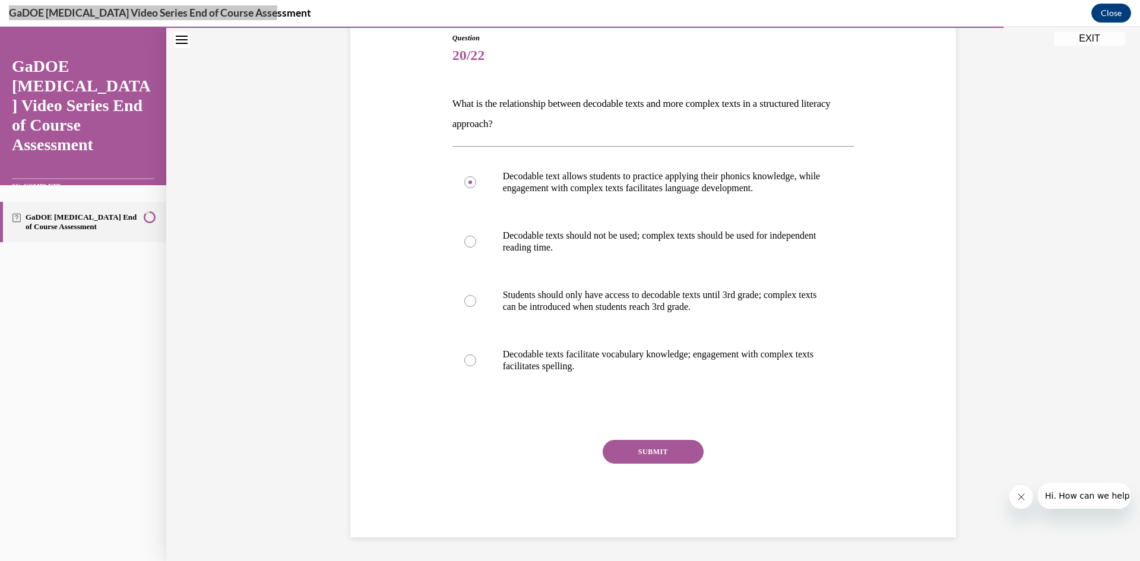
drag, startPoint x: 662, startPoint y: 470, endPoint x: 658, endPoint y: 466, distance: 6.3
click at [661, 470] on div "SUBMIT" at bounding box center [654, 469] width 402 height 59
click at [659, 457] on button "SUBMIT" at bounding box center [653, 452] width 101 height 24
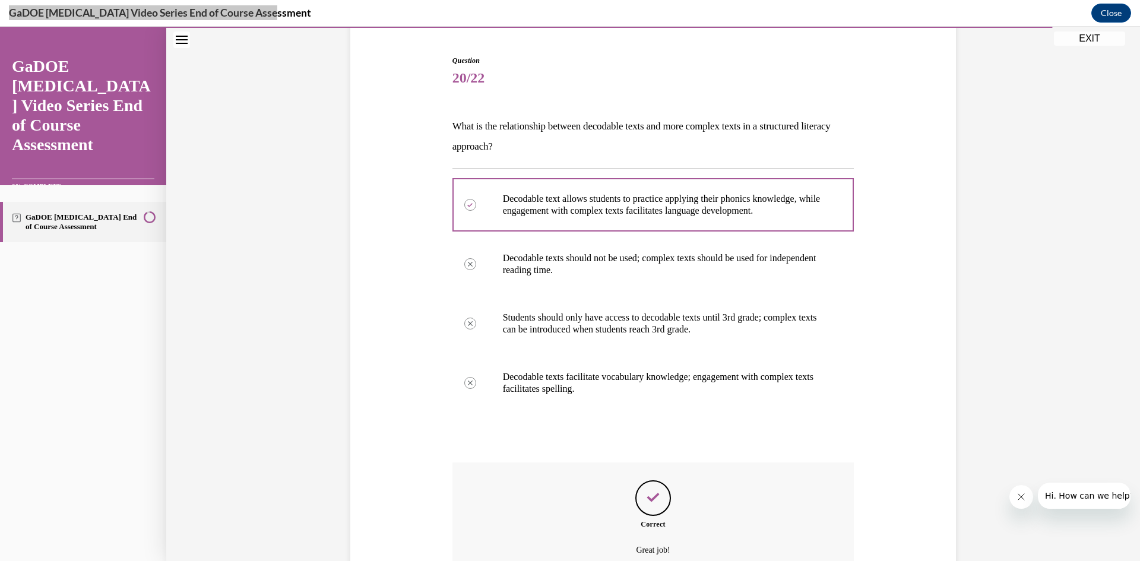
scroll to position [229, 0]
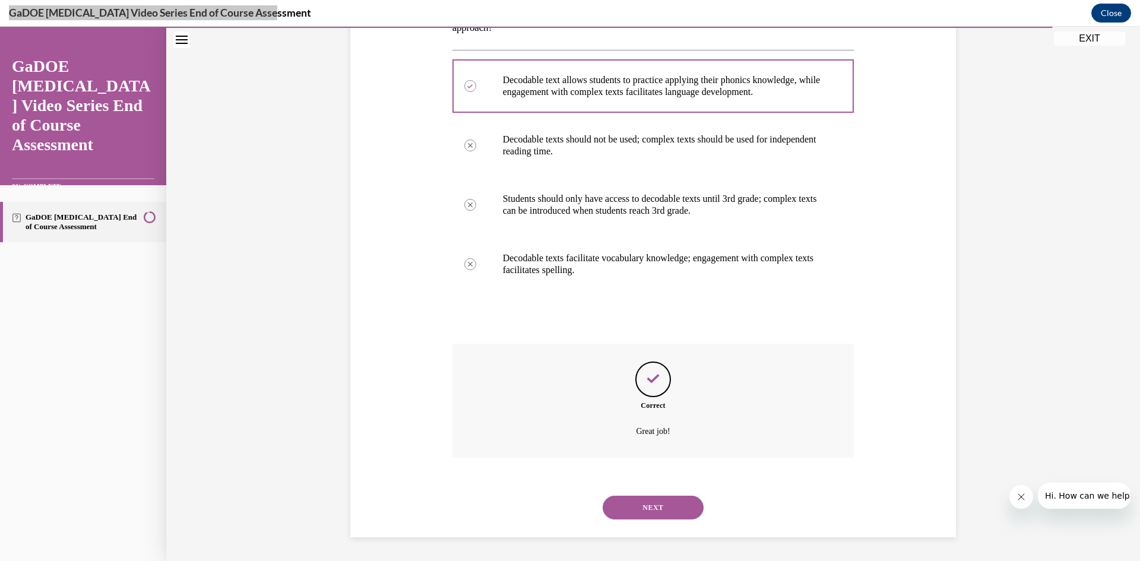
click at [668, 504] on button "NEXT" at bounding box center [653, 508] width 101 height 24
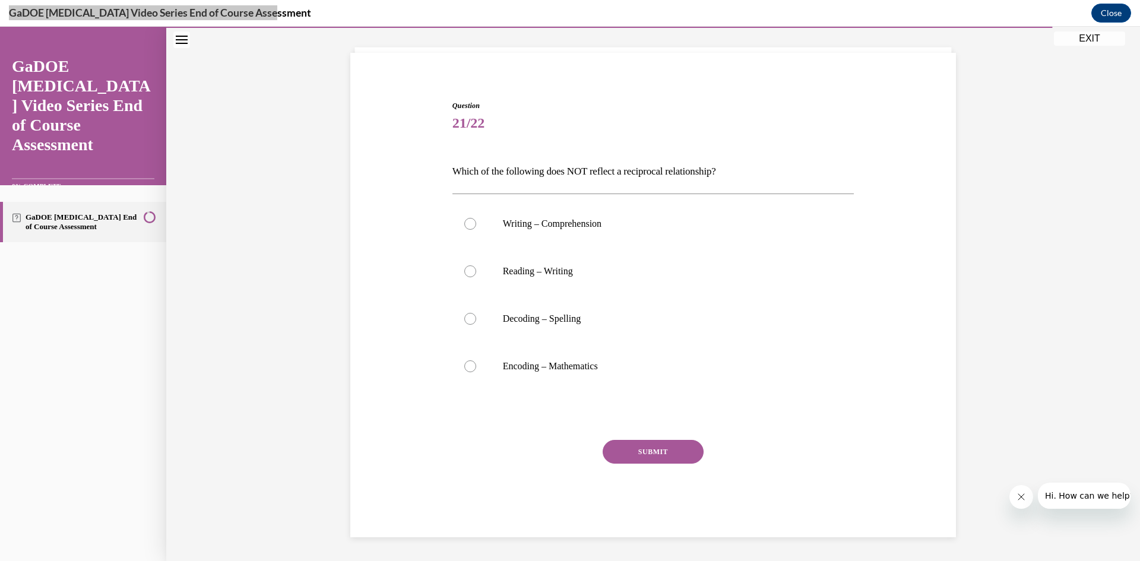
scroll to position [65, 0]
drag, startPoint x: 467, startPoint y: 165, endPoint x: 743, endPoint y: 163, distance: 275.6
click at [748, 163] on div "Question 21/22 Which of the following does NOT reflect a reciprocal relationshi…" at bounding box center [653, 301] width 612 height 473
click at [575, 371] on p "Encoding – Mathematics" at bounding box center [664, 367] width 322 height 12
click at [476, 371] on input "Encoding – Mathematics" at bounding box center [470, 367] width 12 height 12
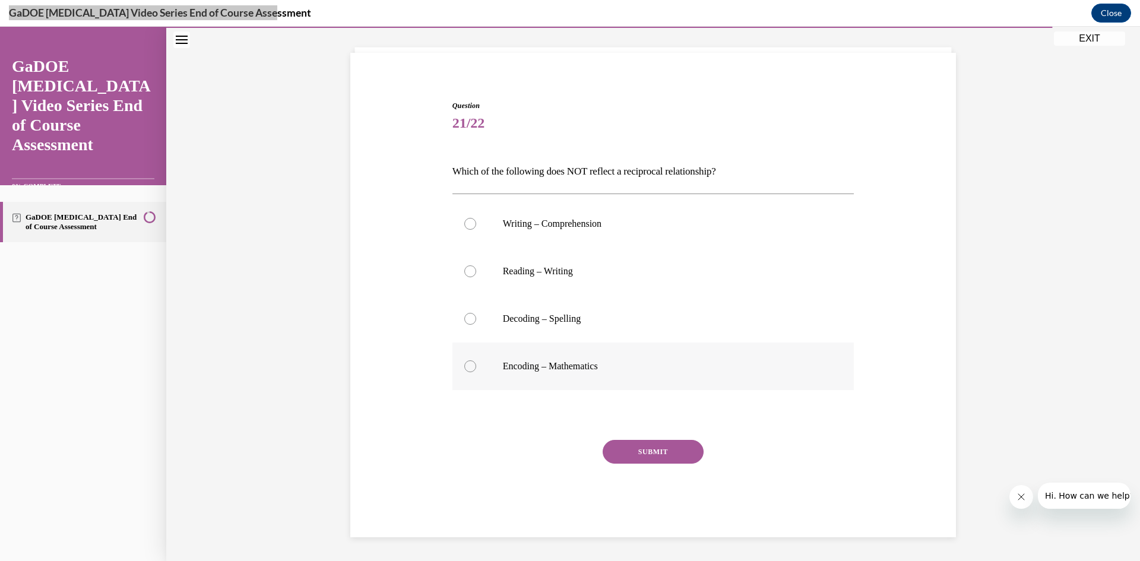
radio input "true"
click at [646, 469] on div "SUBMIT" at bounding box center [654, 469] width 402 height 59
click at [649, 453] on button "SUBMIT" at bounding box center [653, 452] width 101 height 24
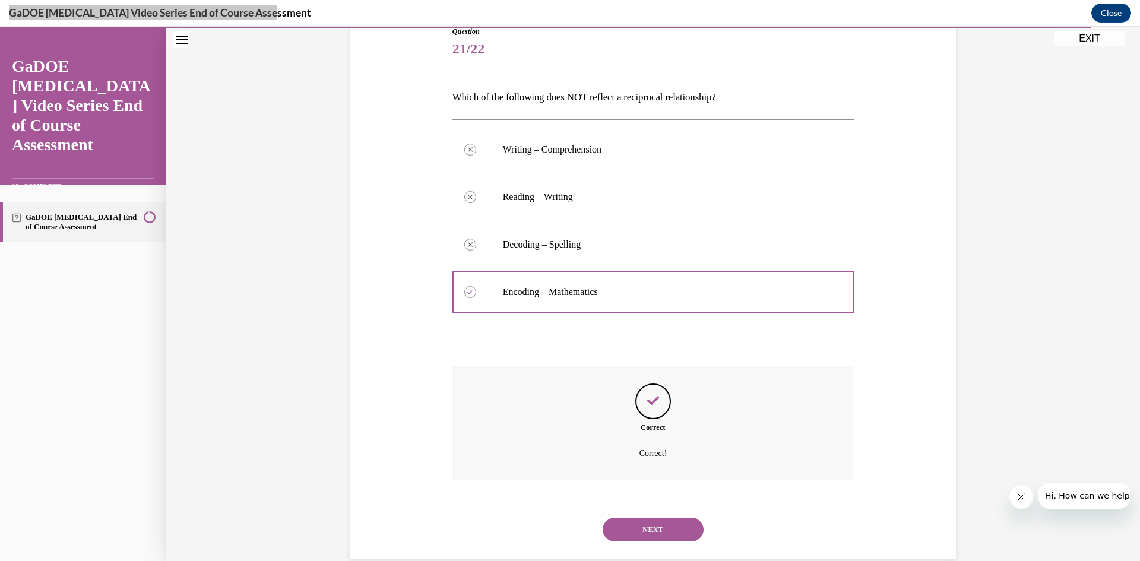
scroll to position [102, 0]
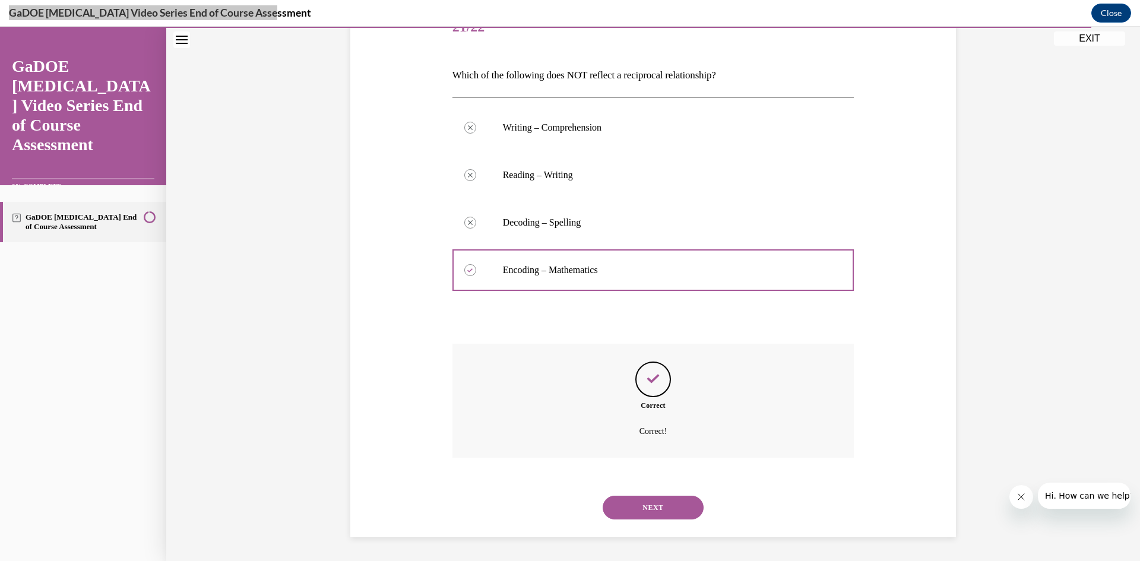
click at [667, 501] on button "NEXT" at bounding box center [653, 508] width 101 height 24
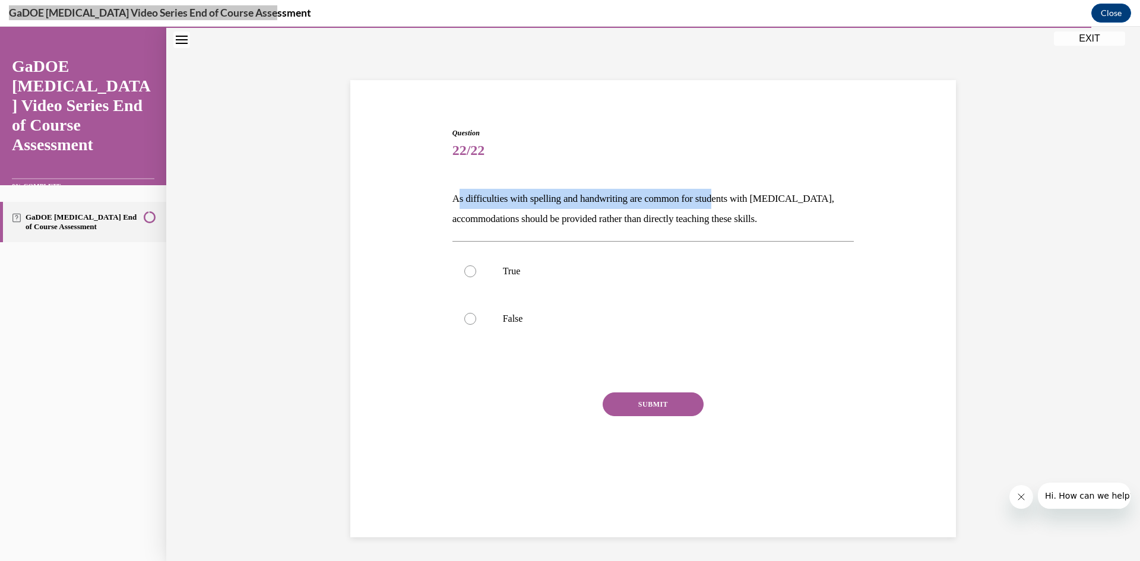
drag, startPoint x: 456, startPoint y: 195, endPoint x: 728, endPoint y: 192, distance: 272.0
click at [728, 192] on p "As difficulties with spelling and handwriting are common for students with dysl…" at bounding box center [654, 209] width 402 height 40
click at [725, 194] on p "As difficulties with spelling and handwriting are common for students with dysl…" at bounding box center [654, 209] width 402 height 40
click at [519, 322] on p "False" at bounding box center [664, 319] width 322 height 12
click at [476, 322] on input "False" at bounding box center [470, 319] width 12 height 12
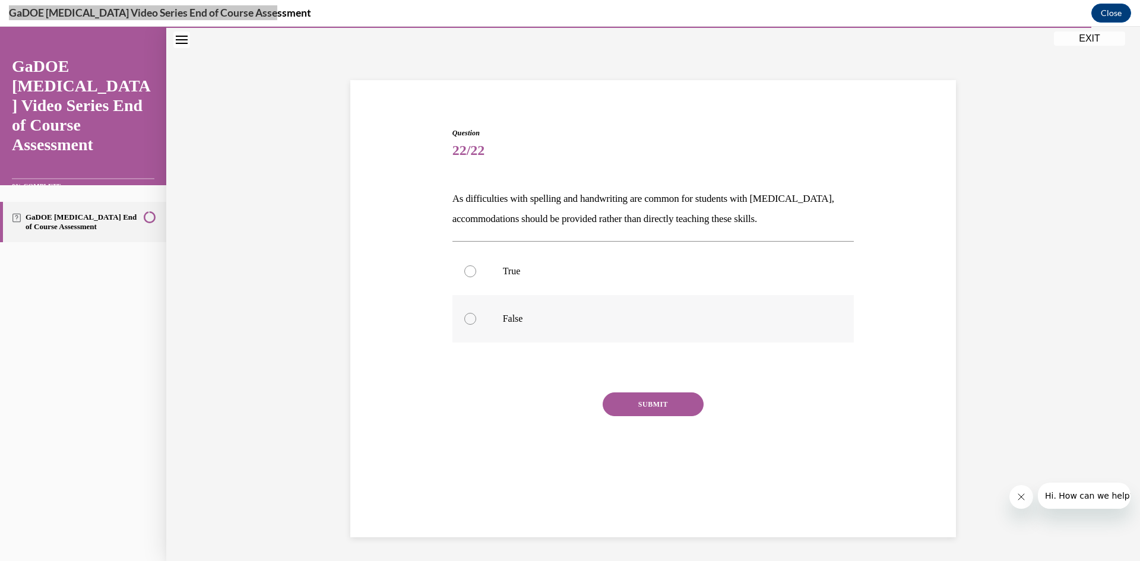
radio input "true"
click at [656, 399] on button "SUBMIT" at bounding box center [653, 405] width 101 height 24
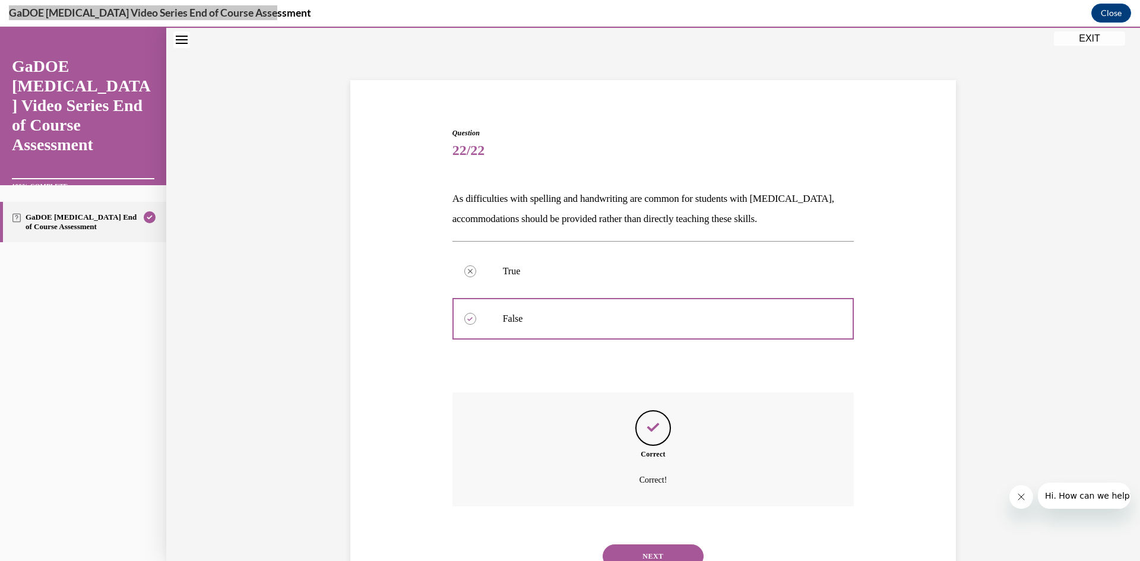
scroll to position [86, 0]
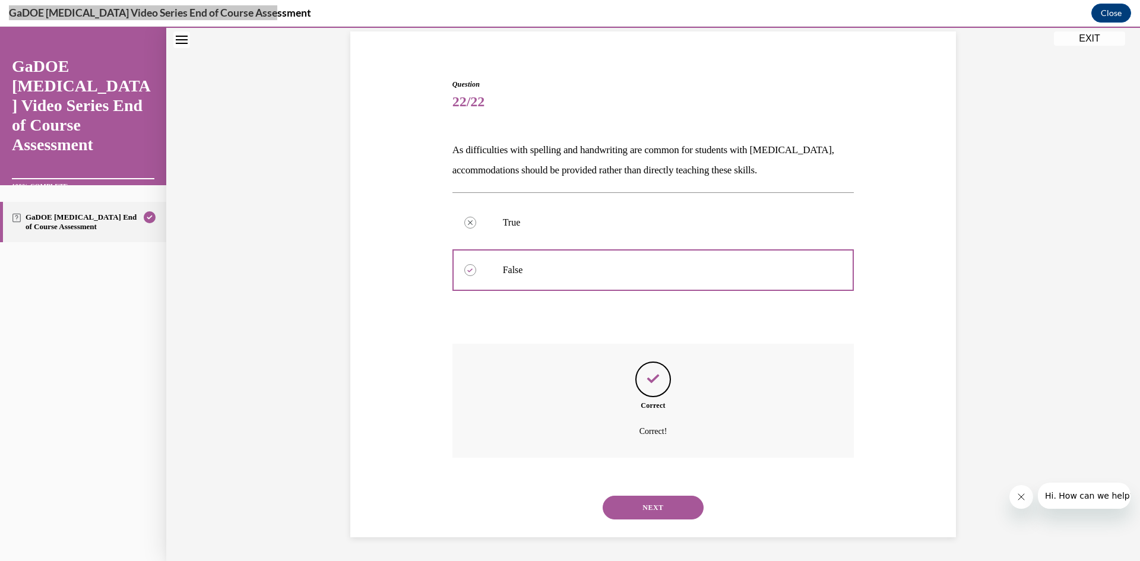
click at [624, 499] on button "NEXT" at bounding box center [653, 508] width 101 height 24
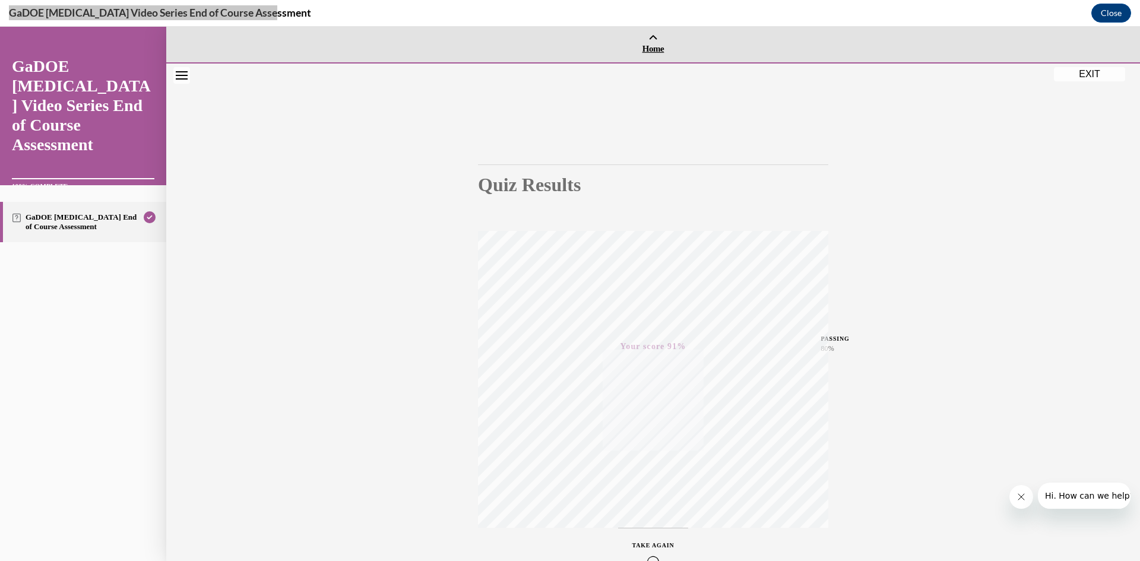
scroll to position [0, 0]
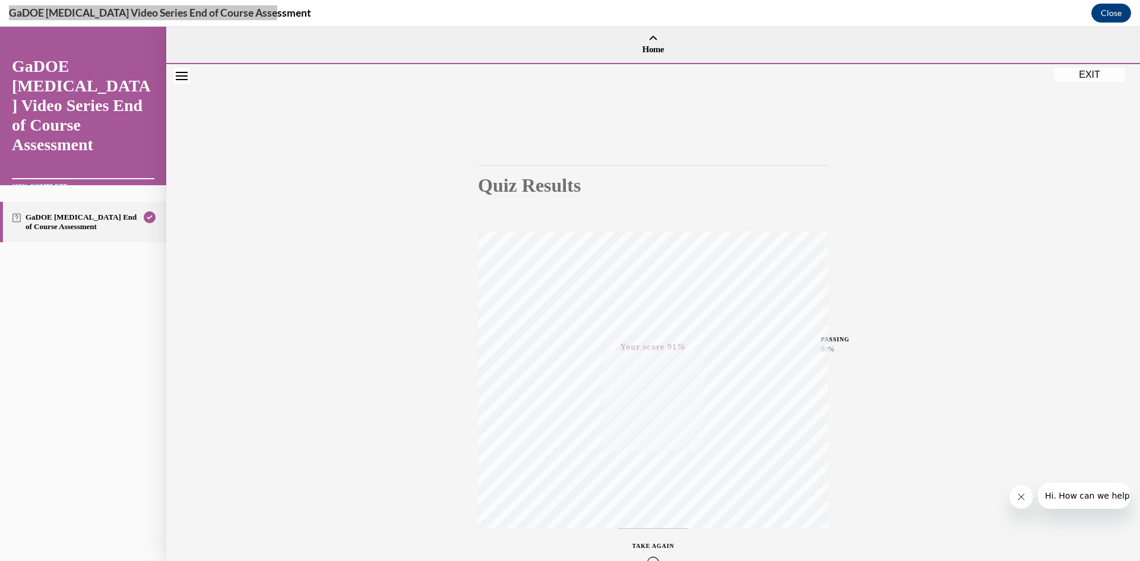
click at [1091, 74] on button "EXIT" at bounding box center [1089, 75] width 71 height 14
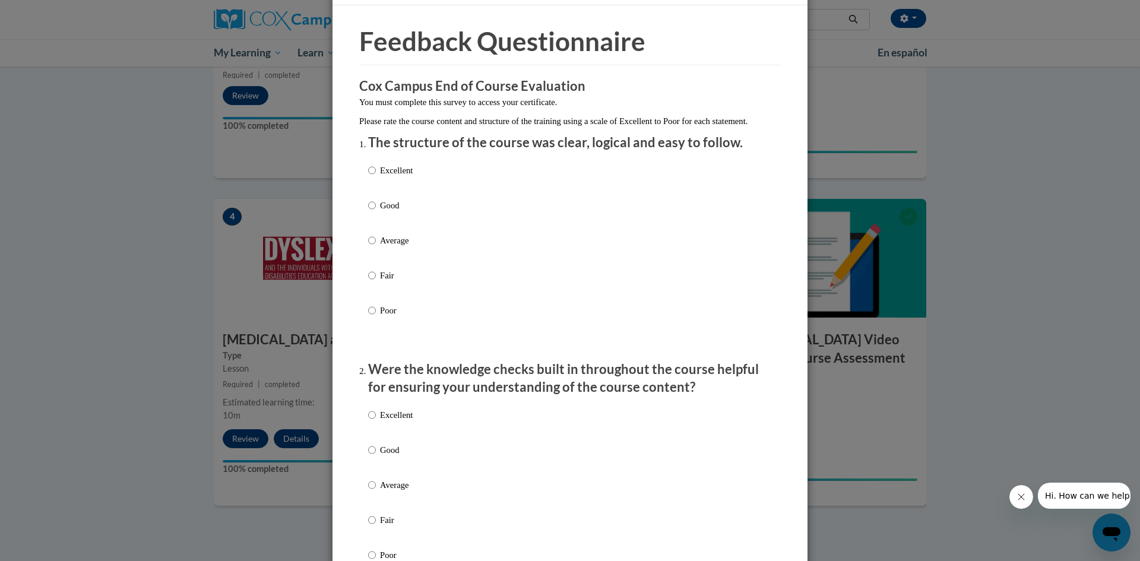
scroll to position [59, 0]
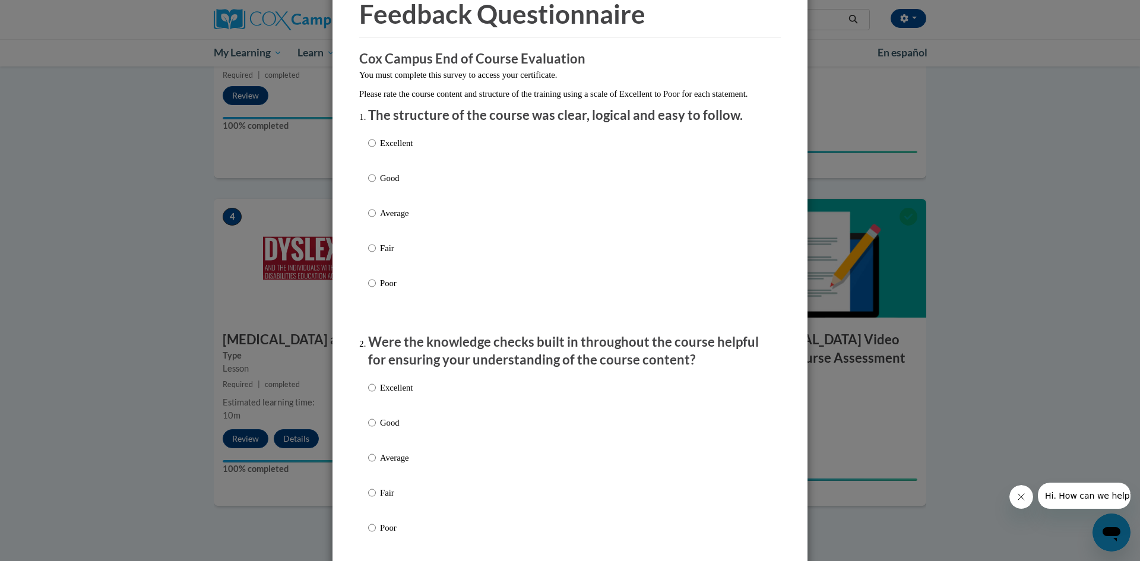
click at [390, 220] on p "Average" at bounding box center [396, 213] width 33 height 13
click at [376, 220] on input "Average" at bounding box center [372, 213] width 8 height 13
radio input "true"
click at [372, 470] on label "Average" at bounding box center [390, 467] width 45 height 32
click at [372, 464] on input "Average" at bounding box center [372, 457] width 8 height 13
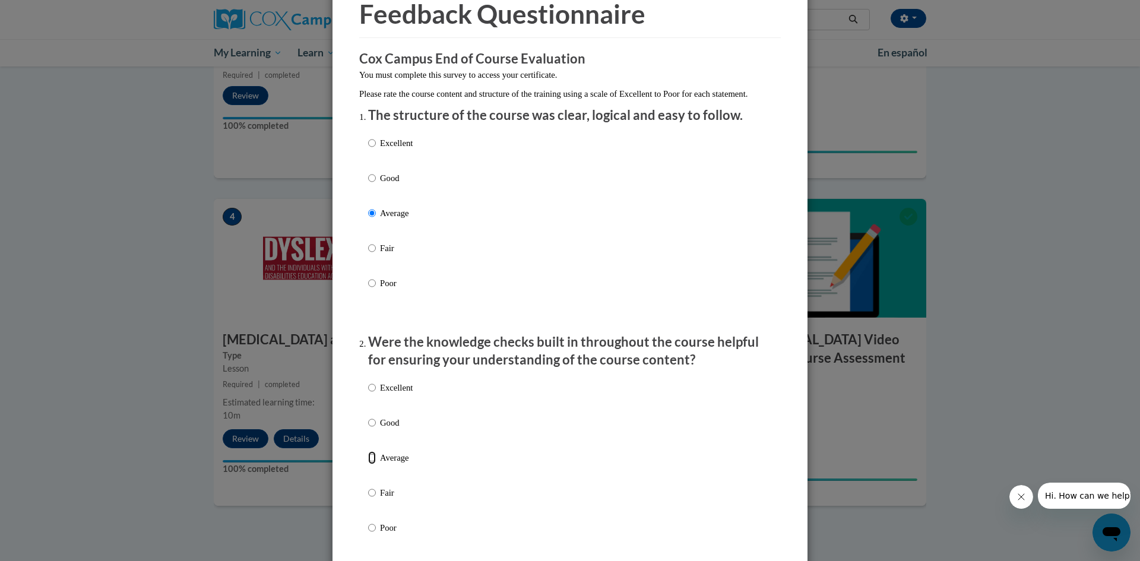
radio input "true"
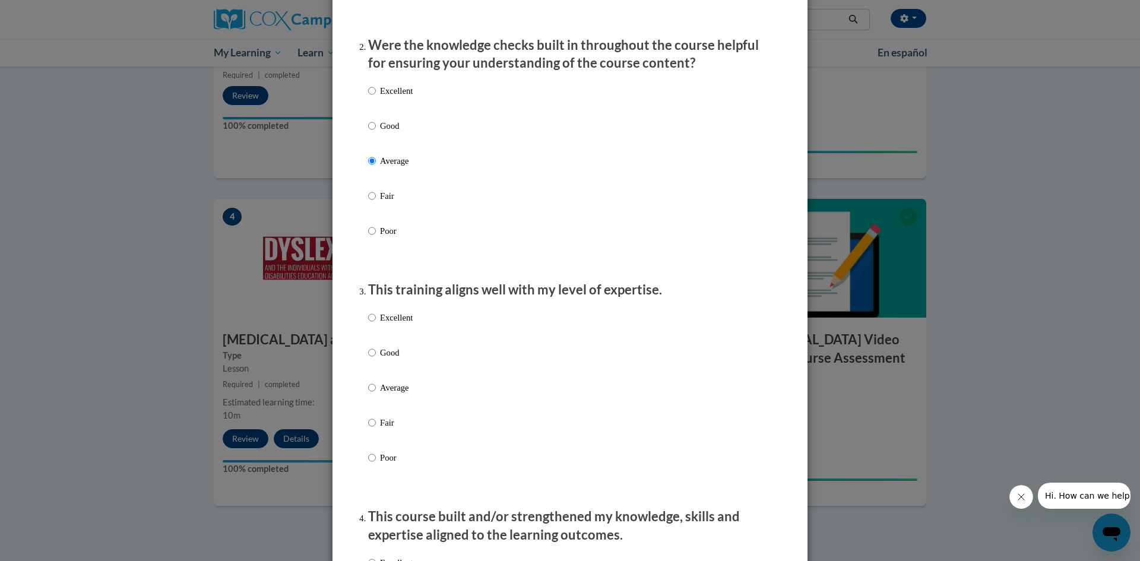
click at [383, 394] on p "Average" at bounding box center [396, 387] width 33 height 13
click at [376, 394] on input "Average" at bounding box center [372, 387] width 8 height 13
radio input "true"
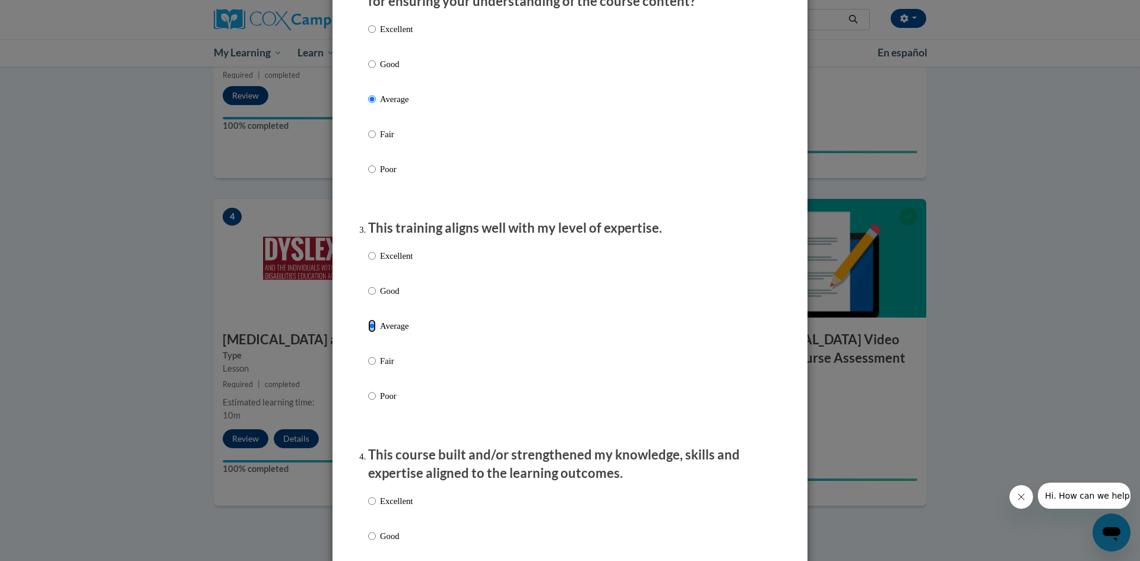
scroll to position [535, 0]
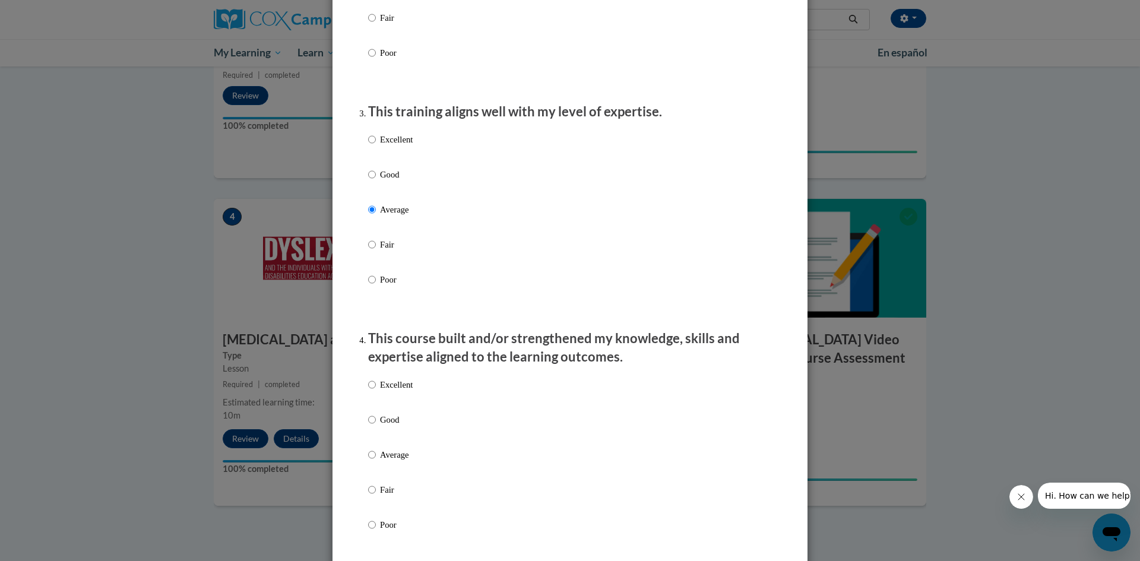
click at [388, 461] on p "Average" at bounding box center [396, 454] width 33 height 13
click at [376, 461] on input "Average" at bounding box center [372, 454] width 8 height 13
radio input "true"
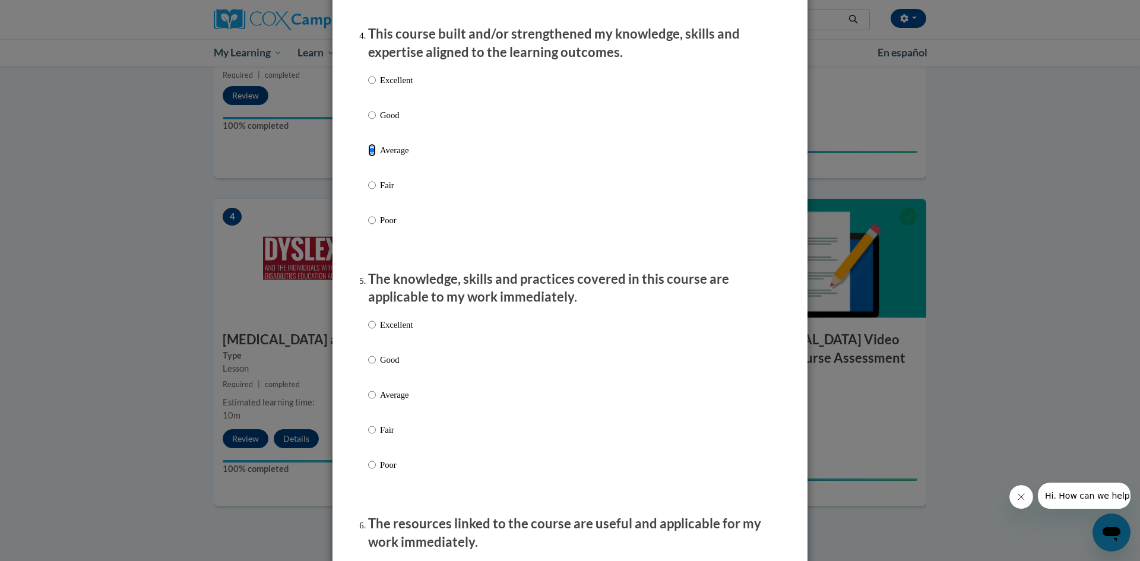
scroll to position [950, 0]
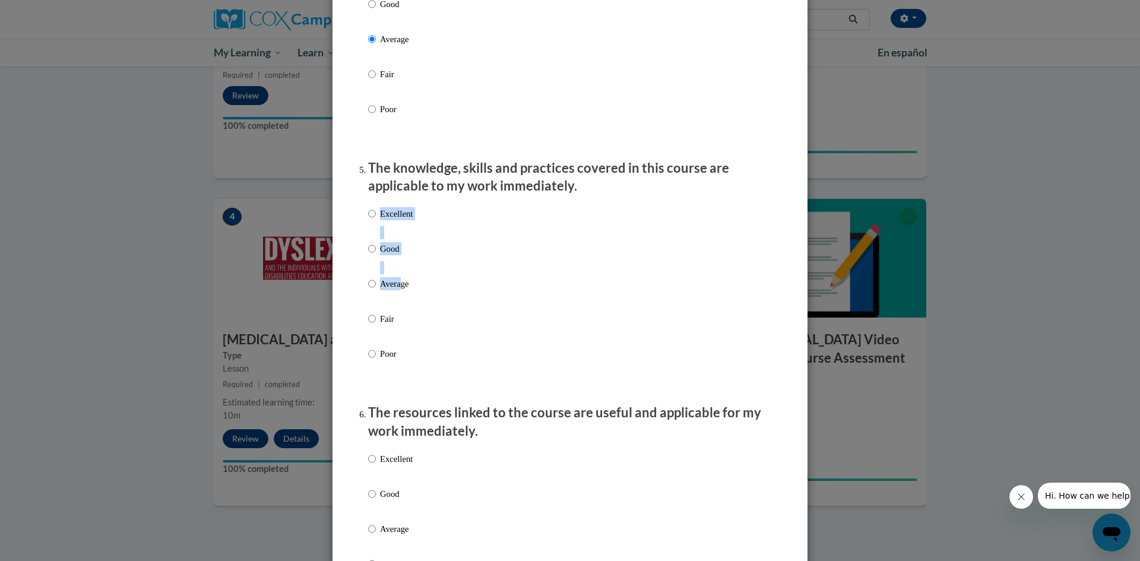
click at [398, 292] on div "Excellent Good Average Fair Poor" at bounding box center [390, 293] width 45 height 184
click at [385, 274] on label "Good" at bounding box center [390, 258] width 45 height 32
click at [376, 255] on input "Good" at bounding box center [372, 248] width 8 height 13
radio input "true"
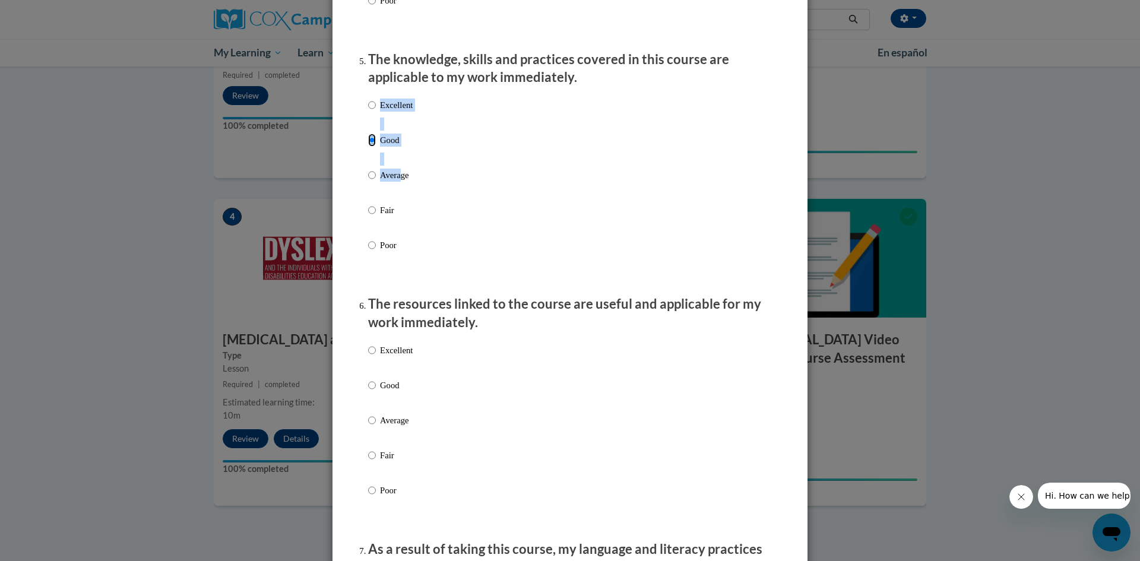
scroll to position [1069, 0]
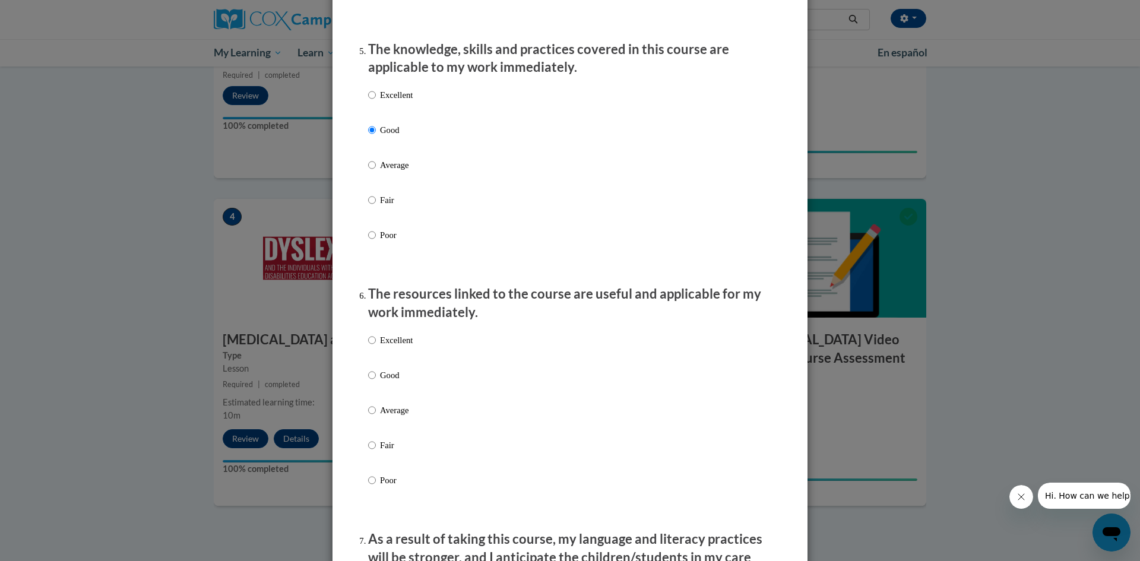
click at [378, 393] on label "Good" at bounding box center [390, 385] width 45 height 32
click at [376, 382] on input "Good" at bounding box center [372, 375] width 8 height 13
radio input "true"
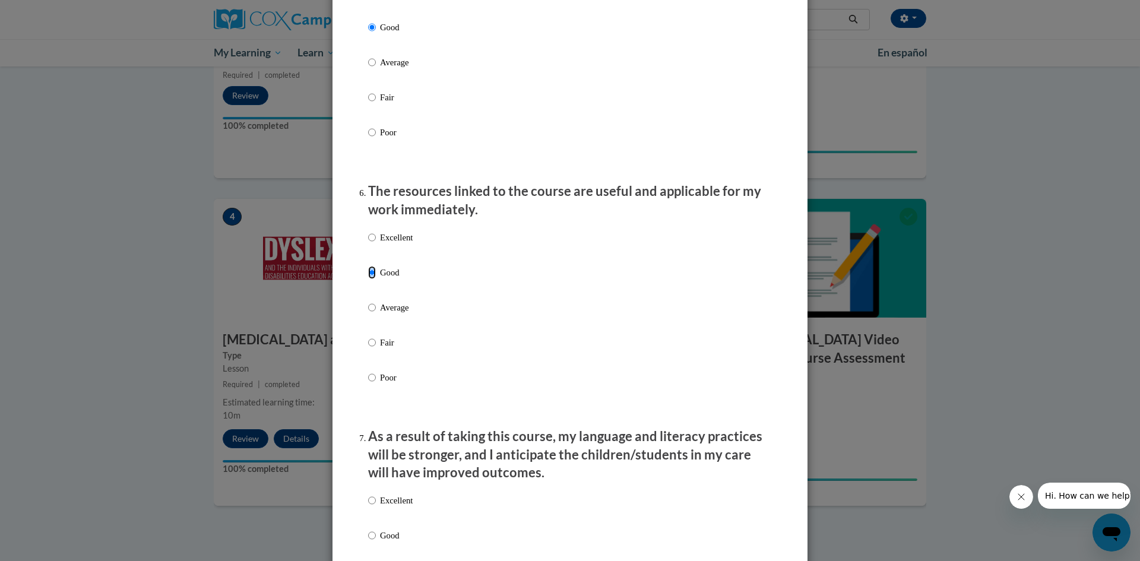
scroll to position [1307, 0]
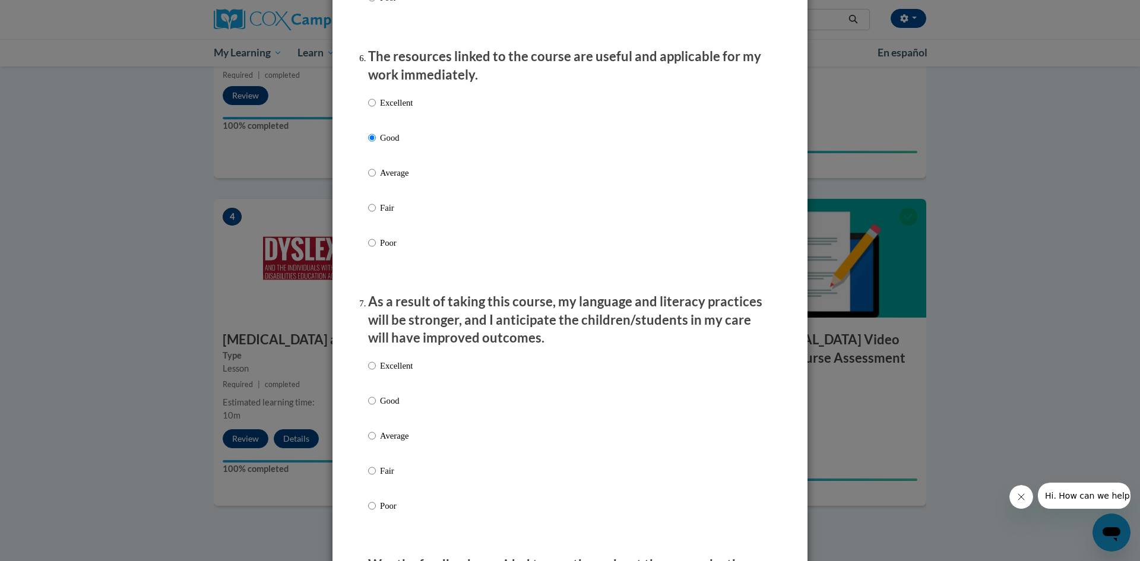
click at [387, 403] on div "Excellent Good Average Fair Poor" at bounding box center [390, 445] width 45 height 184
click at [388, 407] on p "Good" at bounding box center [396, 400] width 33 height 13
click at [376, 407] on input "Good" at bounding box center [372, 400] width 8 height 13
radio input "true"
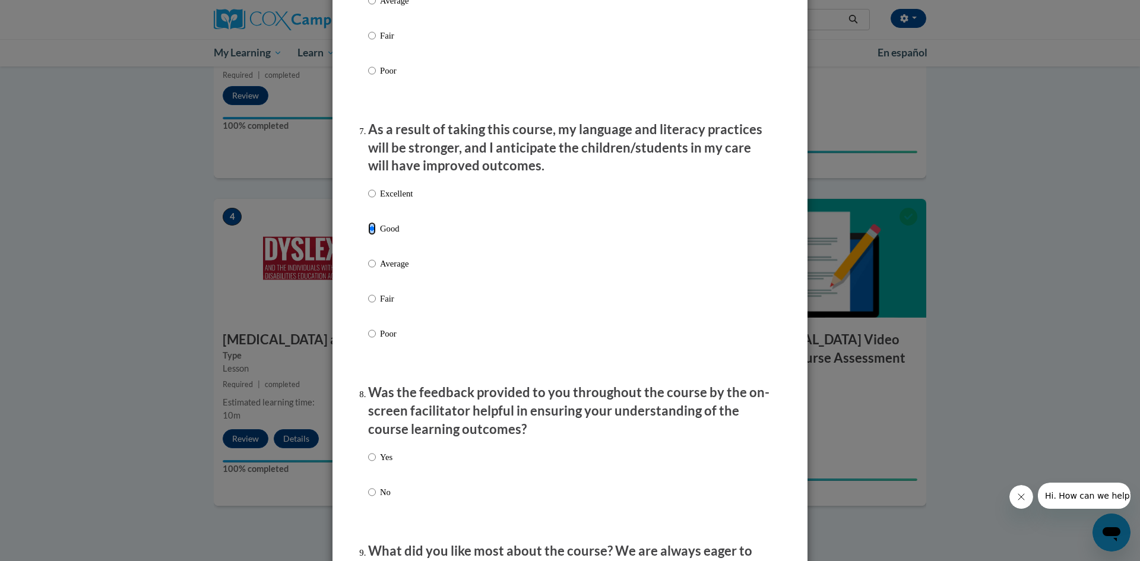
scroll to position [1604, 0]
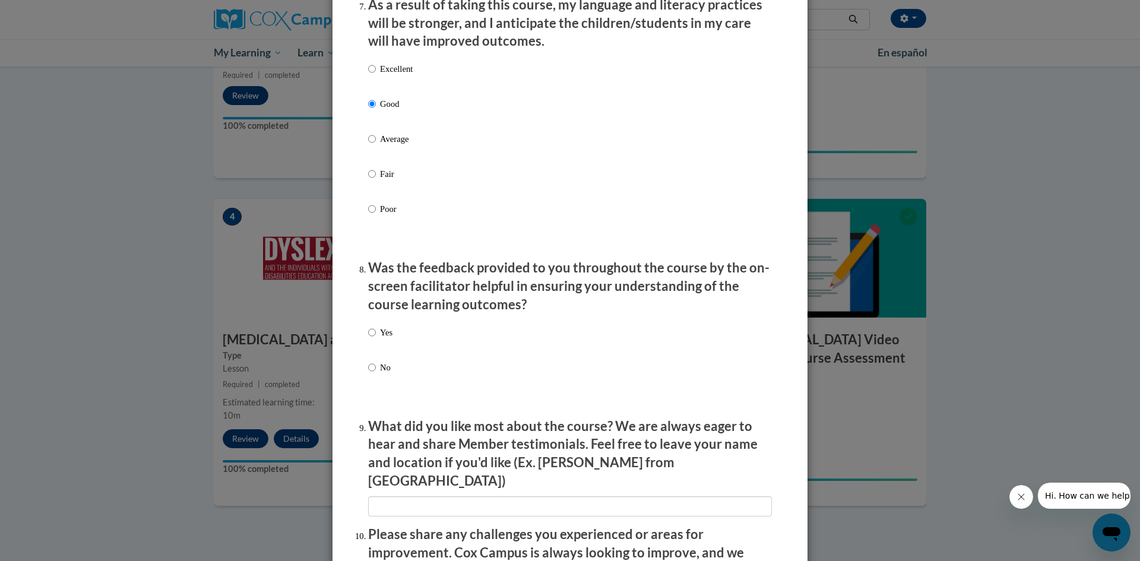
click at [383, 374] on p "No" at bounding box center [386, 367] width 12 height 13
click at [376, 374] on input "No" at bounding box center [372, 367] width 8 height 13
radio input "true"
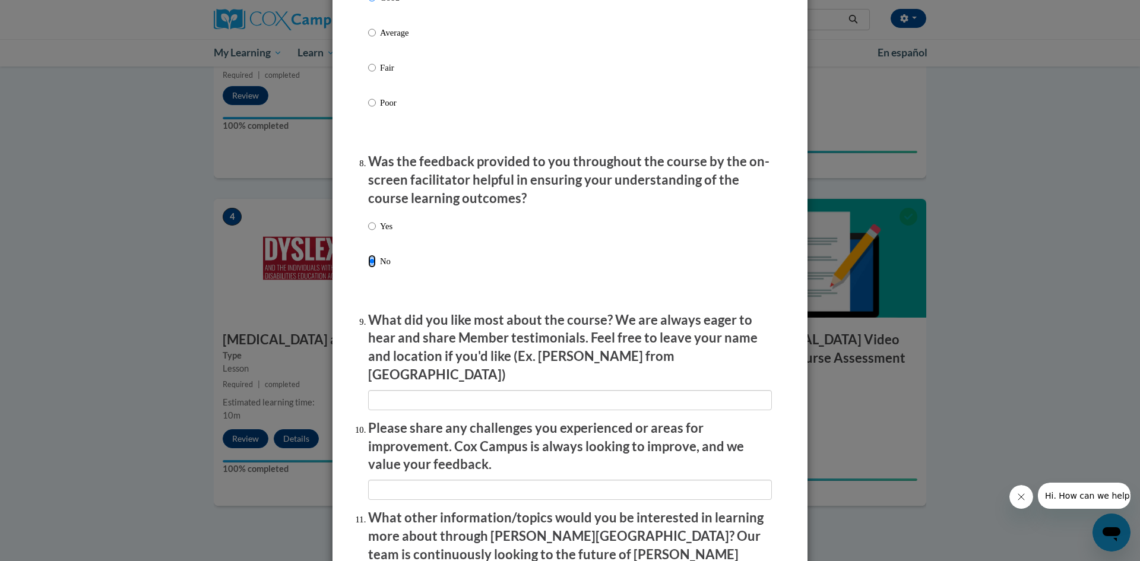
scroll to position [1722, 0]
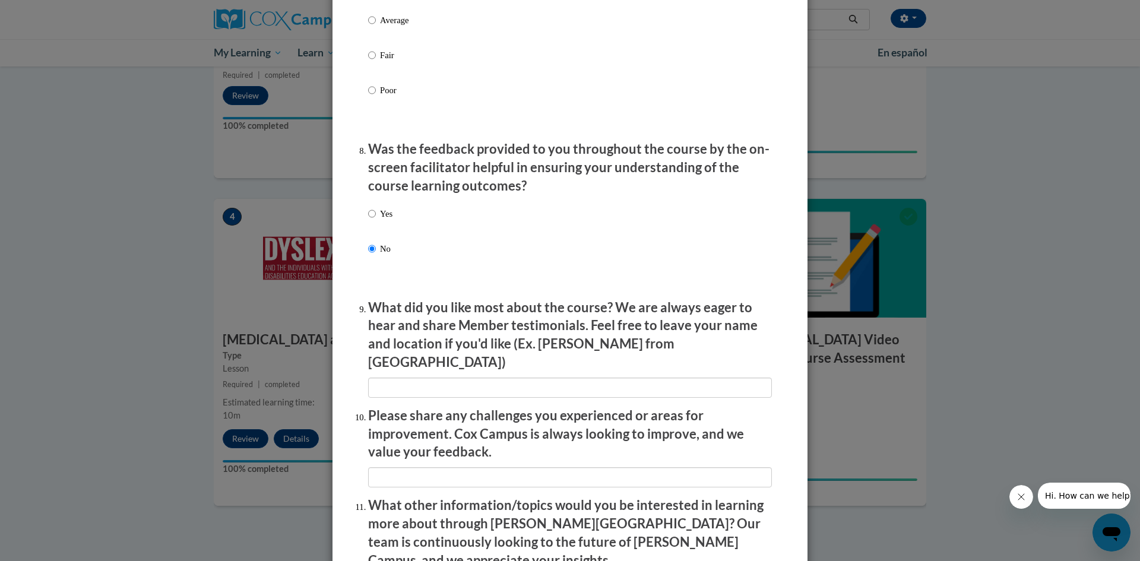
click at [381, 239] on label "Yes" at bounding box center [380, 223] width 24 height 32
click at [376, 220] on input "Yes" at bounding box center [372, 213] width 8 height 13
radio input "true"
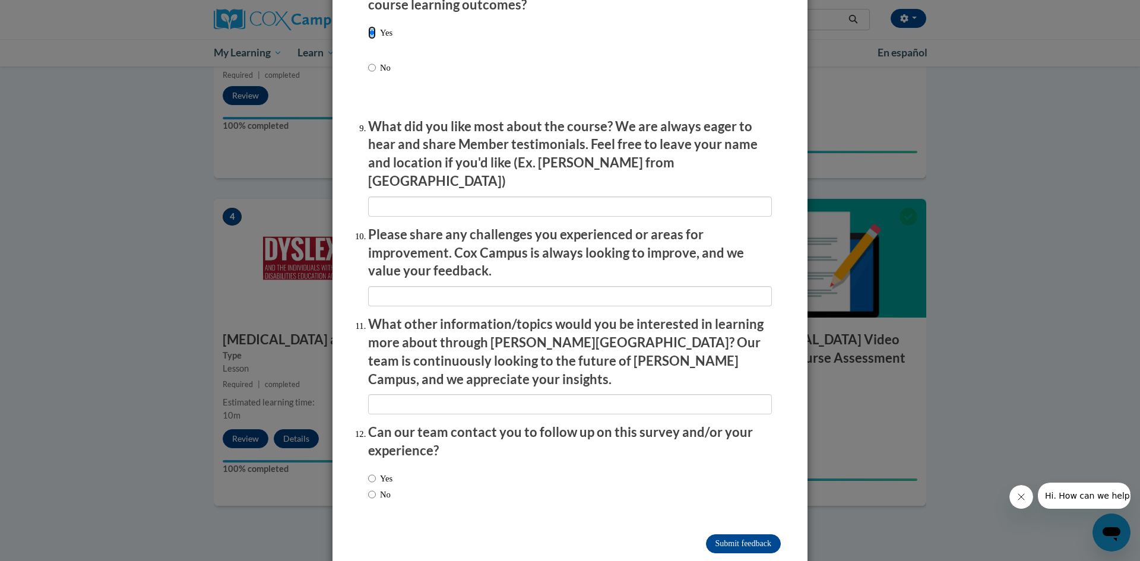
scroll to position [1907, 0]
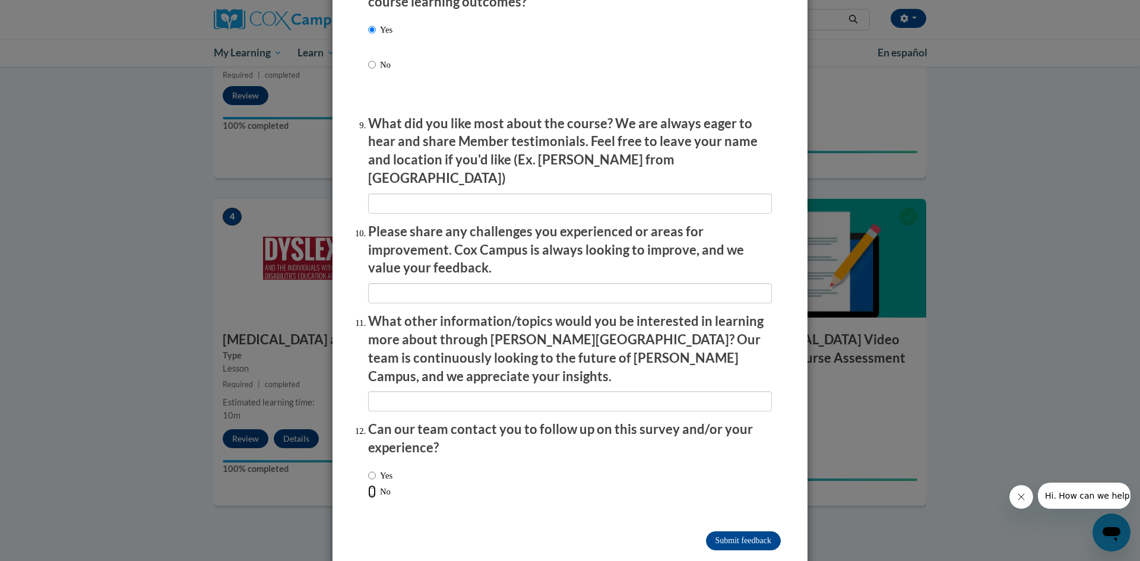
click at [369, 485] on input "No" at bounding box center [372, 491] width 8 height 13
radio input "true"
click at [748, 532] on input "Submit feedback" at bounding box center [743, 541] width 75 height 19
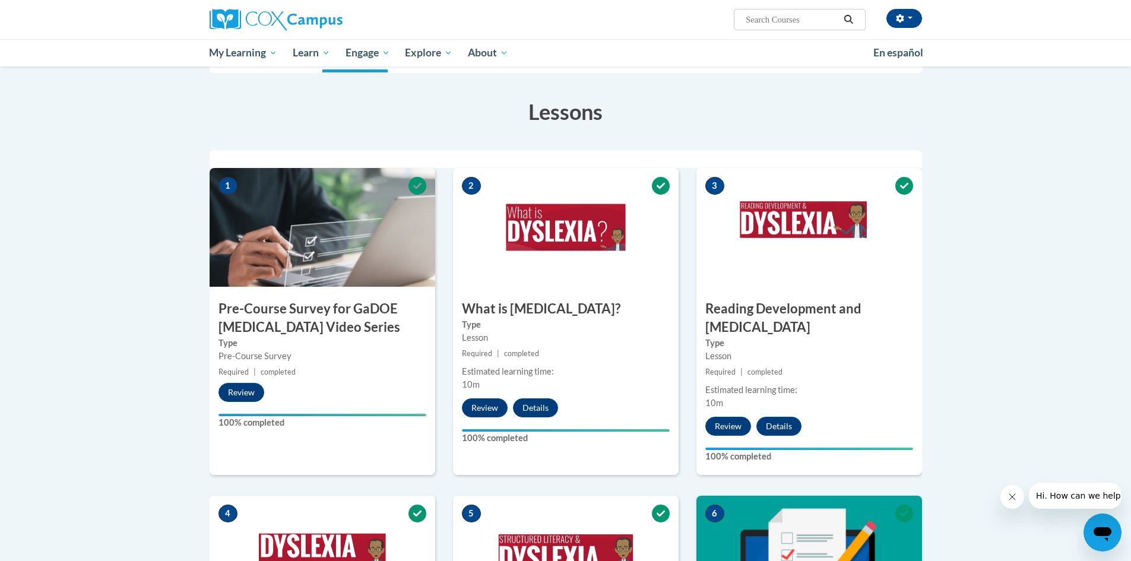
scroll to position [0, 0]
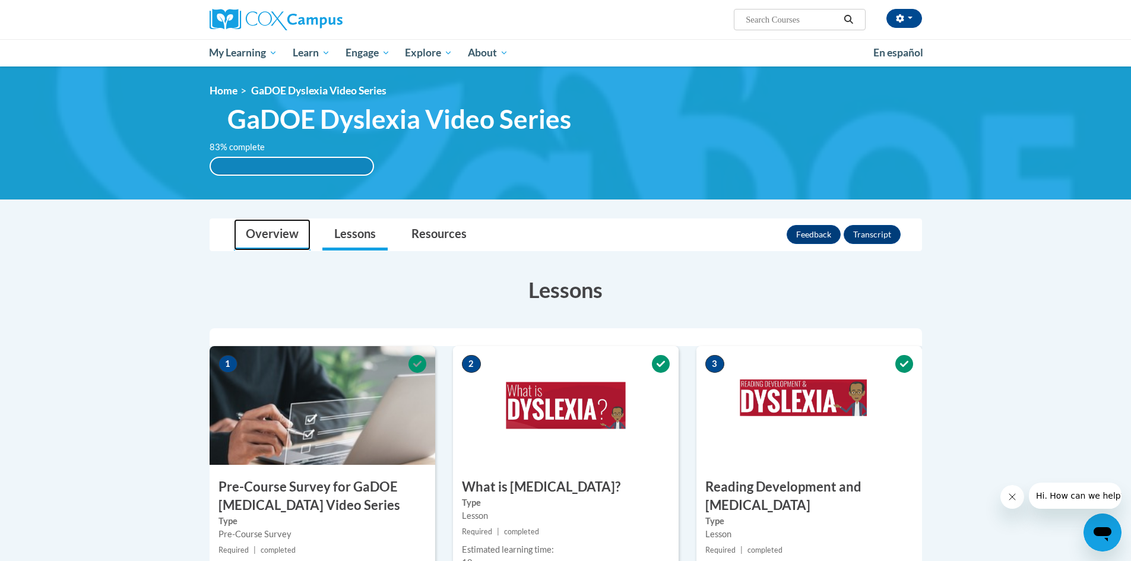
click at [289, 237] on link "Overview" at bounding box center [272, 234] width 77 height 31
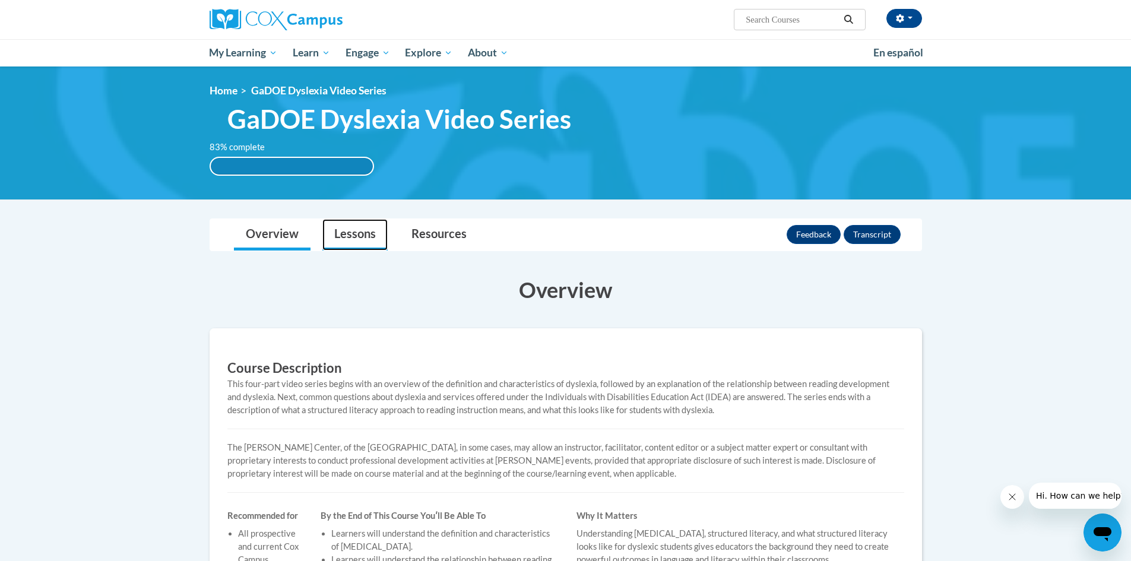
click at [359, 238] on link "Lessons" at bounding box center [355, 234] width 65 height 31
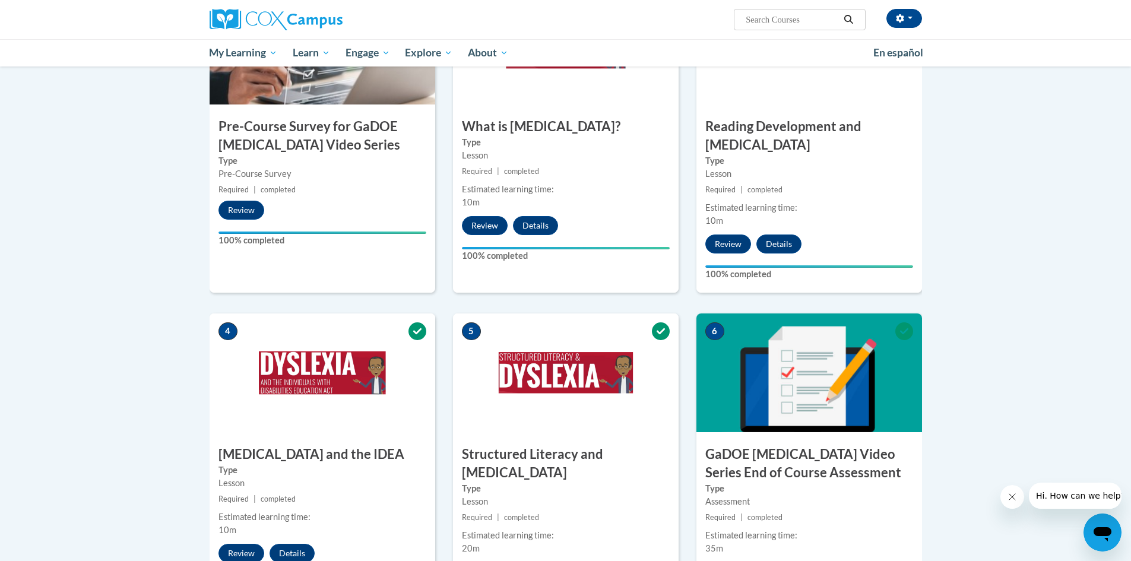
scroll to position [112, 0]
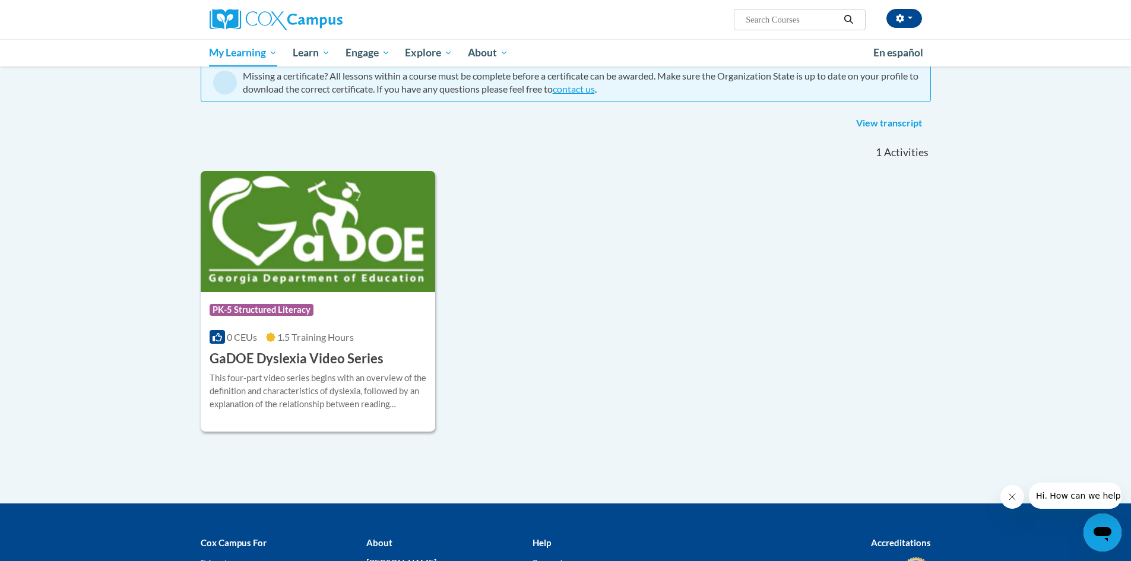
scroll to position [119, 0]
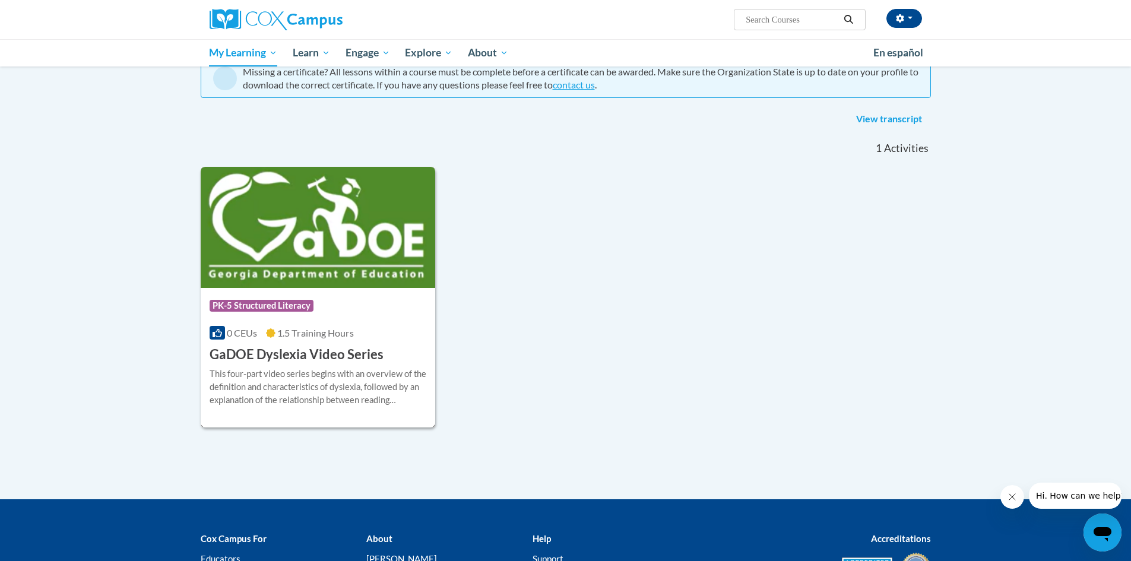
click at [288, 364] on div "More Info Open This four-part video series begins with an overview of the defin…" at bounding box center [318, 394] width 235 height 61
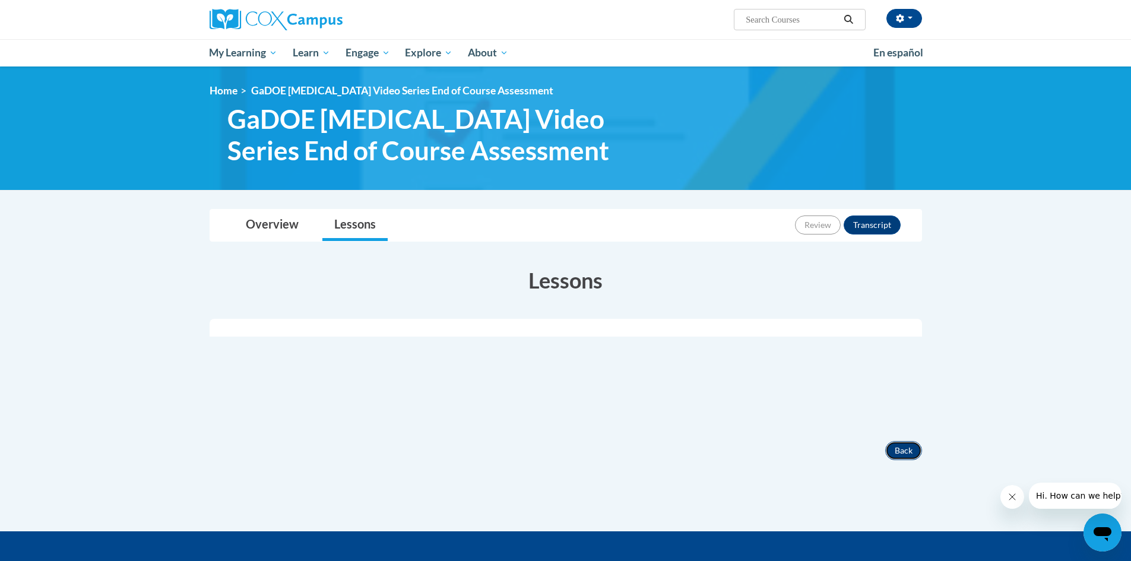
click at [905, 450] on button "Back" at bounding box center [904, 450] width 37 height 19
